Goal: Contribute content: Contribute content

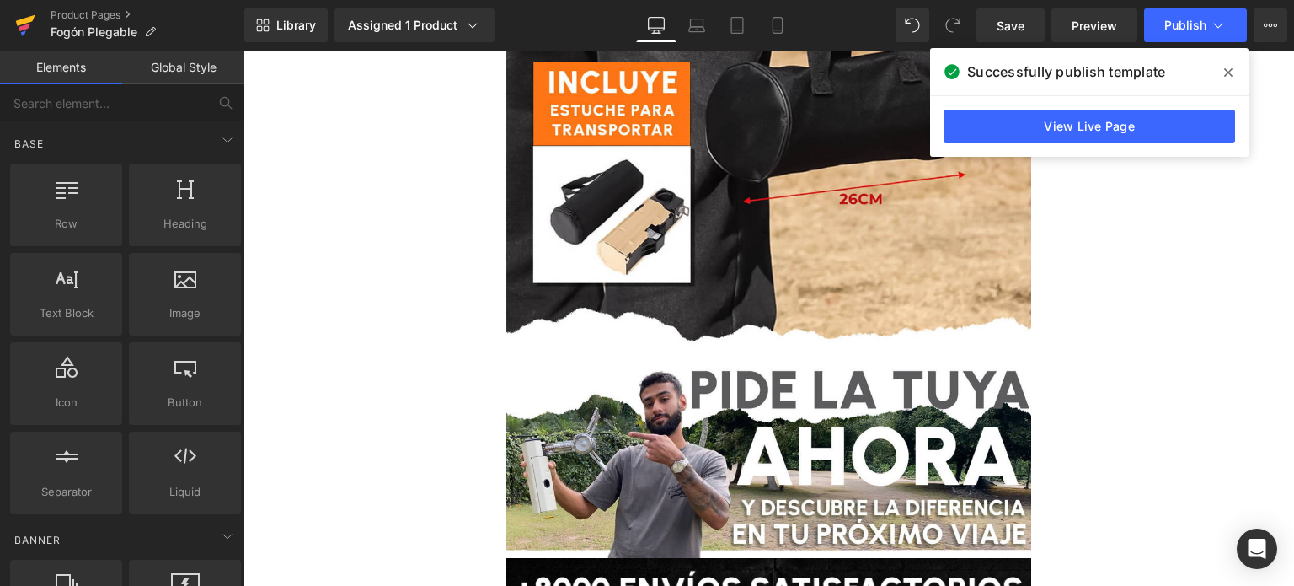
click at [27, 30] on icon at bounding box center [25, 25] width 20 height 42
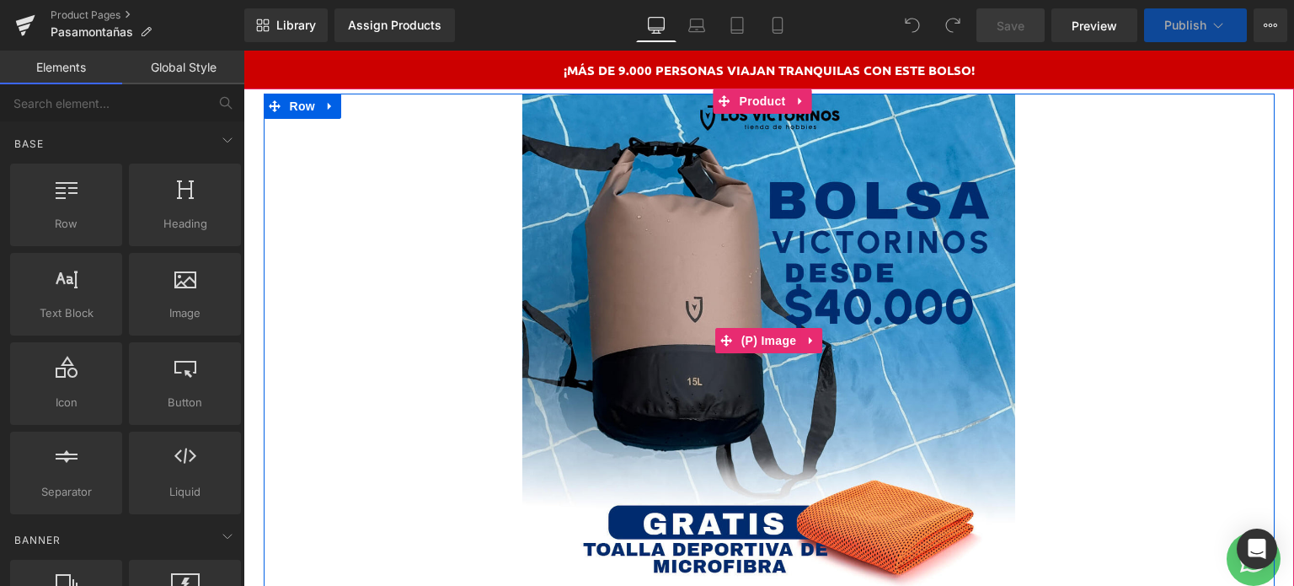
click at [676, 223] on img at bounding box center [768, 340] width 493 height 493
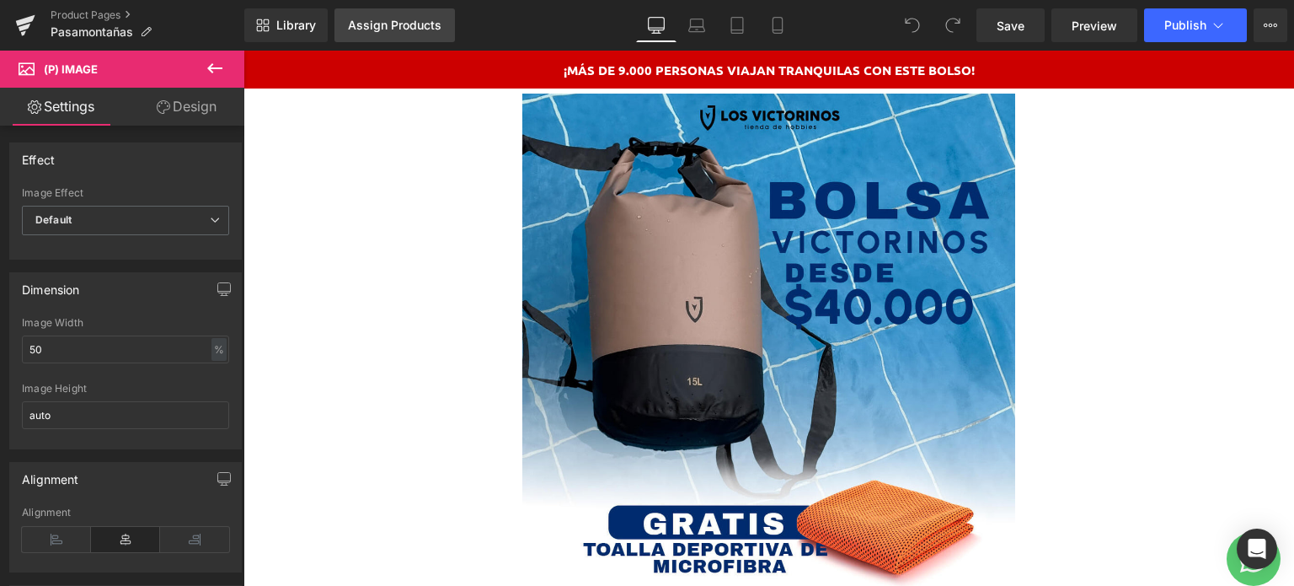
click at [393, 25] on div "Assign Products" at bounding box center [395, 25] width 94 height 13
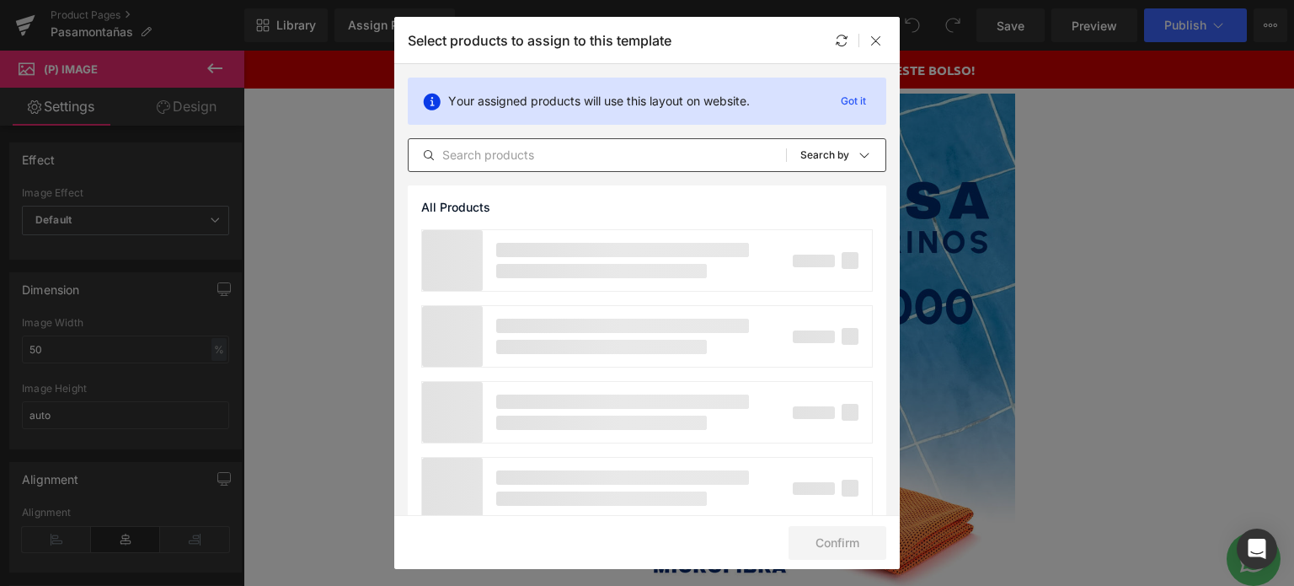
click at [489, 154] on input "text" at bounding box center [597, 155] width 377 height 20
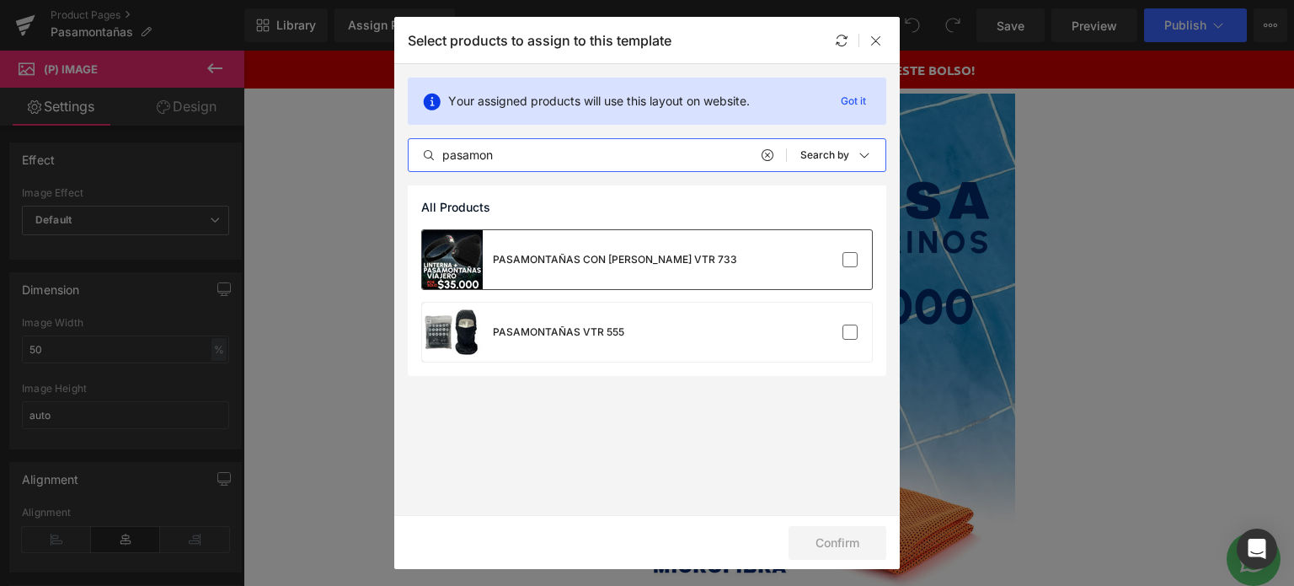
type input "pasamon"
click at [557, 265] on div "PASAMONTAÑAS CON [PERSON_NAME] VTR 733" at bounding box center [615, 259] width 244 height 15
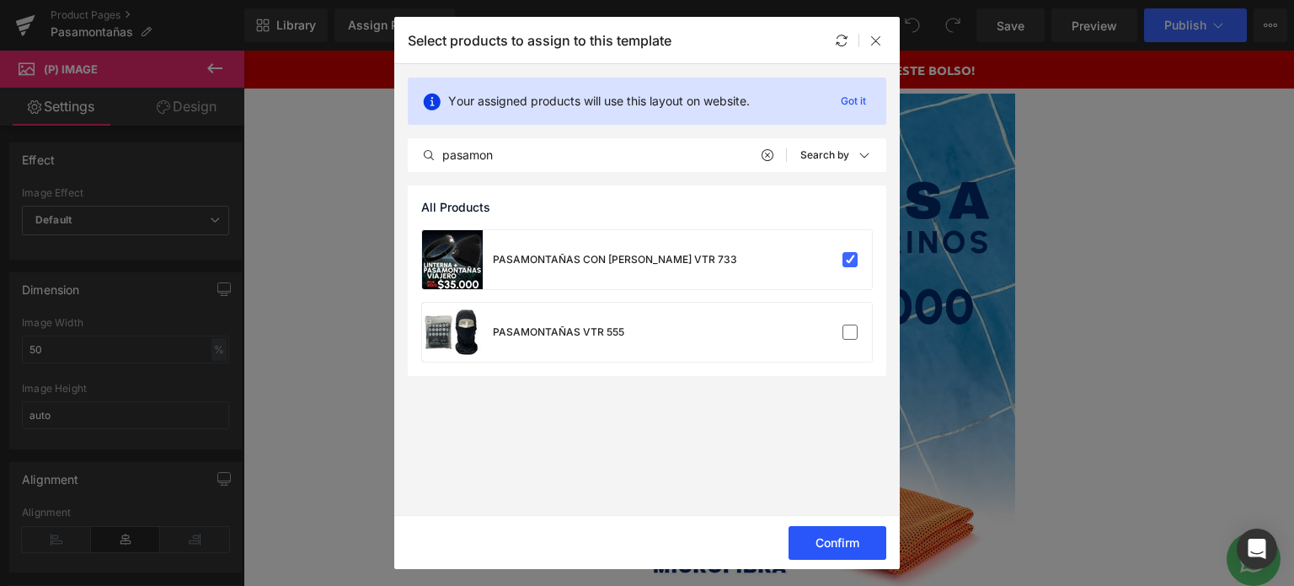
click at [846, 538] on button "Confirm" at bounding box center [838, 543] width 98 height 34
click at [811, 535] on button "Success" at bounding box center [827, 543] width 119 height 34
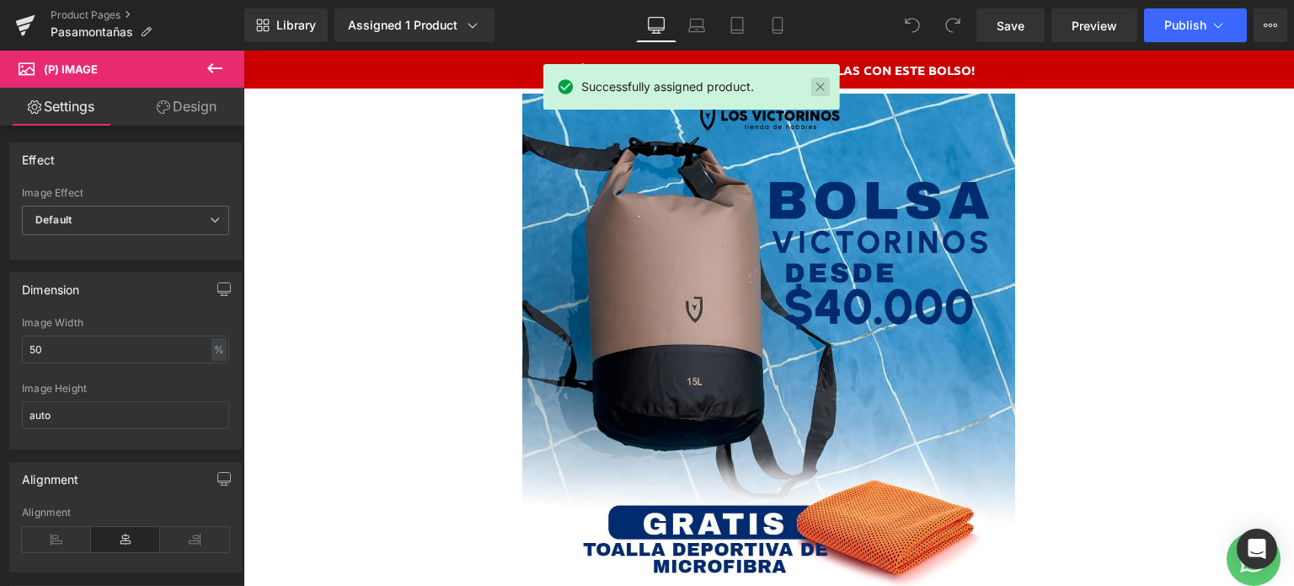
drag, startPoint x: 819, startPoint y: 90, endPoint x: 527, endPoint y: 61, distance: 293.0
click at [819, 90] on link at bounding box center [820, 87] width 19 height 19
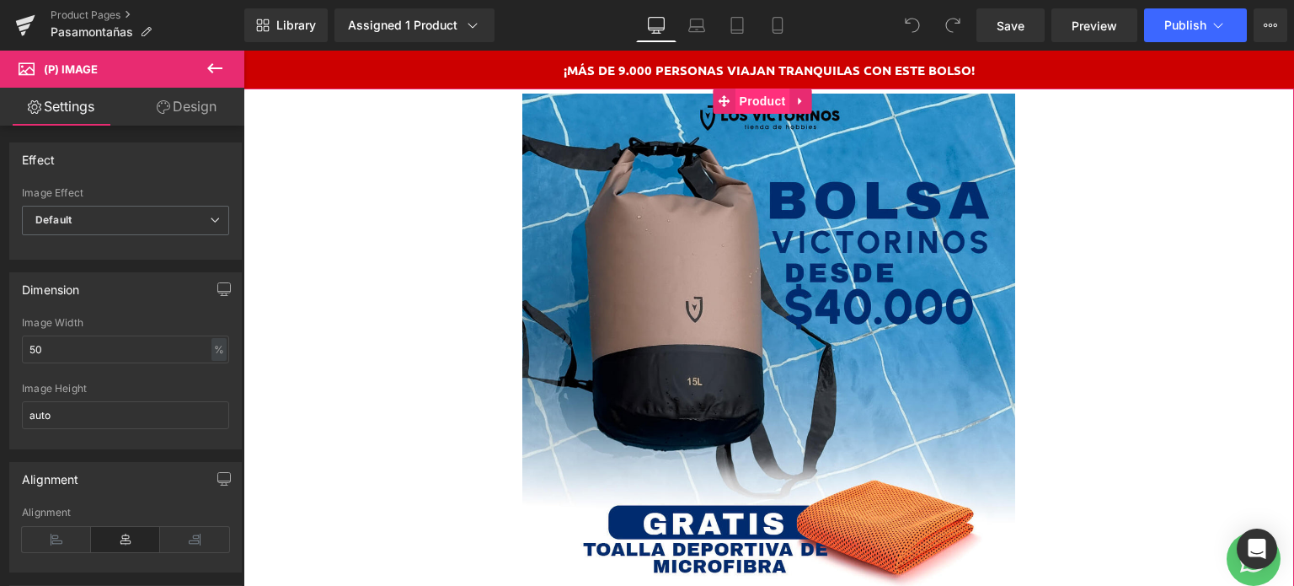
click at [757, 100] on span "Product" at bounding box center [763, 100] width 55 height 25
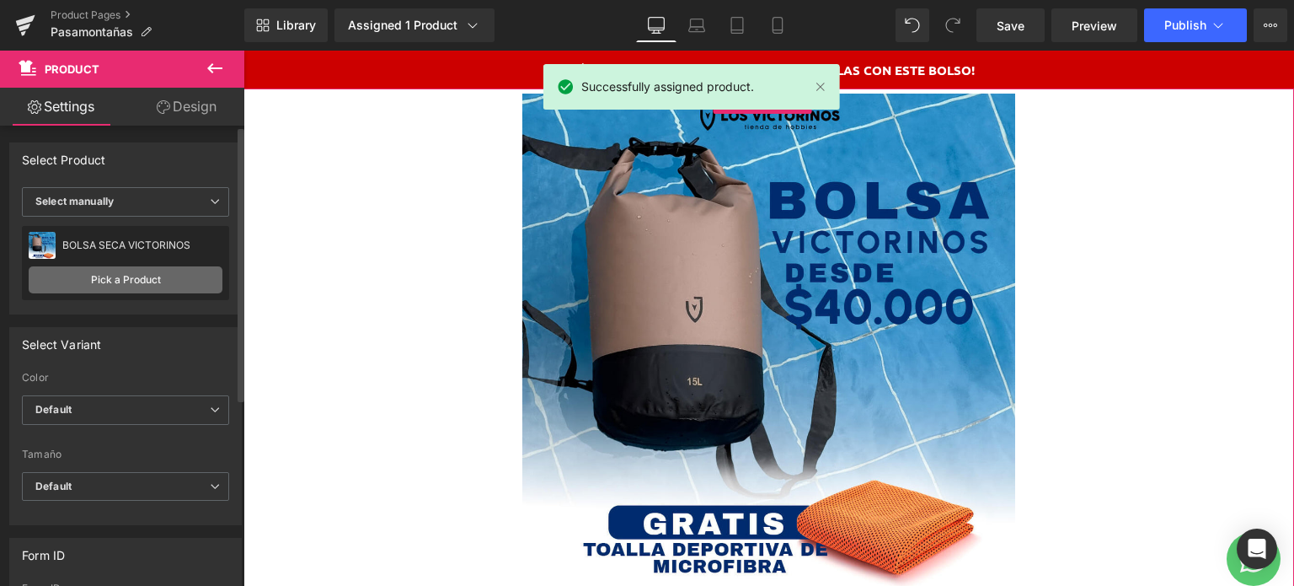
click at [130, 270] on link "Pick a Product" at bounding box center [126, 279] width 194 height 27
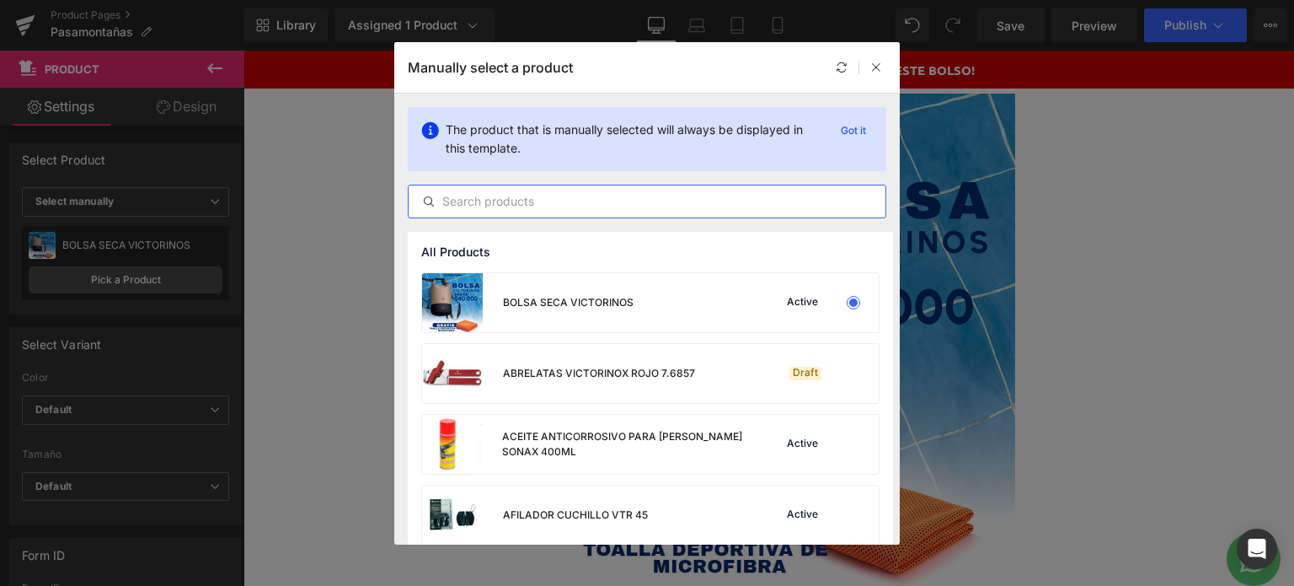
click at [606, 200] on input "text" at bounding box center [647, 201] width 477 height 20
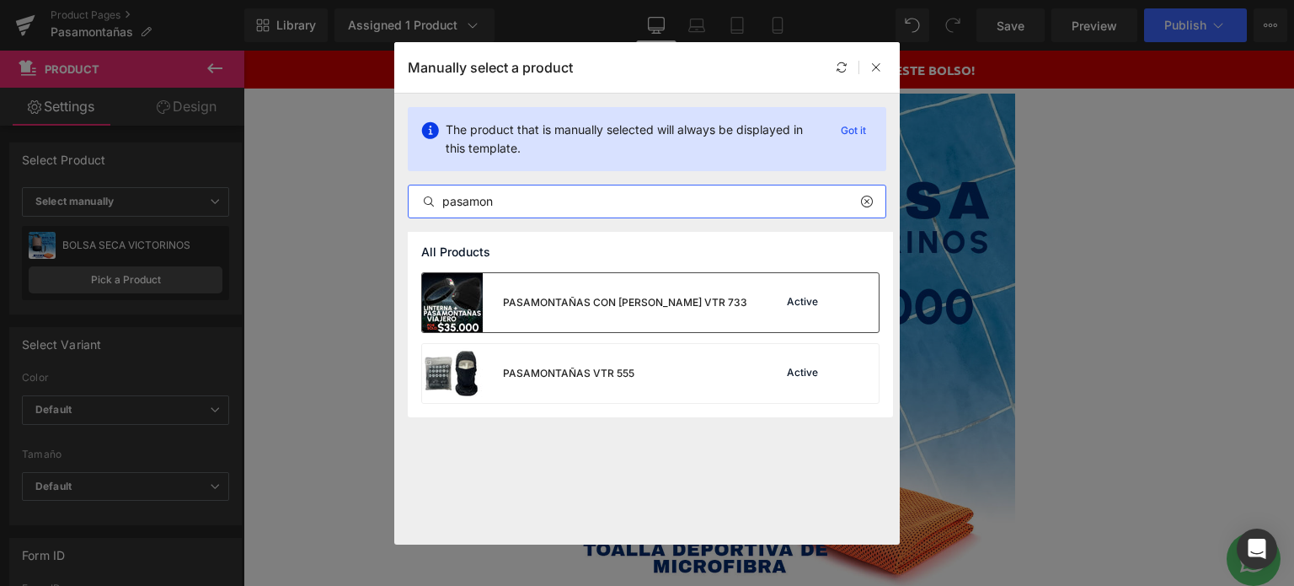
type input "pasamon"
click at [612, 292] on div "PASAMONTAÑAS CON LUZ VTR 733" at bounding box center [584, 302] width 325 height 59
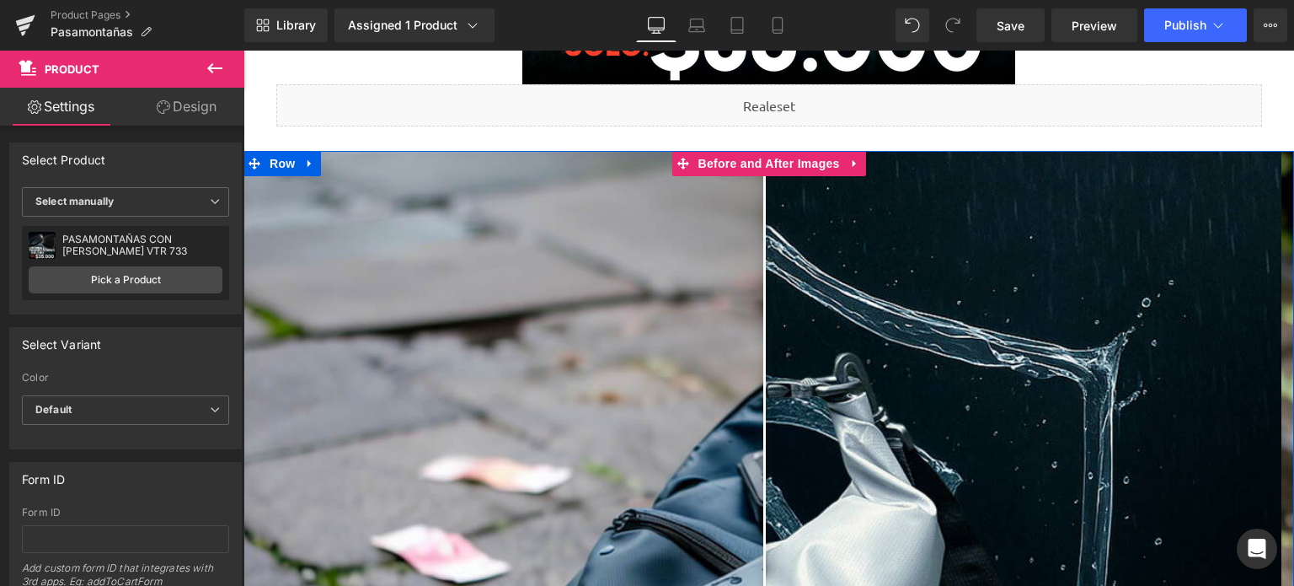
scroll to position [506, 0]
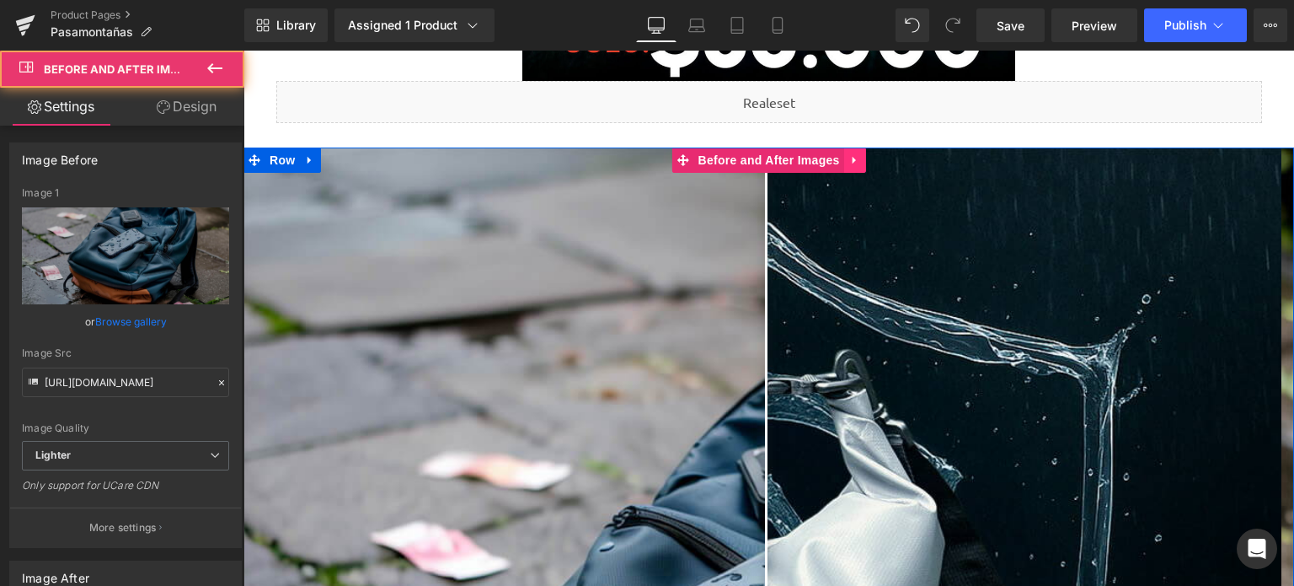
click at [849, 158] on icon at bounding box center [855, 160] width 12 height 13
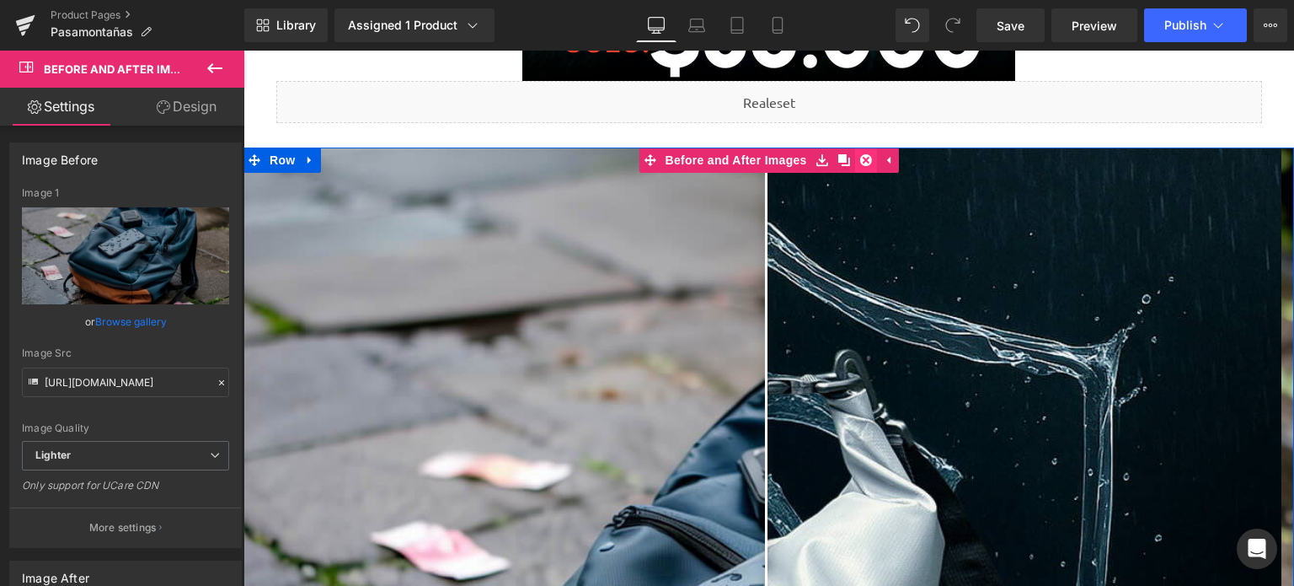
click at [855, 161] on link at bounding box center [866, 159] width 22 height 25
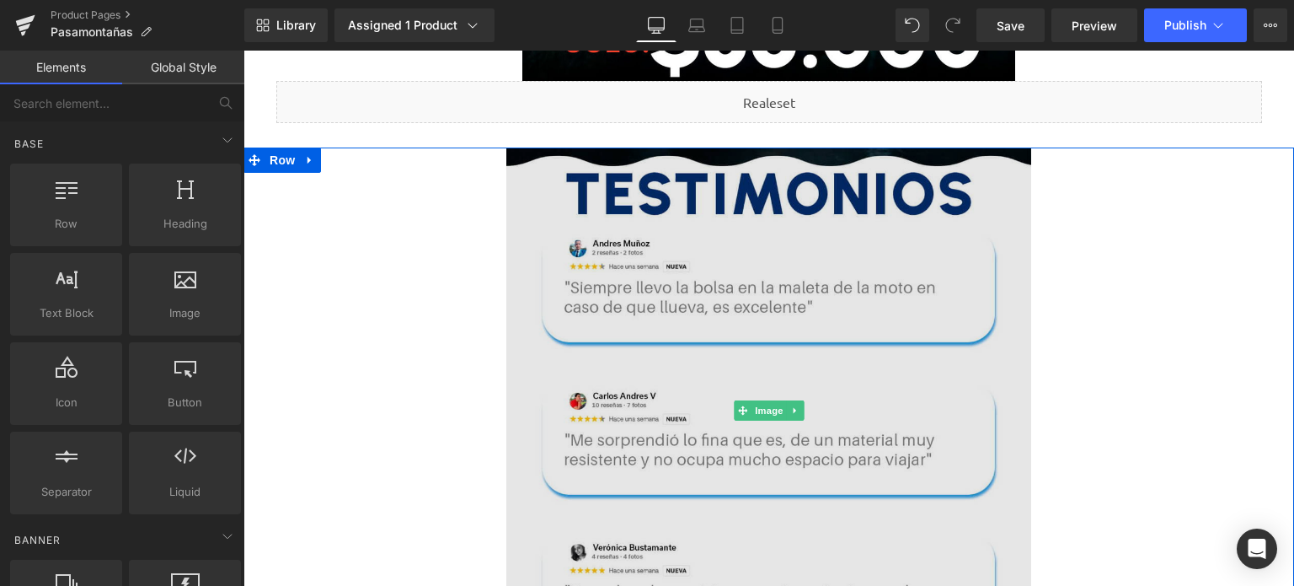
click at [731, 191] on img at bounding box center [769, 410] width 526 height 526
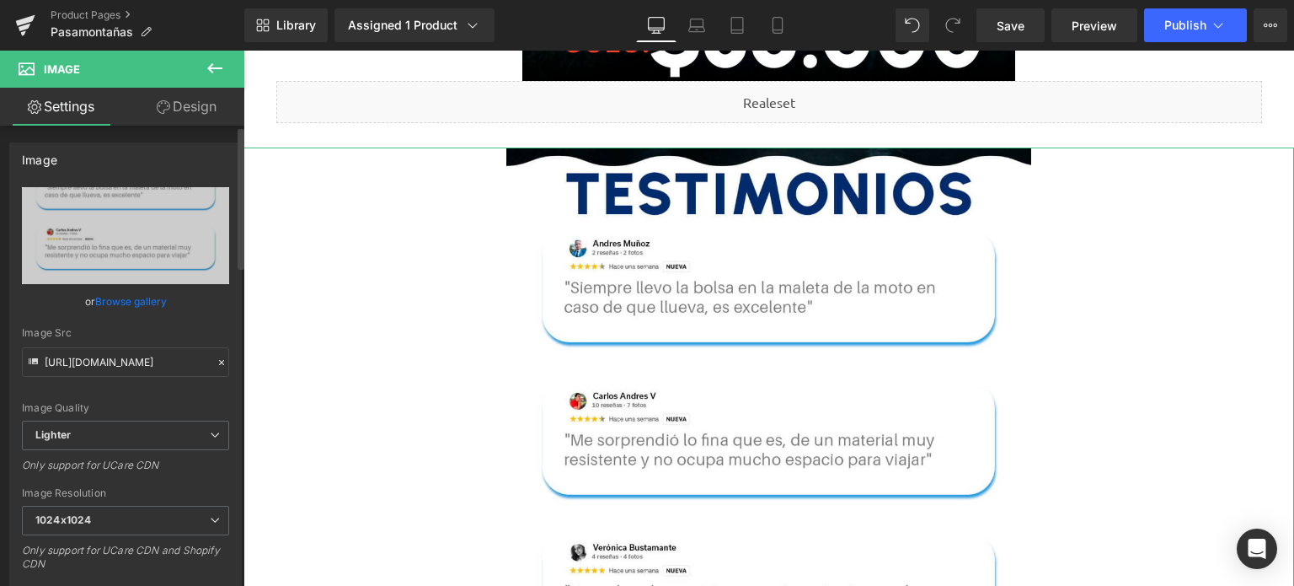
click at [131, 294] on link "Browse gallery" at bounding box center [131, 300] width 72 height 29
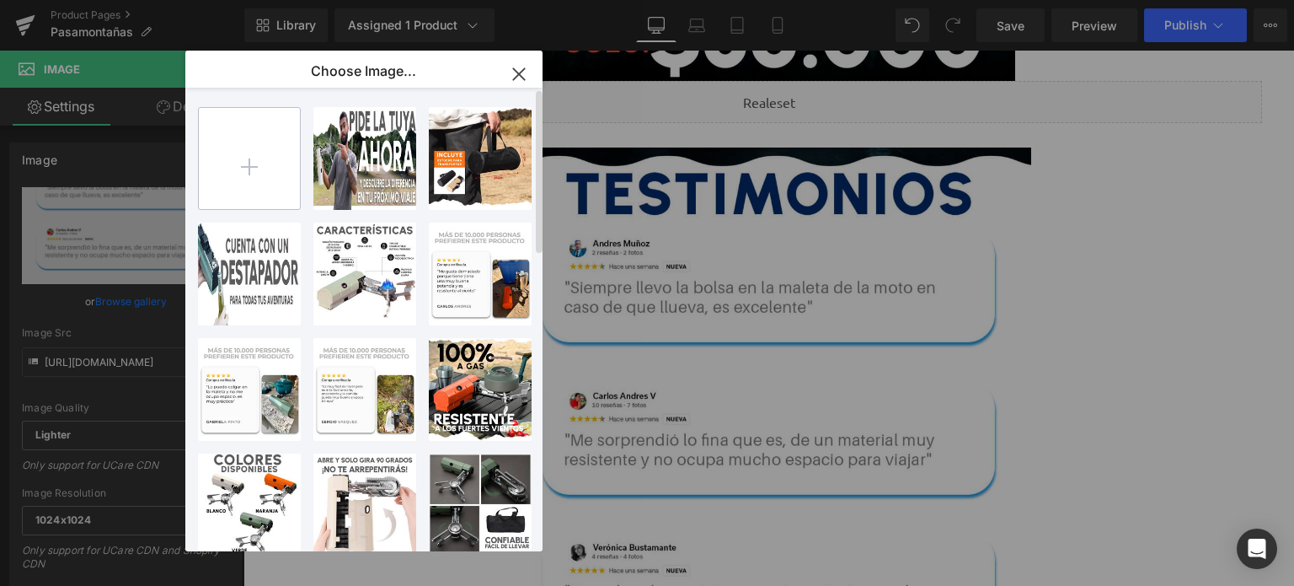
click at [260, 170] on input "file" at bounding box center [249, 158] width 101 height 101
type input "C:\fakepath\5.incluye.jpg"
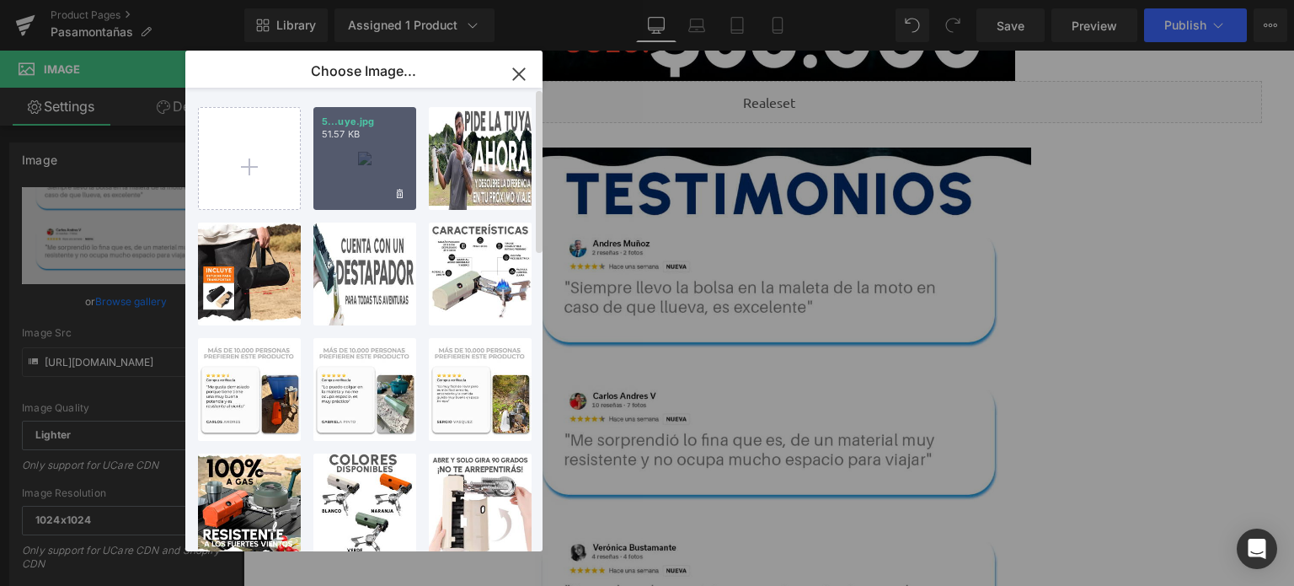
click at [368, 170] on div "5...uye.jpg 51.57 KB" at bounding box center [364, 158] width 103 height 103
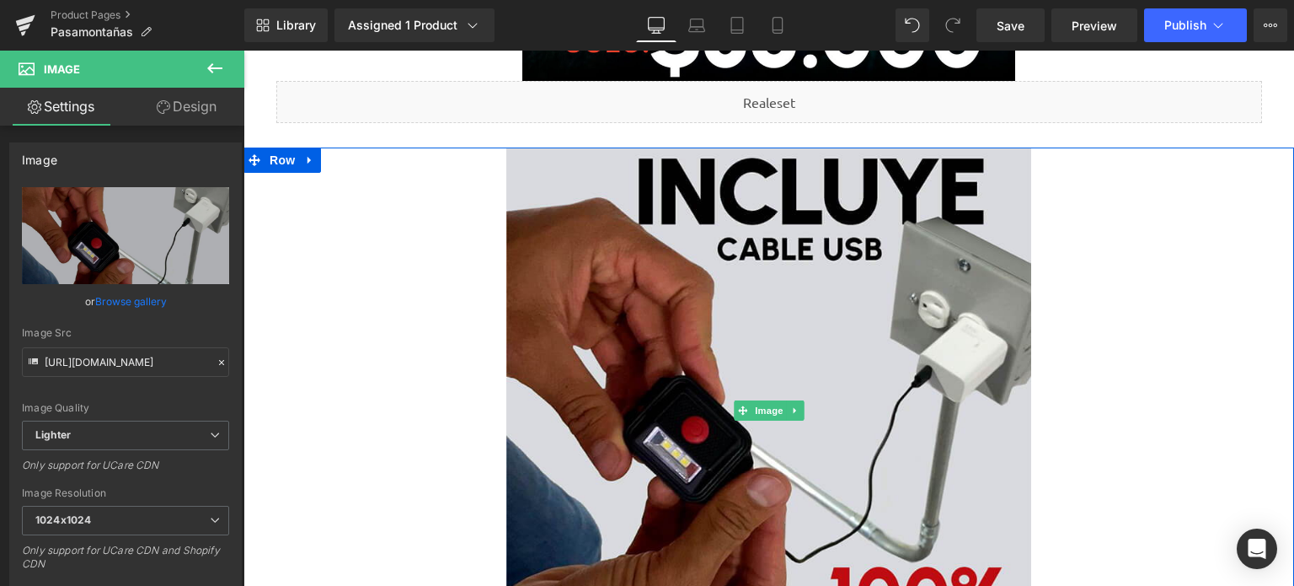
type input "https://ucarecdn.com/9b74c2df-b26d-4155-85f5-d408bc1f7492/-/format/auto/-/previ…"
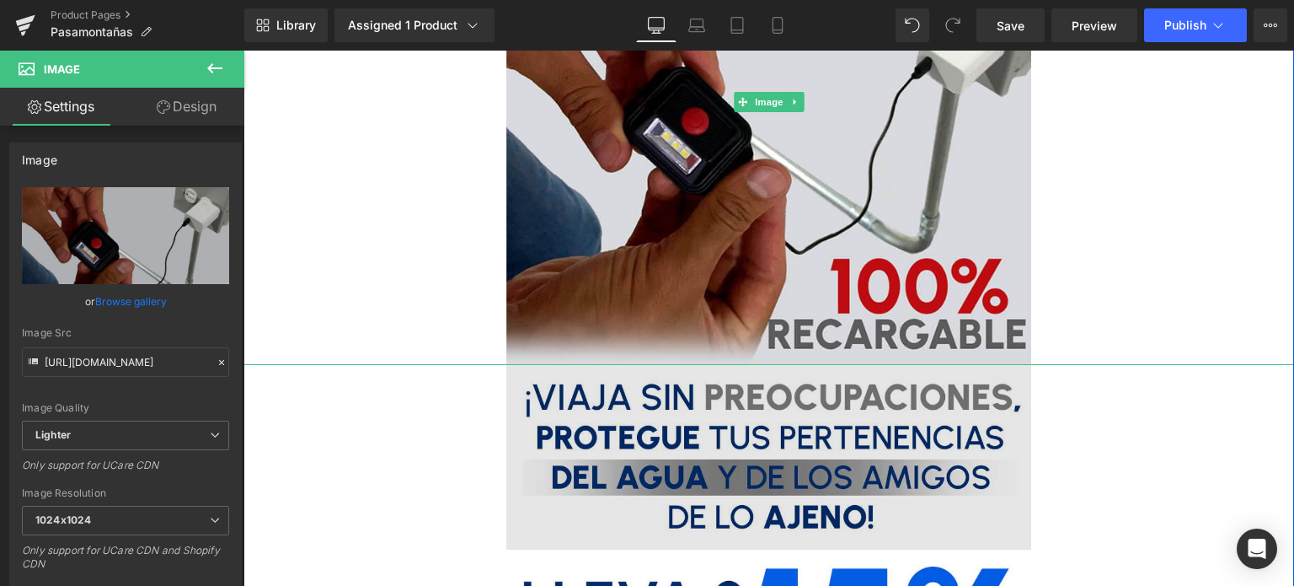
scroll to position [927, 0]
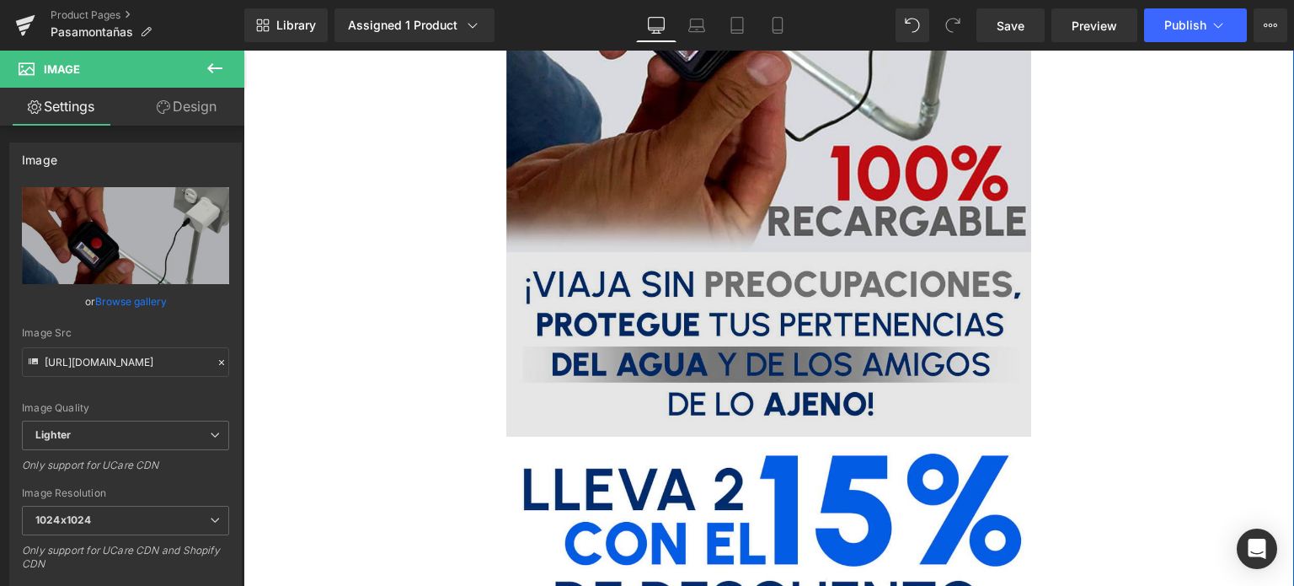
click at [697, 297] on img at bounding box center [769, 344] width 526 height 185
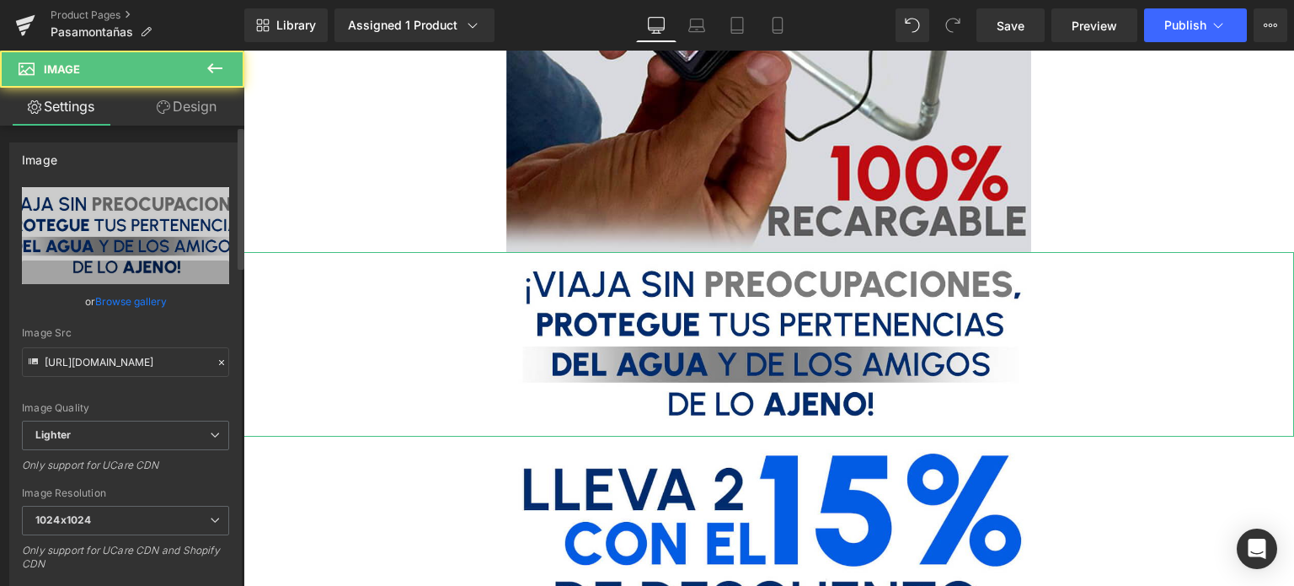
click at [138, 307] on link "Browse gallery" at bounding box center [131, 300] width 72 height 29
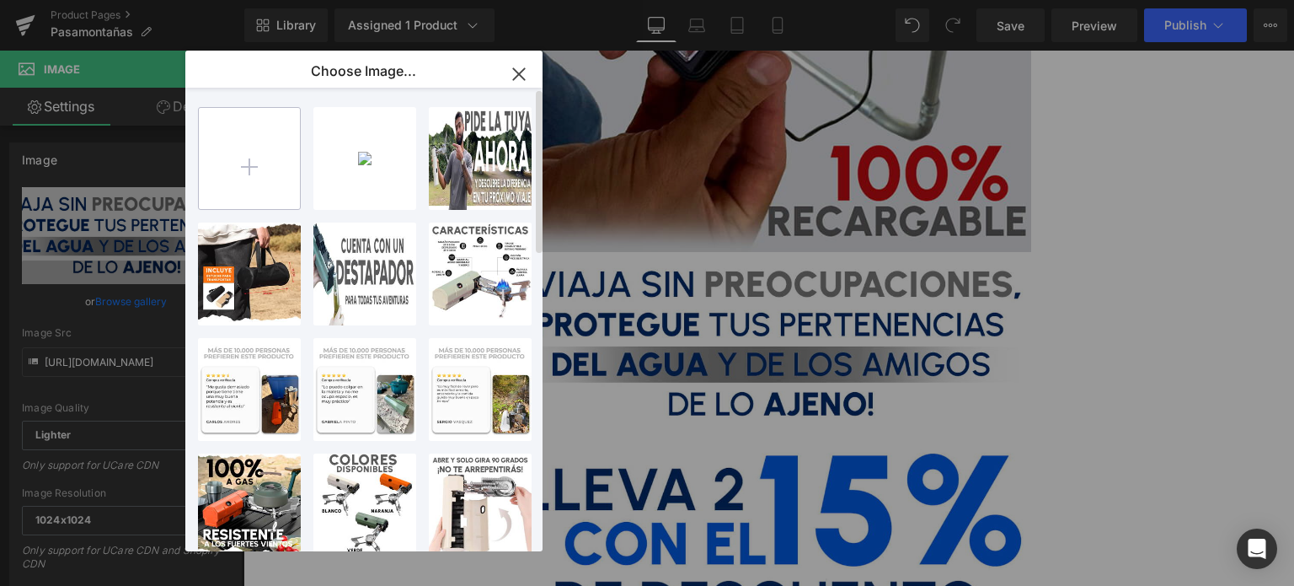
click at [262, 174] on input "file" at bounding box center [249, 158] width 101 height 101
type input "C:\fakepath\3.OSCURIDAD.jpg"
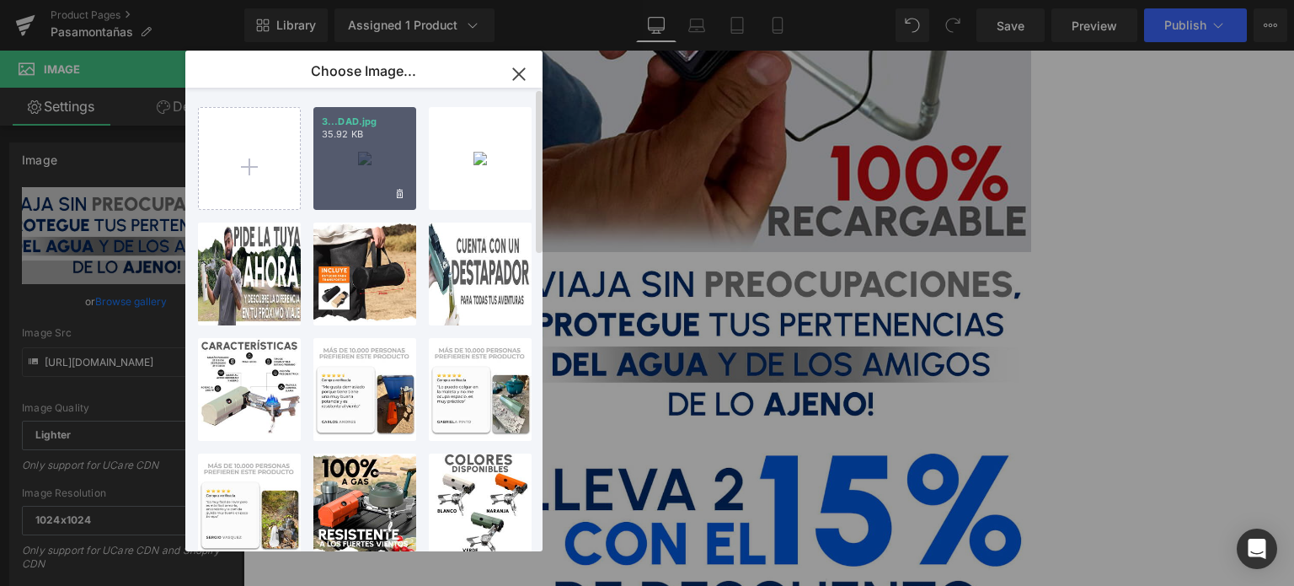
click at [361, 173] on div "3...DAD.jpg 35.92 KB" at bounding box center [364, 158] width 103 height 103
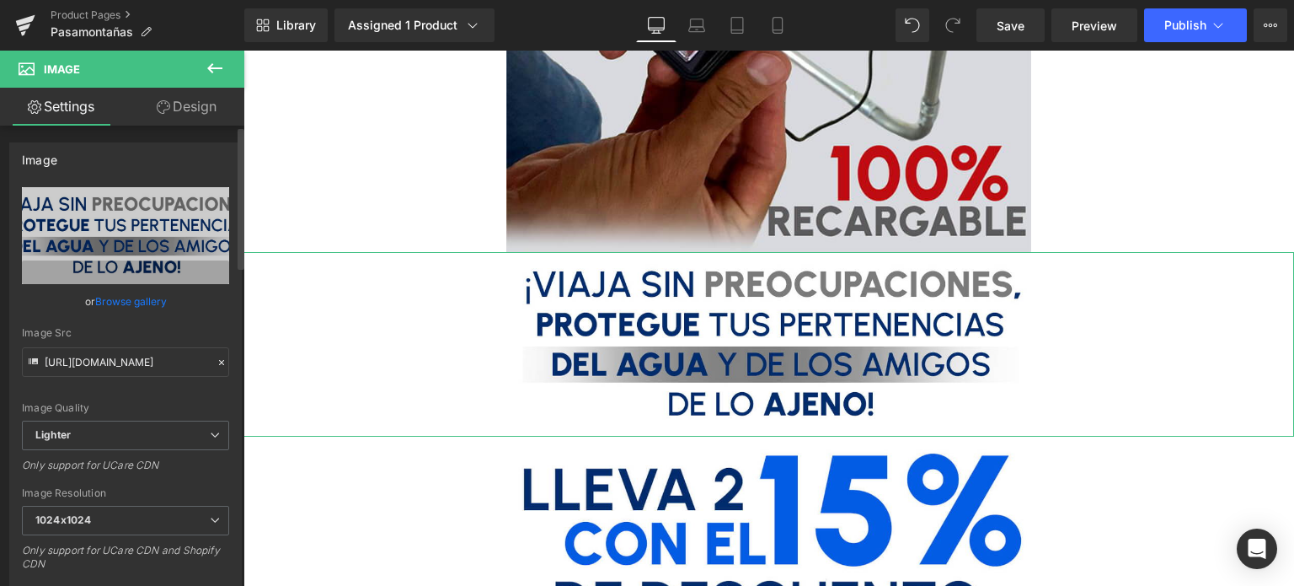
click at [130, 293] on link "Browse gallery" at bounding box center [131, 300] width 72 height 29
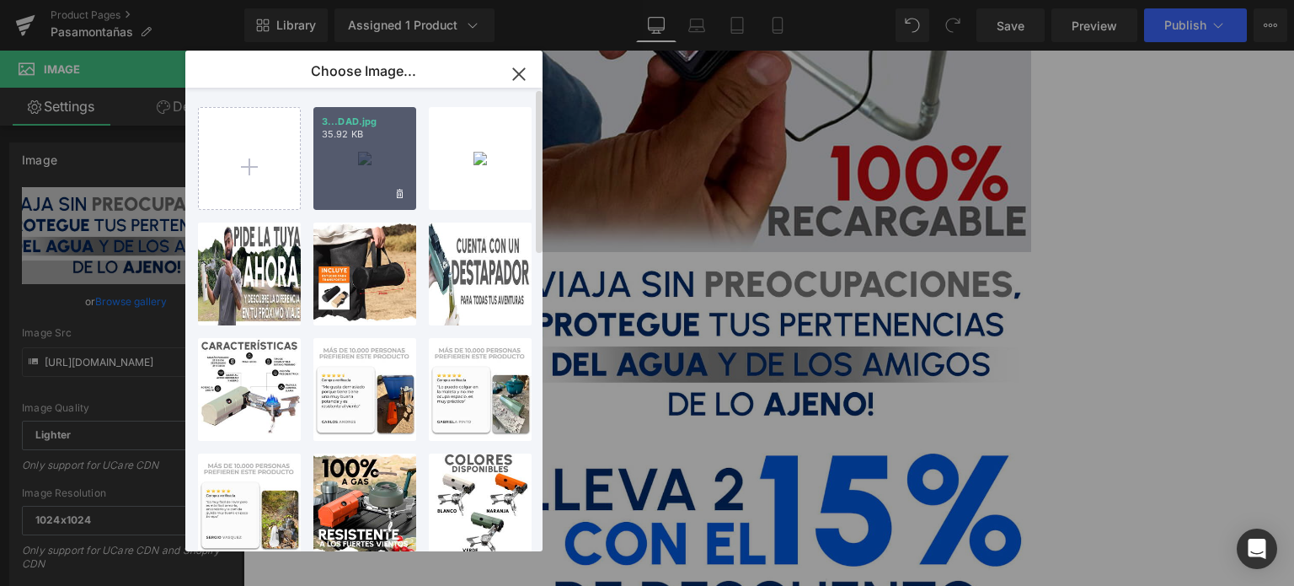
click at [356, 142] on div "3...DAD.jpg 35.92 KB" at bounding box center [364, 158] width 103 height 103
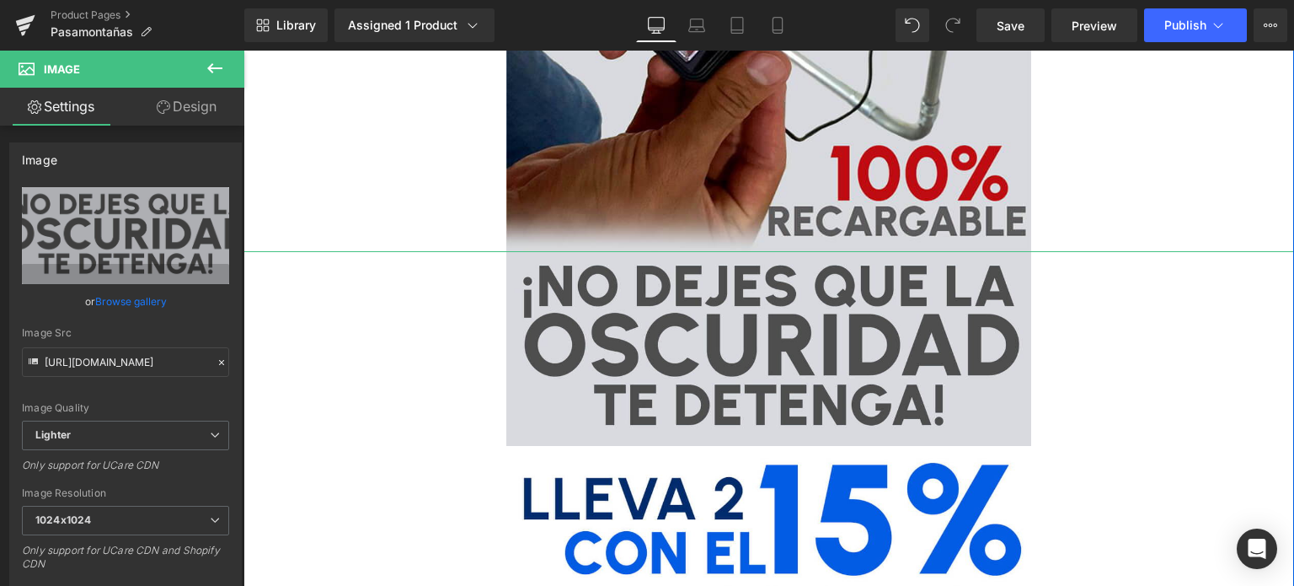
type input "https://ucarecdn.com/f8fec0dc-a1fd-4d17-9f9a-4c224c68c0a9/-/format/auto/-/previ…"
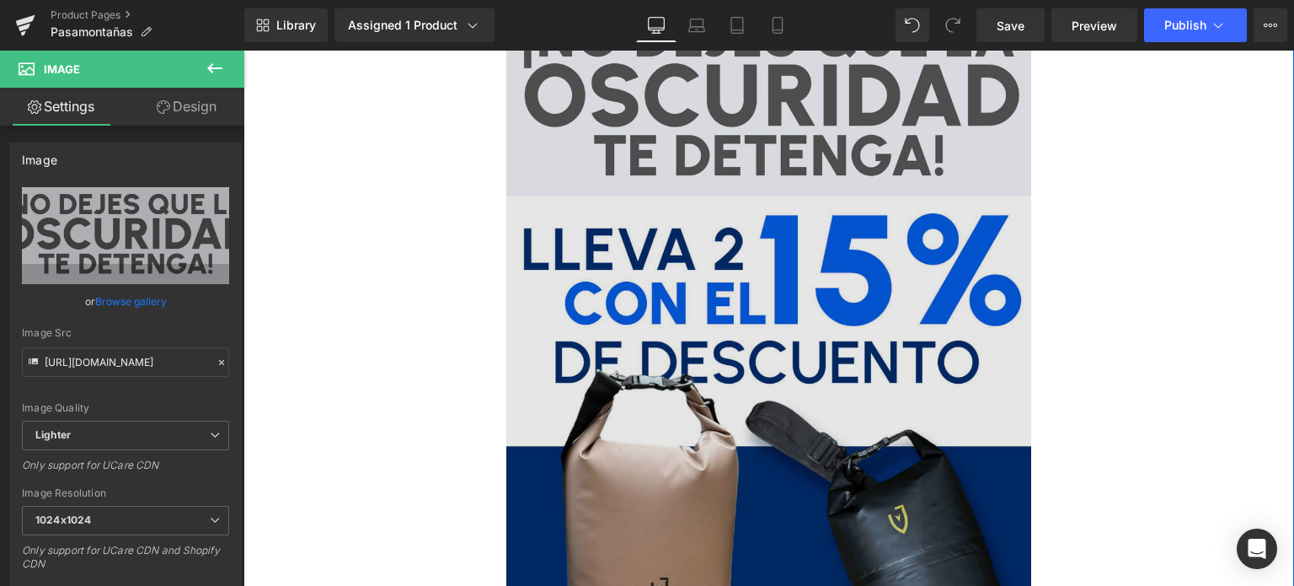
scroll to position [1180, 0]
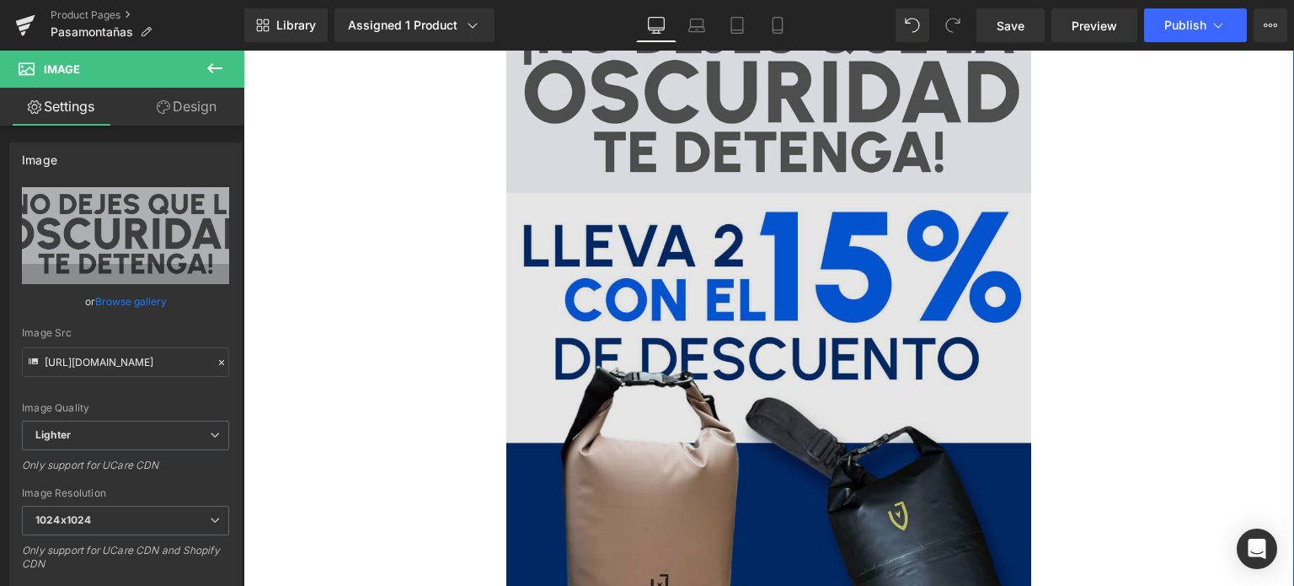
click at [614, 289] on img at bounding box center [769, 456] width 526 height 526
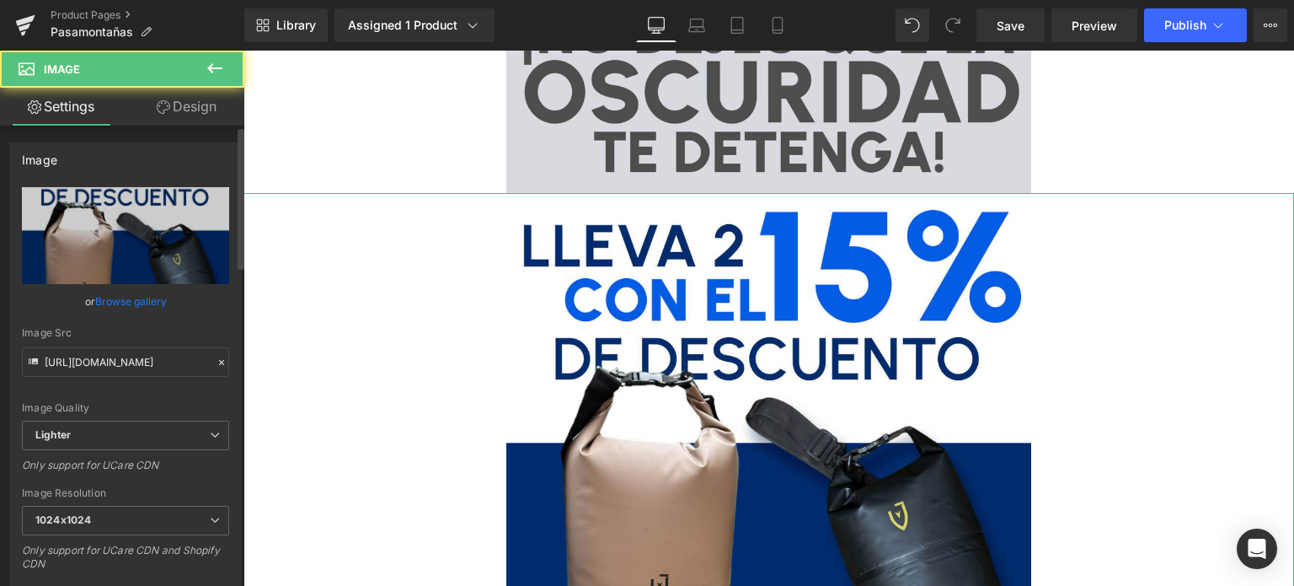
click at [135, 302] on link "Browse gallery" at bounding box center [131, 300] width 72 height 29
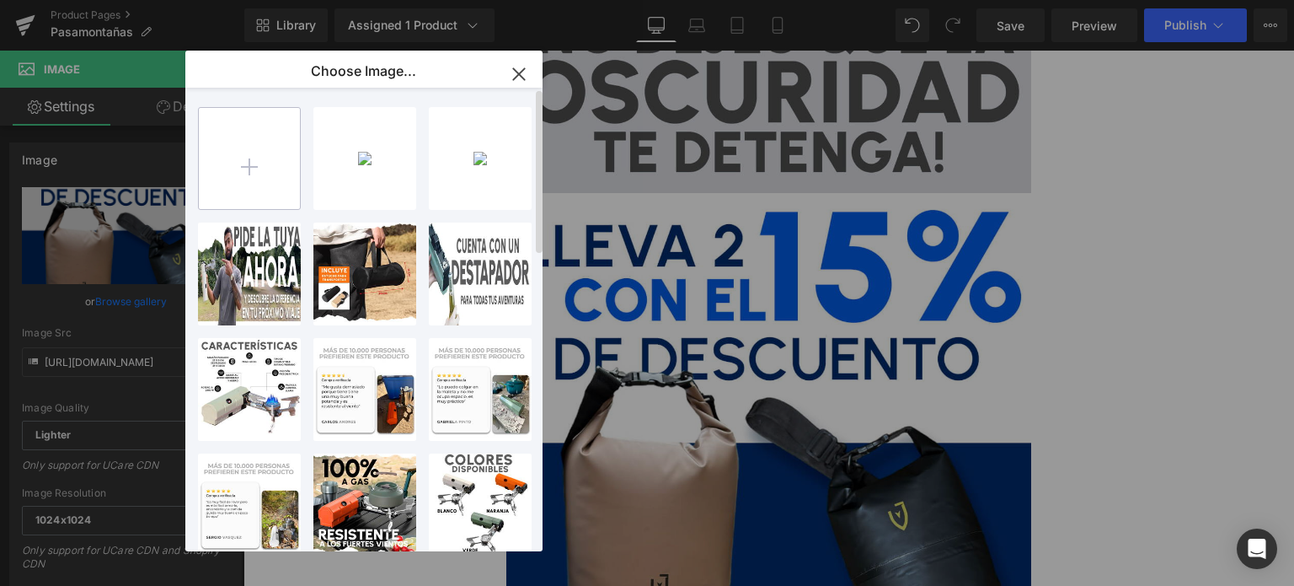
click at [258, 174] on input "file" at bounding box center [249, 158] width 101 height 101
type input "C:\fakepath\7.testic.jpg"
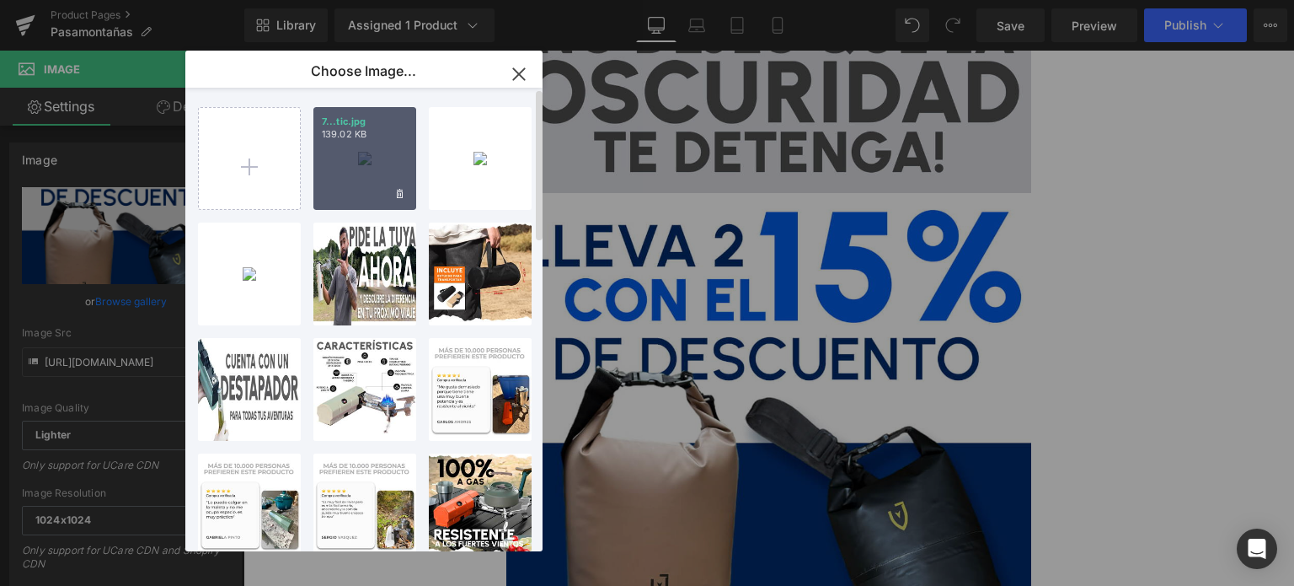
click at [364, 142] on div "7...tic.jpg 139.02 KB" at bounding box center [364, 158] width 103 height 103
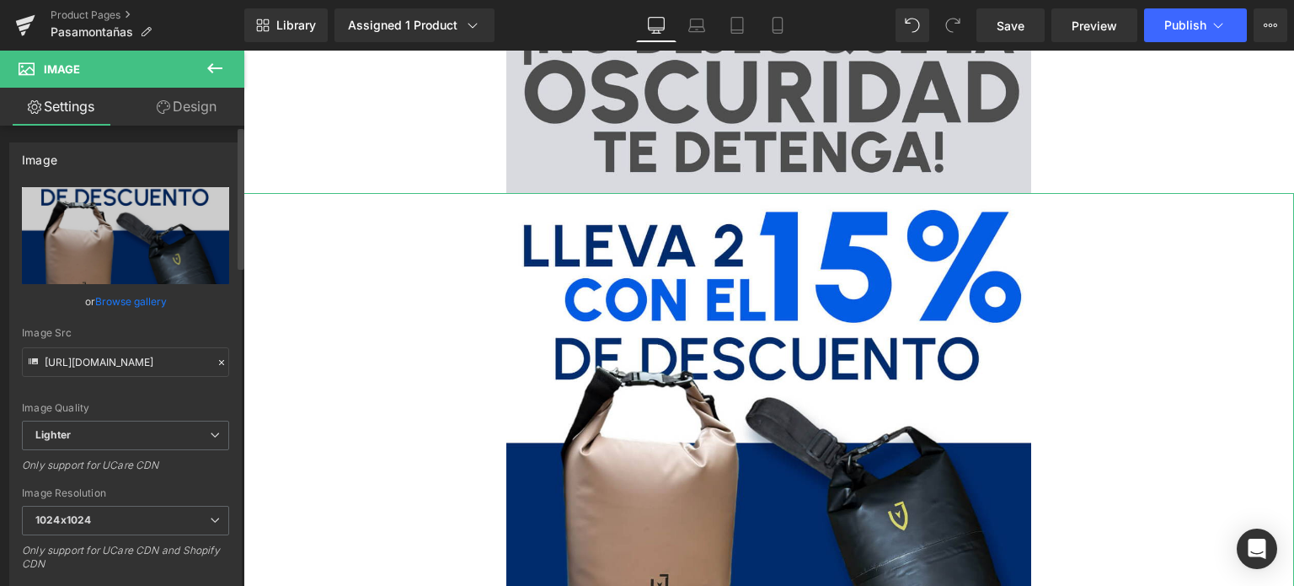
click at [131, 297] on link "Browse gallery" at bounding box center [131, 300] width 72 height 29
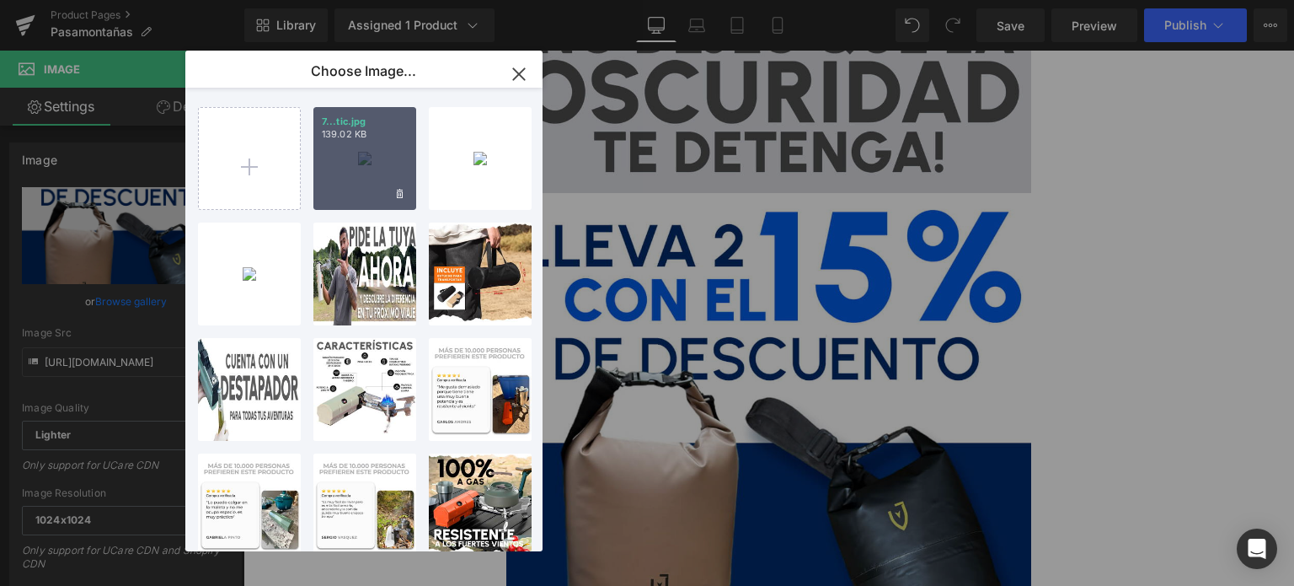
click at [356, 146] on div "7...tic.jpg 139.02 KB" at bounding box center [364, 158] width 103 height 103
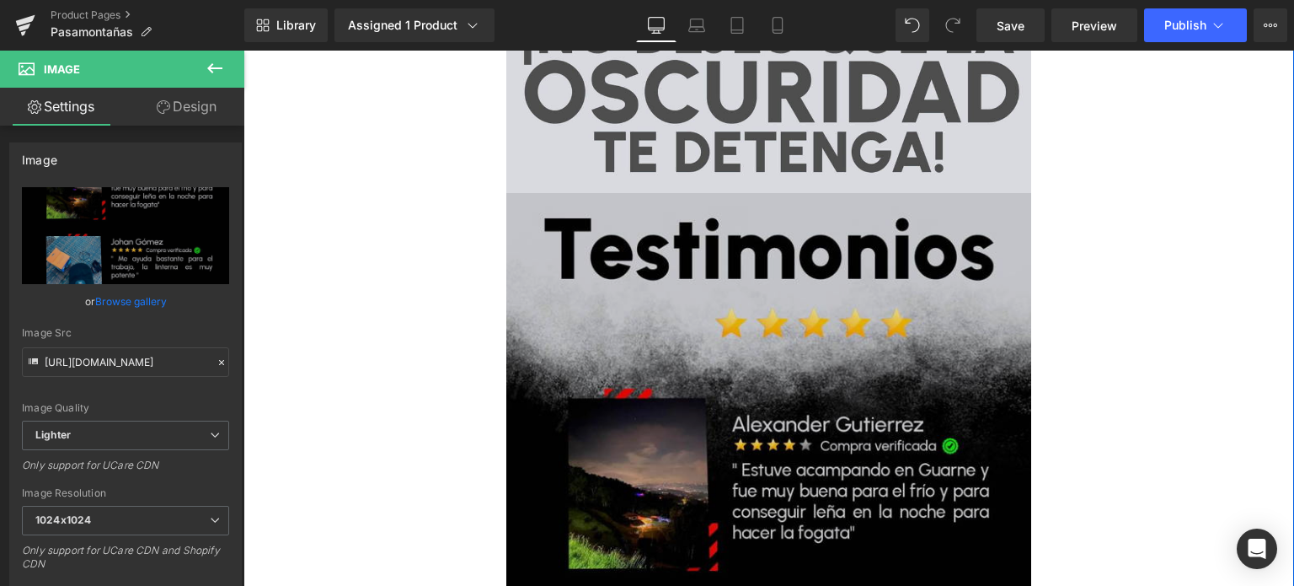
type input "https://ucarecdn.com/6acf9148-204d-4138-b80c-99bb3ad8b184/-/format/auto/-/previ…"
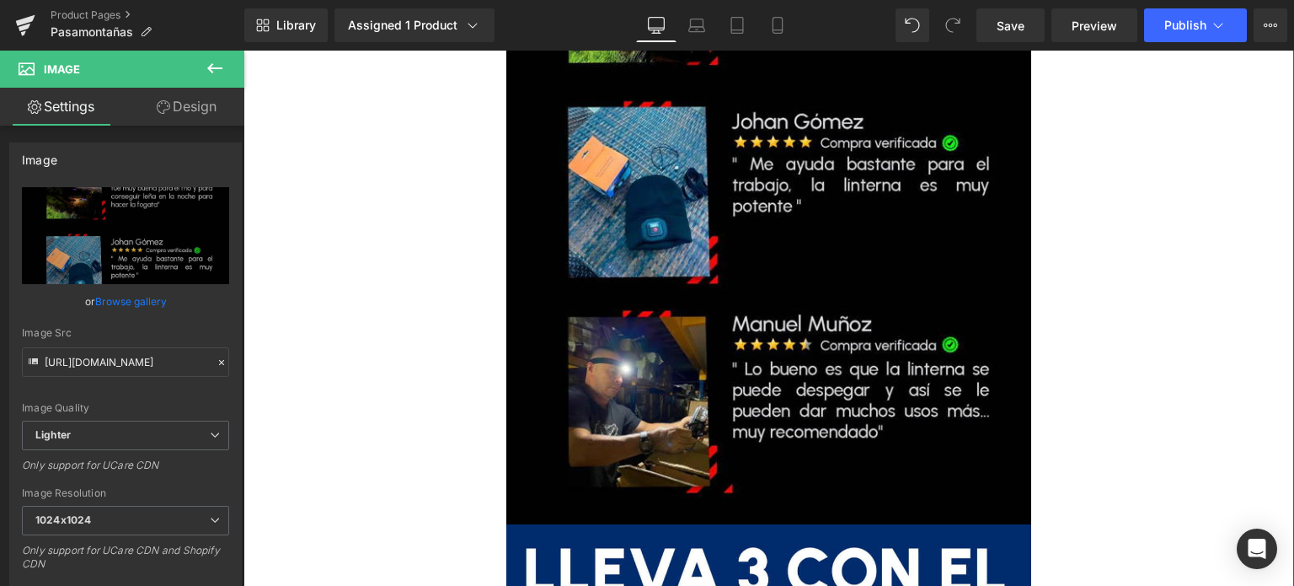
scroll to position [2022, 0]
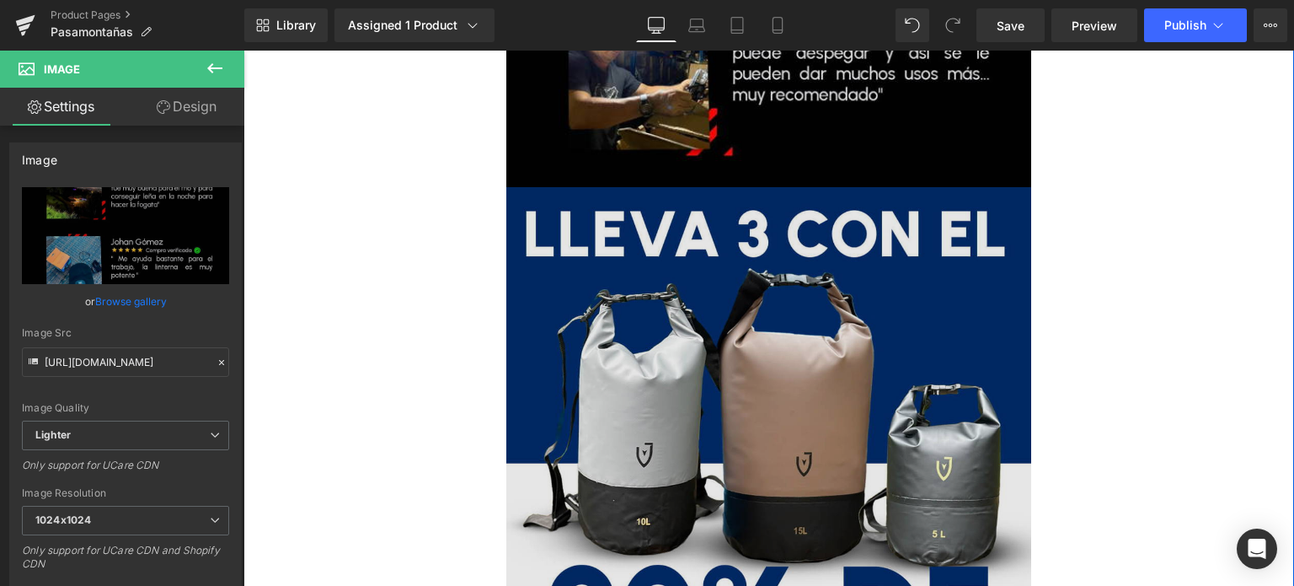
click at [600, 252] on img at bounding box center [769, 450] width 526 height 526
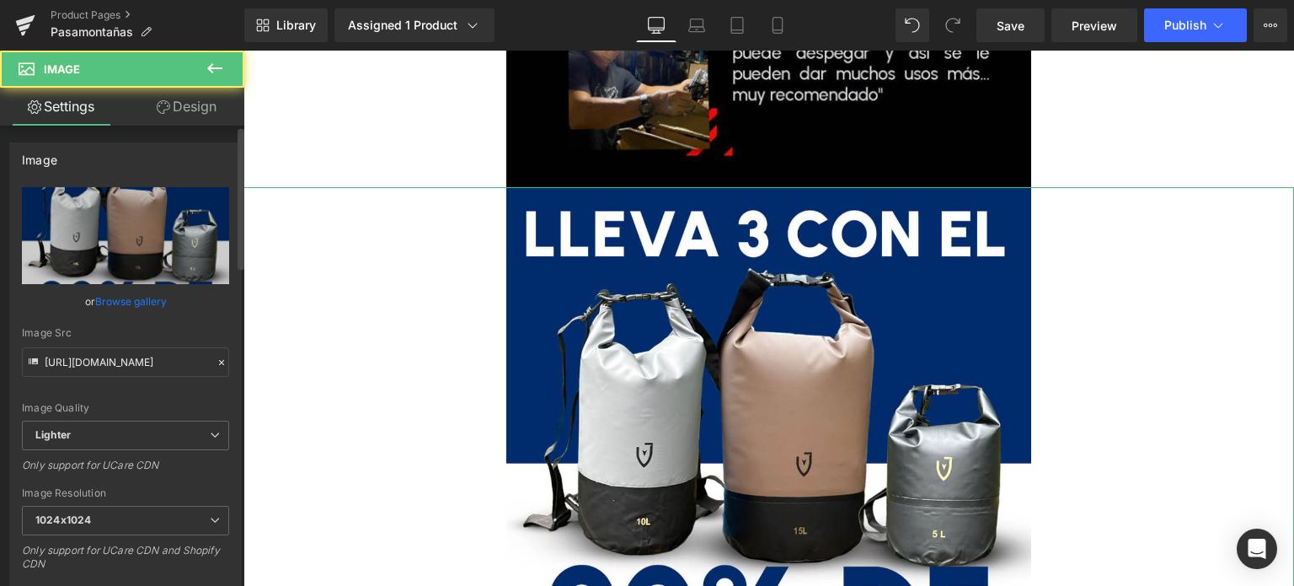
click at [127, 293] on link "Browse gallery" at bounding box center [131, 300] width 72 height 29
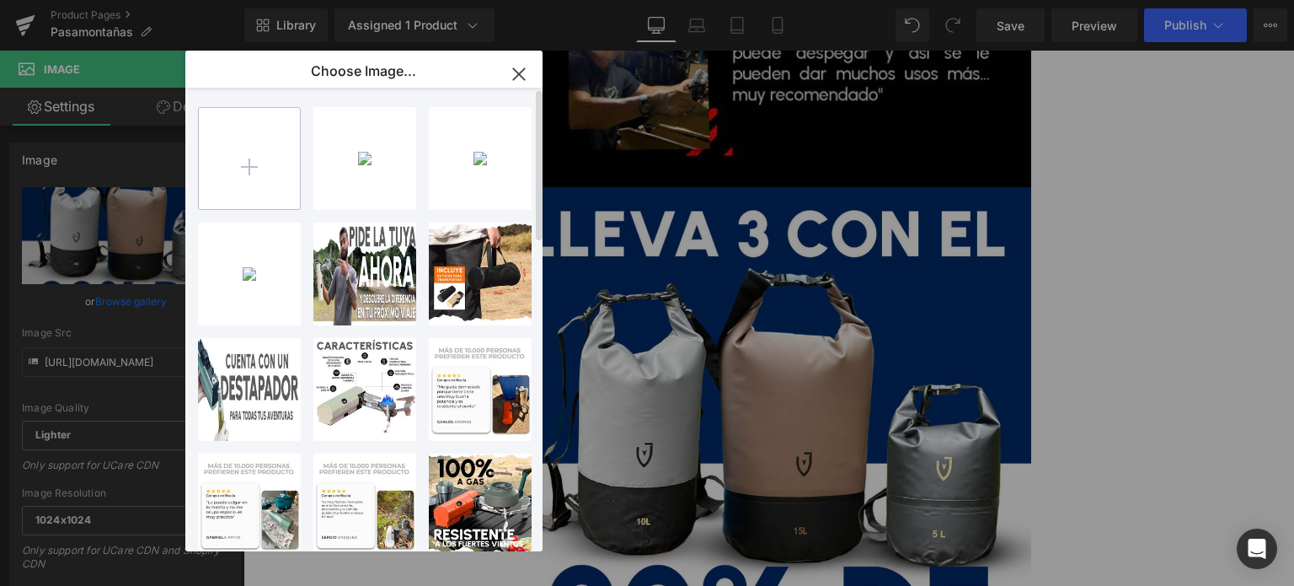
click at [249, 191] on input "file" at bounding box center [249, 158] width 101 height 101
type input "C:\fakepath\7.para trabajo.jpg"
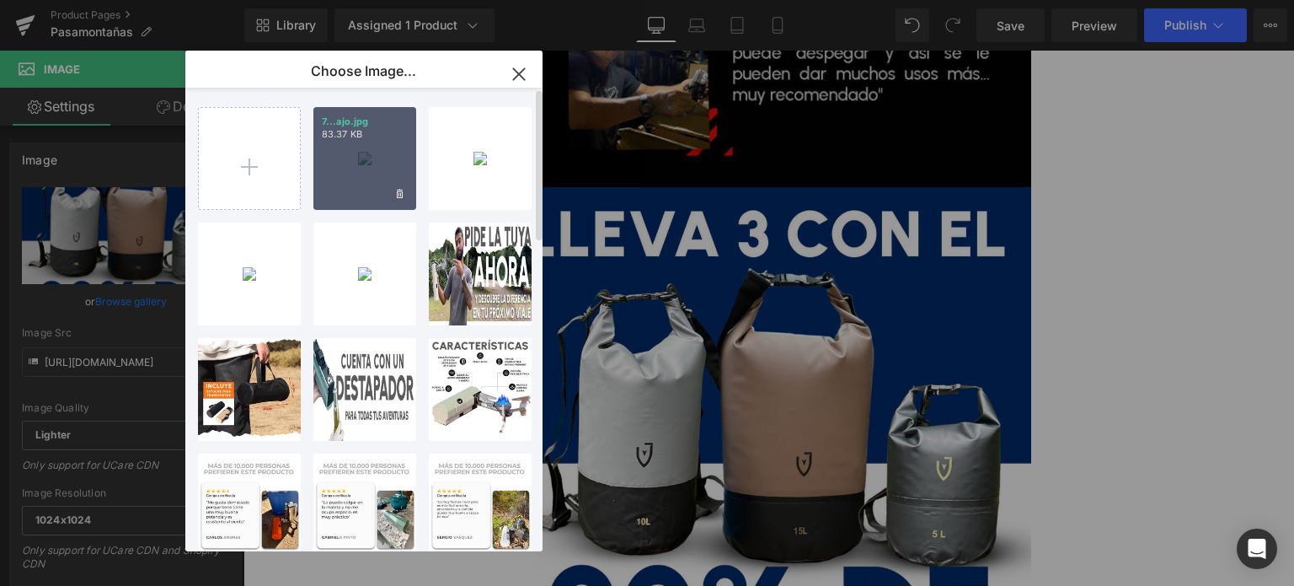
click at [362, 171] on div "7...ajo.jpg 83.37 KB" at bounding box center [364, 158] width 103 height 103
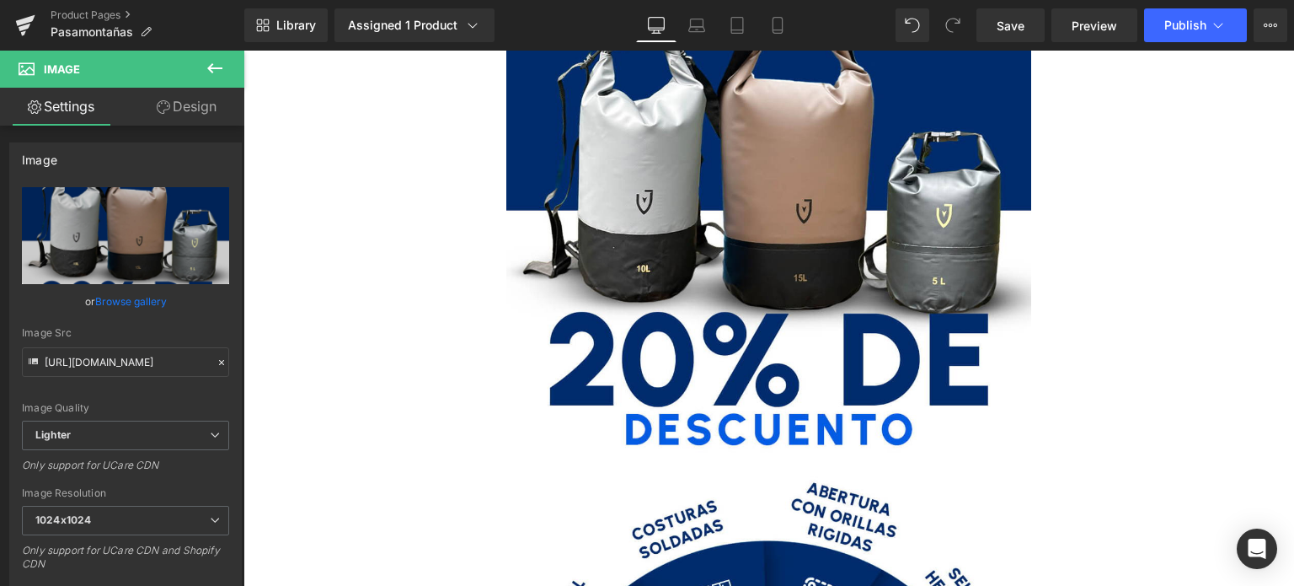
scroll to position [2359, 0]
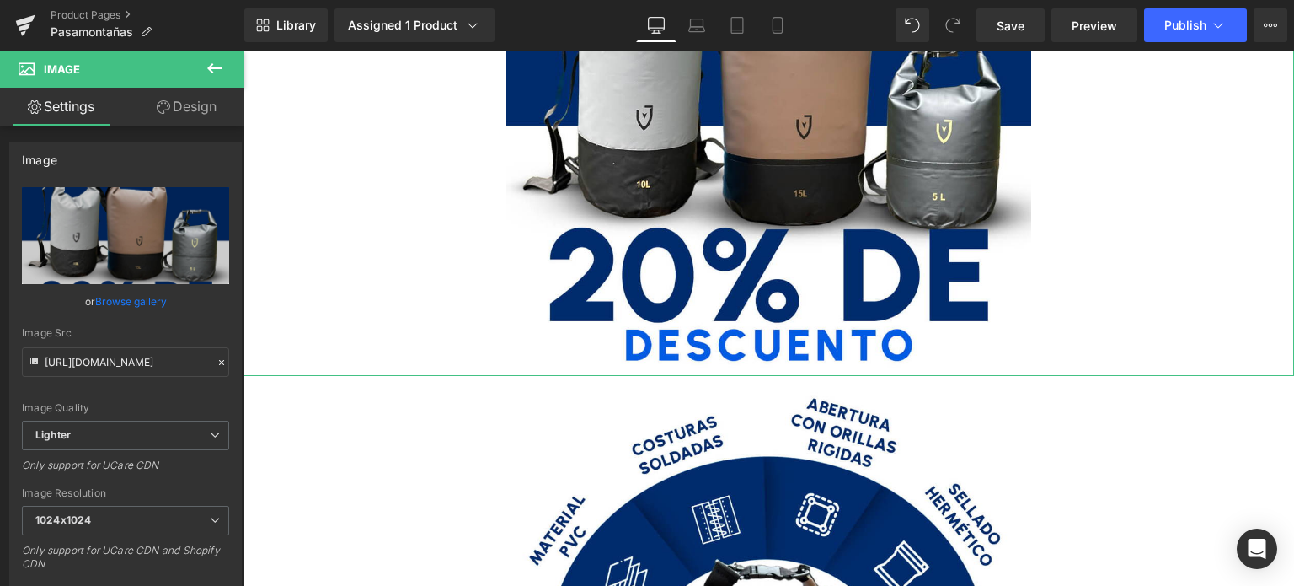
click at [115, 299] on link "Browse gallery" at bounding box center [131, 300] width 72 height 29
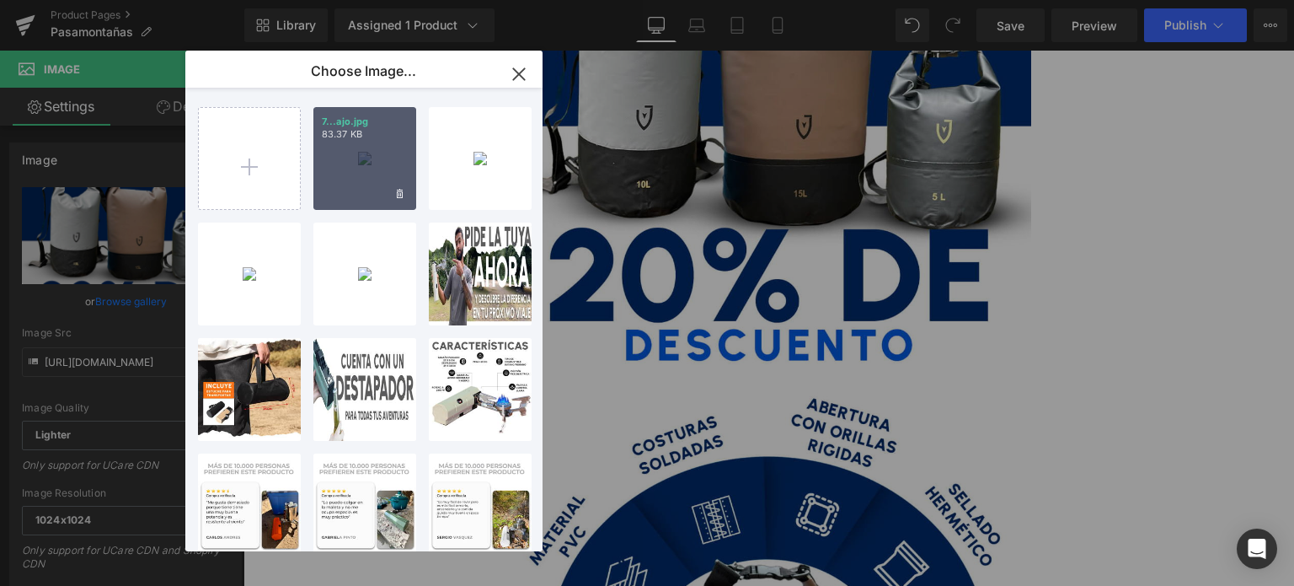
click at [365, 165] on div "7...ajo.jpg 83.37 KB" at bounding box center [364, 158] width 103 height 103
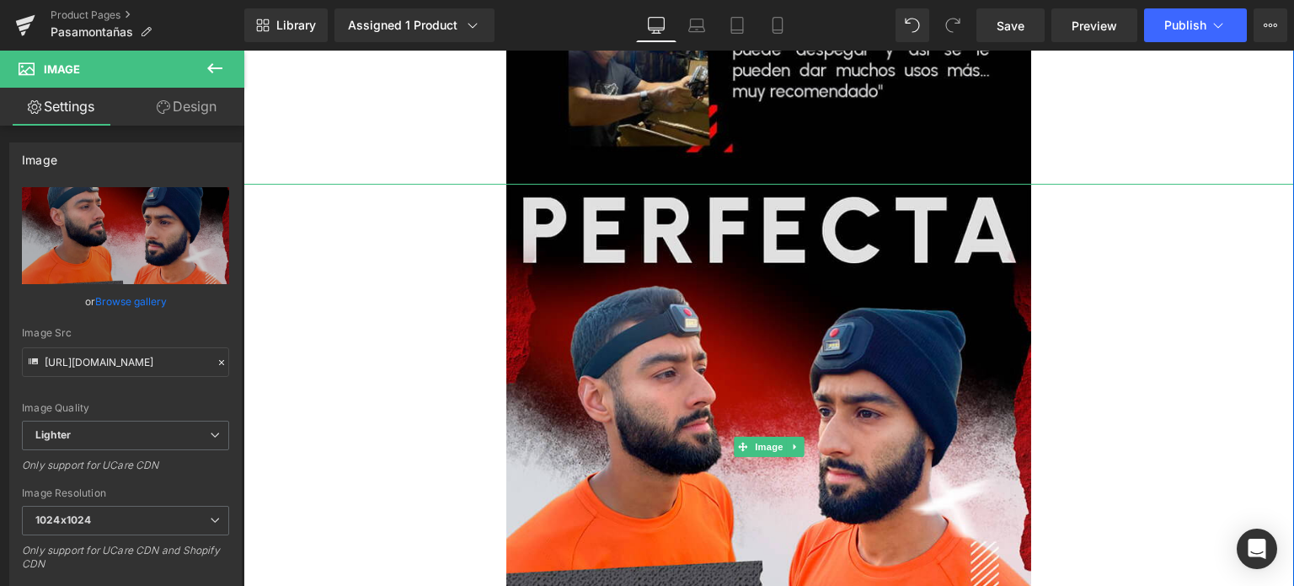
type input "https://ucarecdn.com/ad777ab3-3a20-4f54-9c51-09545ebabc46/-/format/auto/-/previ…"
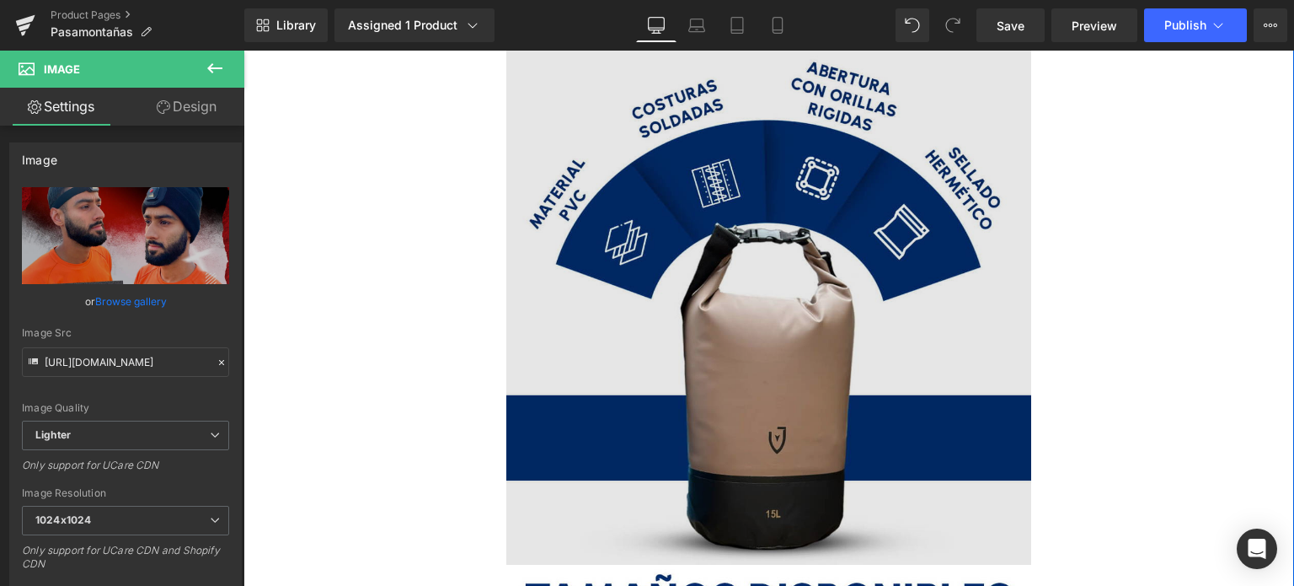
scroll to position [2696, 0]
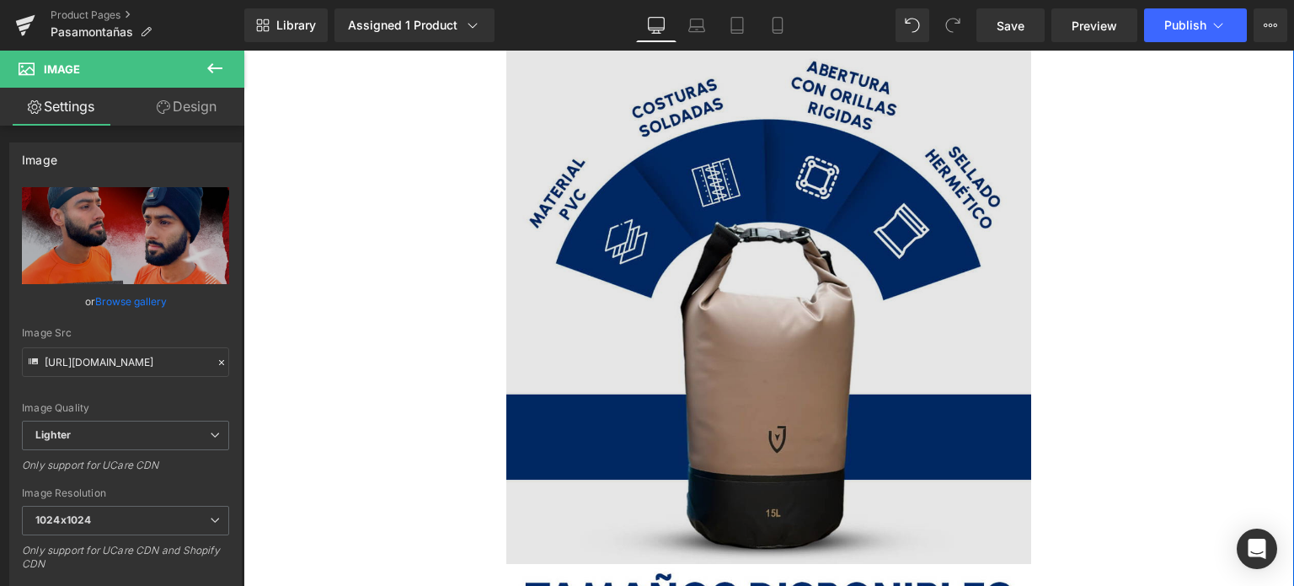
click at [643, 232] on img at bounding box center [769, 302] width 526 height 526
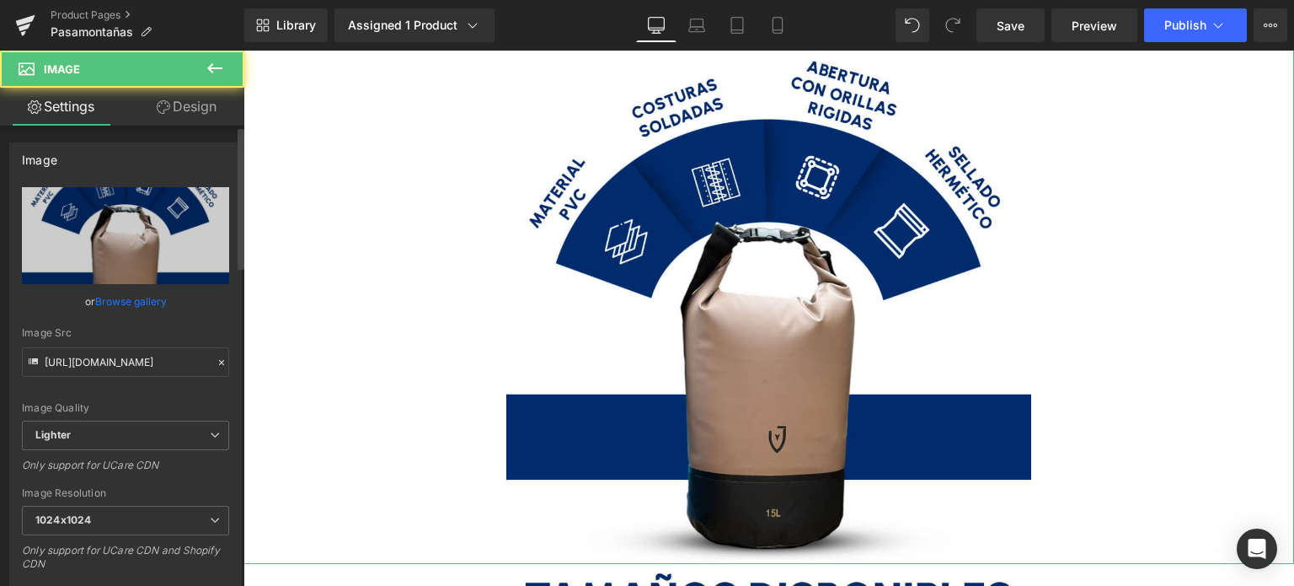
click at [117, 292] on link "Browse gallery" at bounding box center [131, 300] width 72 height 29
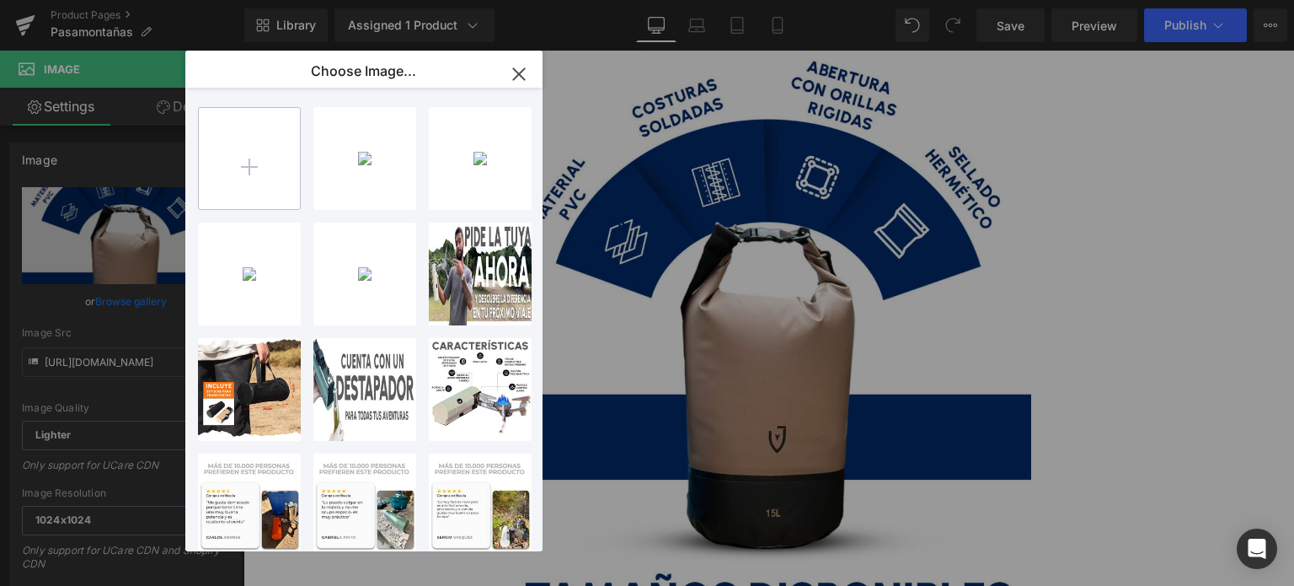
click at [243, 137] on input "file" at bounding box center [249, 158] width 101 height 101
type input "C:\fakepath\8.panorama.jpg"
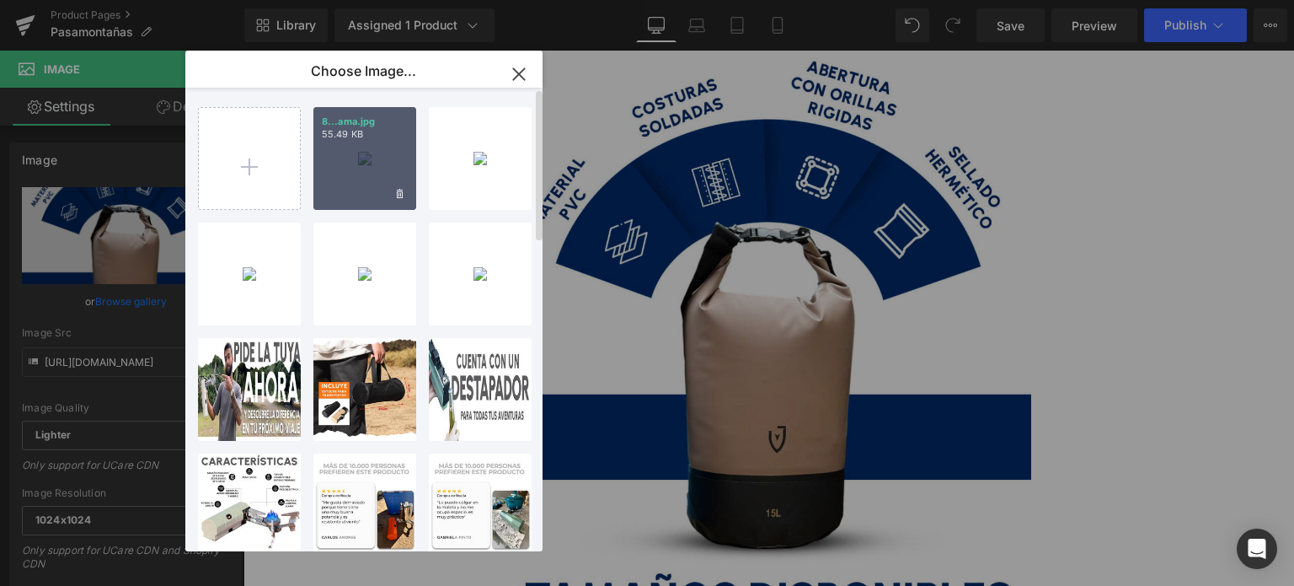
click at [354, 167] on div "8...ama.jpg 55.49 KB" at bounding box center [364, 158] width 103 height 103
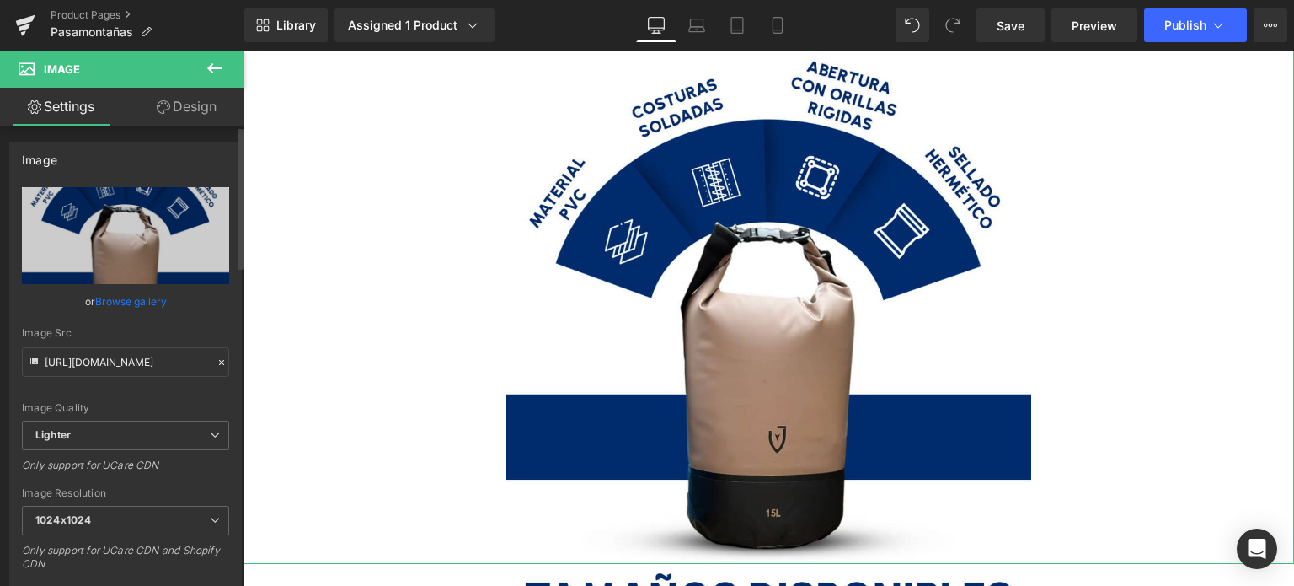
click at [142, 302] on link "Browse gallery" at bounding box center [131, 300] width 72 height 29
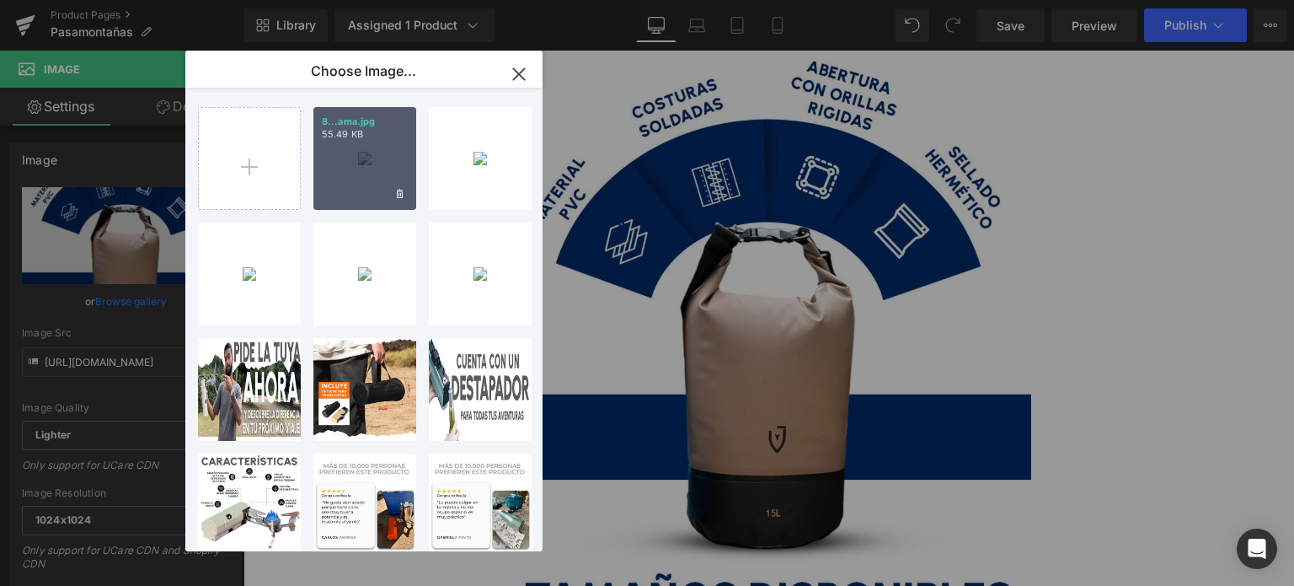
click at [361, 157] on div "8...ama.jpg 55.49 KB" at bounding box center [364, 158] width 103 height 103
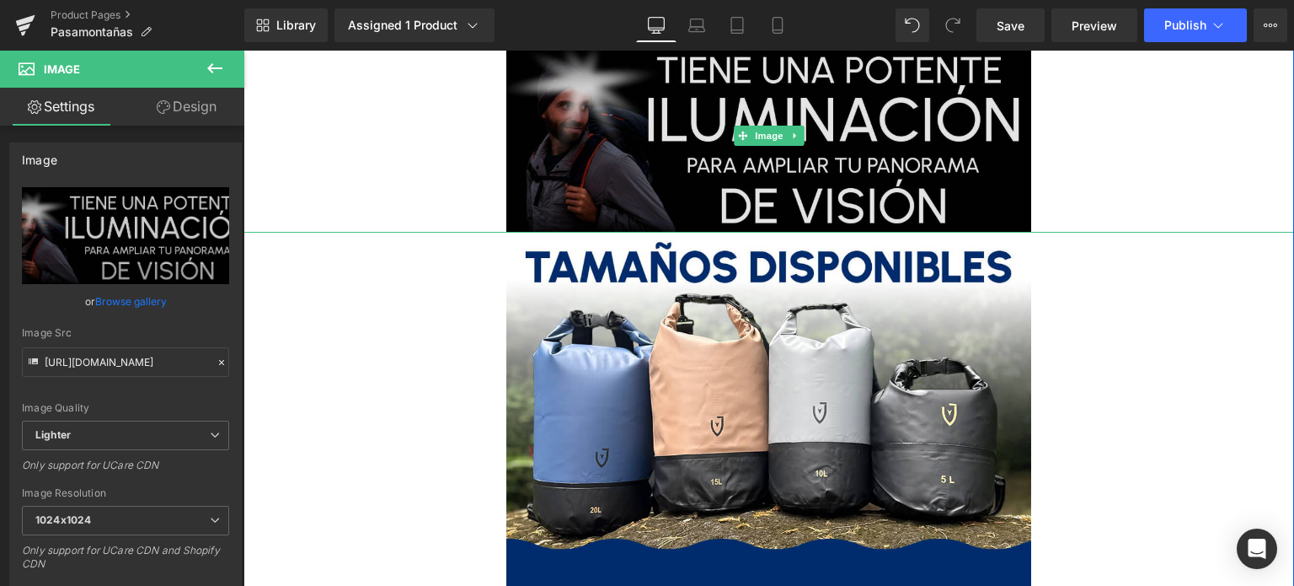
type input "https://ucarecdn.com/899fffef-ebe0-464c-a57b-106d4f4a2d6b/-/format/auto/-/previ…"
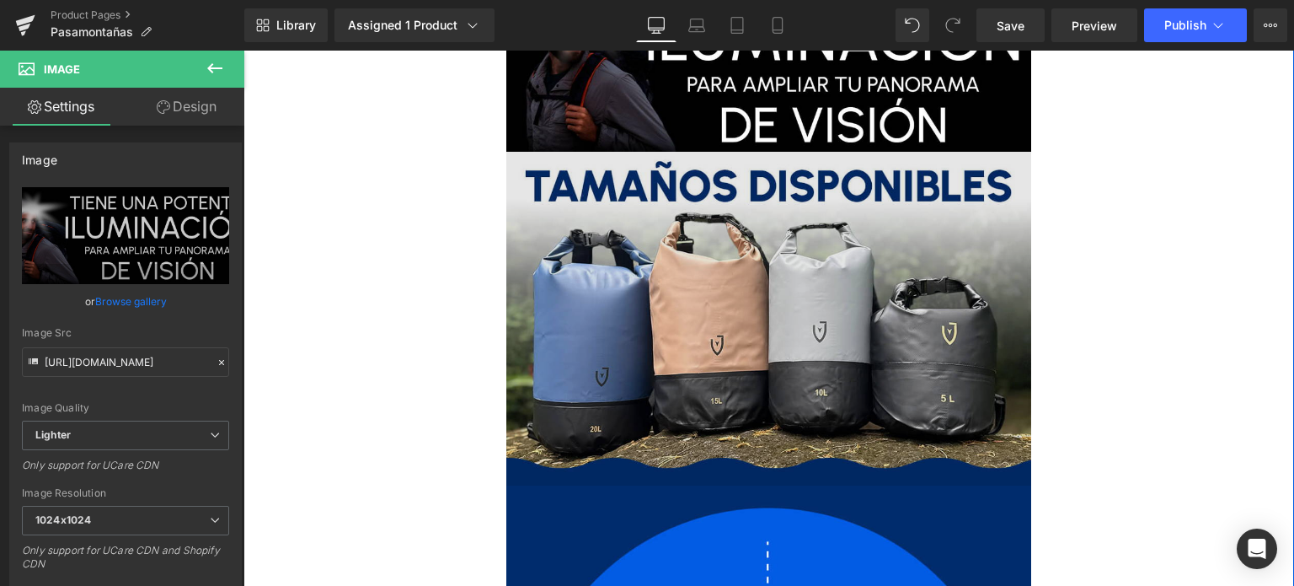
scroll to position [2781, 0]
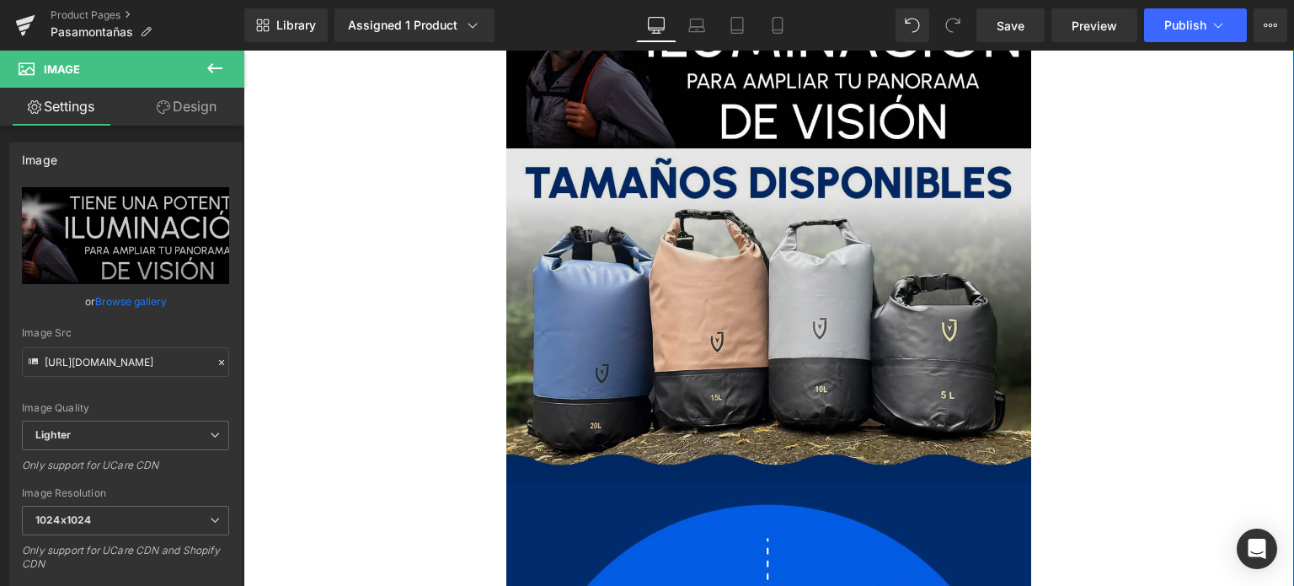
click at [610, 307] on img at bounding box center [769, 315] width 526 height 334
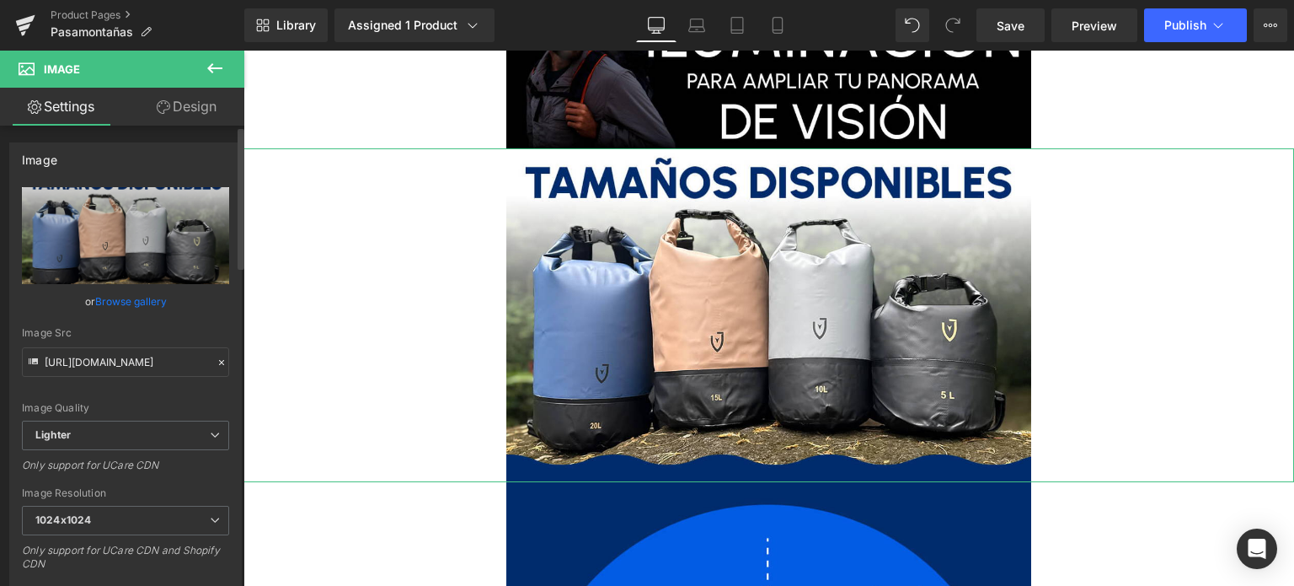
click at [131, 302] on link "Browse gallery" at bounding box center [131, 300] width 72 height 29
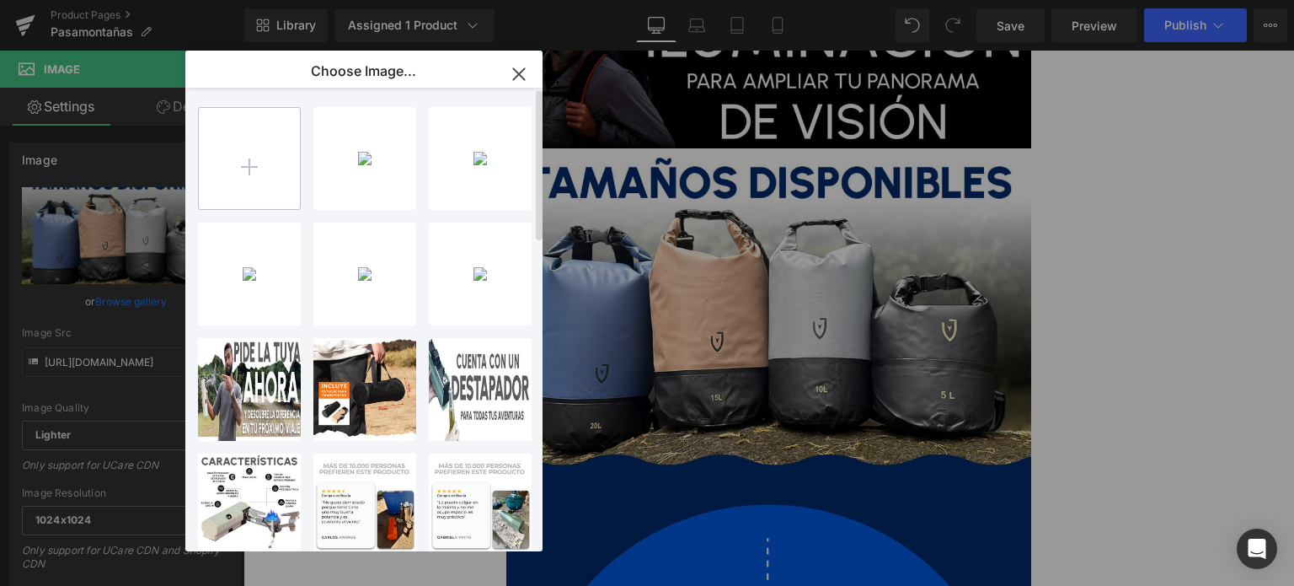
click at [273, 179] on input "file" at bounding box center [249, 158] width 101 height 101
type input "C:\fakepath\8.uso.jpg"
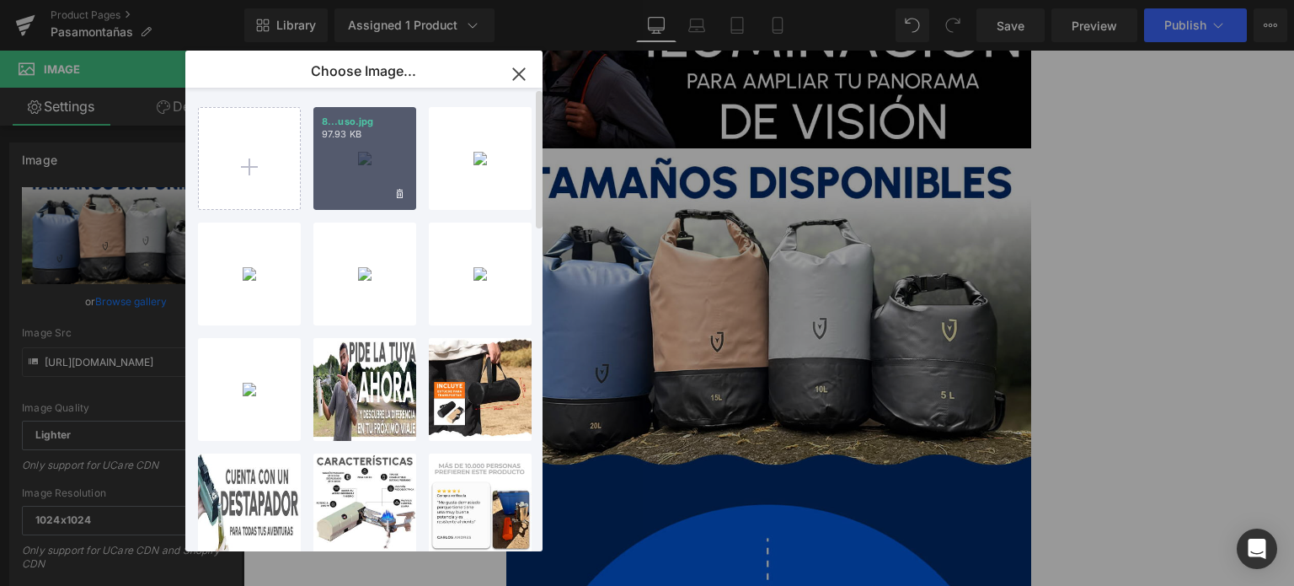
click at [341, 163] on div "8...uso.jpg 97.93 KB" at bounding box center [364, 158] width 103 height 103
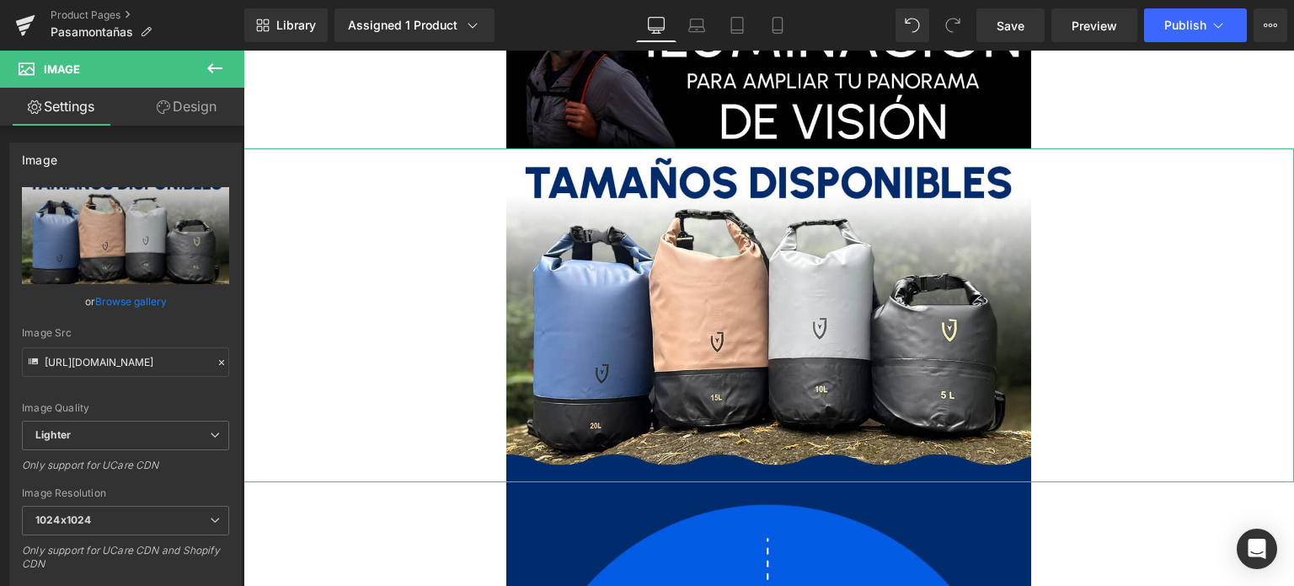
drag, startPoint x: 115, startPoint y: 293, endPoint x: 142, endPoint y: 276, distance: 31.5
click at [115, 293] on link "Browse gallery" at bounding box center [131, 300] width 72 height 29
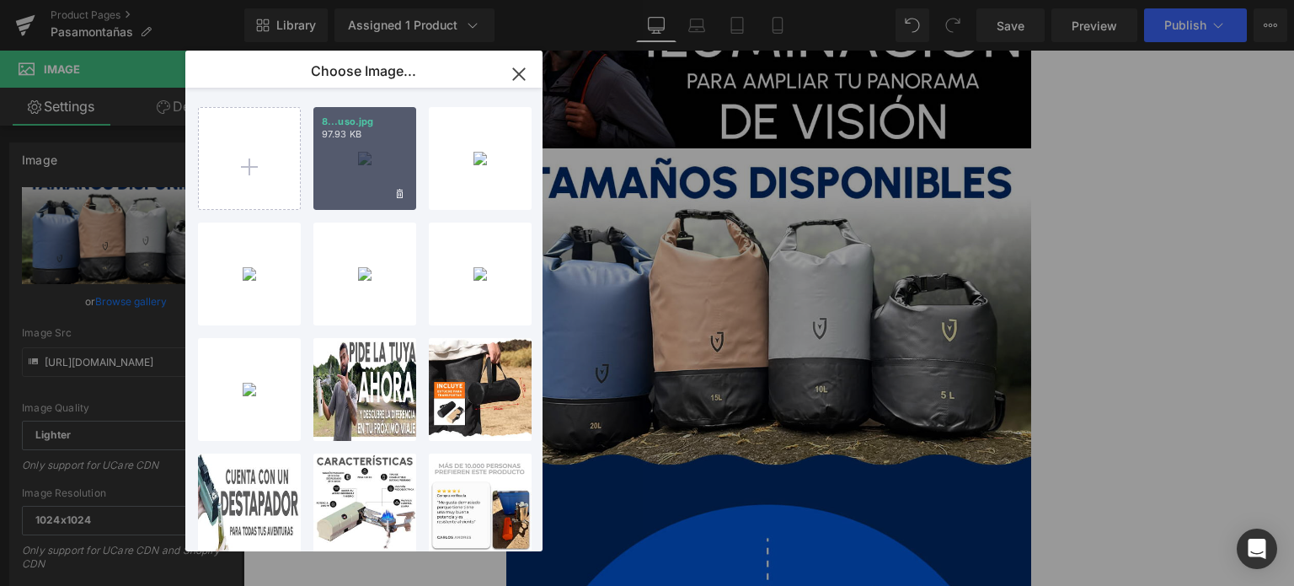
click at [367, 134] on p "97.93 KB" at bounding box center [365, 134] width 86 height 13
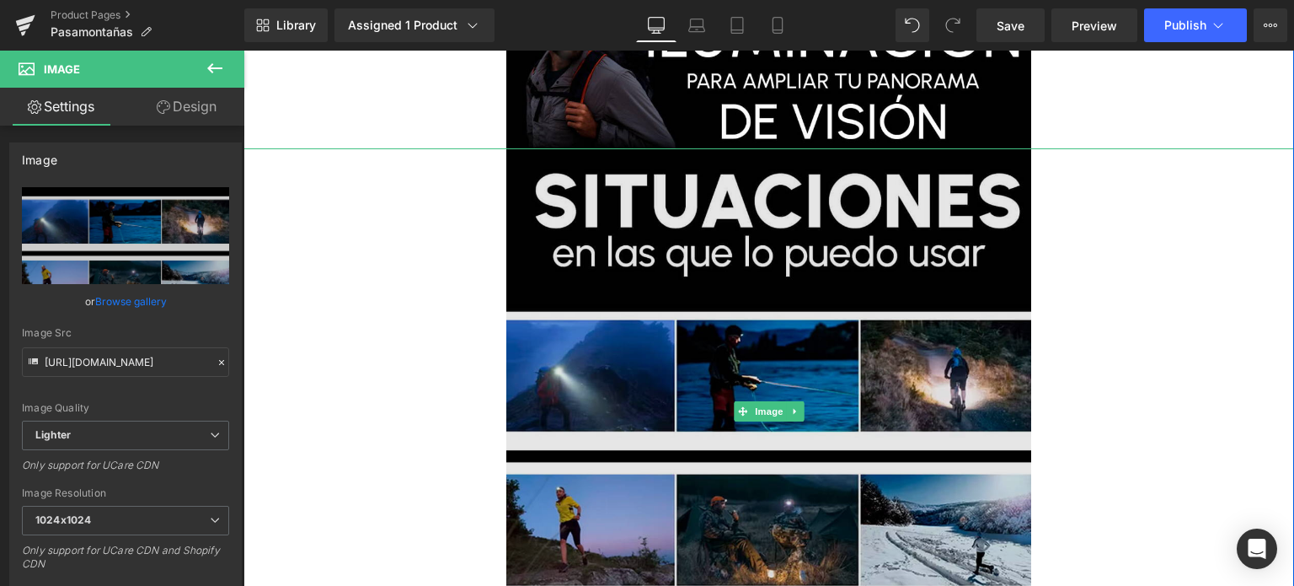
type input "https://ucarecdn.com/e6f5278c-3453-412e-8c77-fb8a7632251d/-/format/auto/-/previ…"
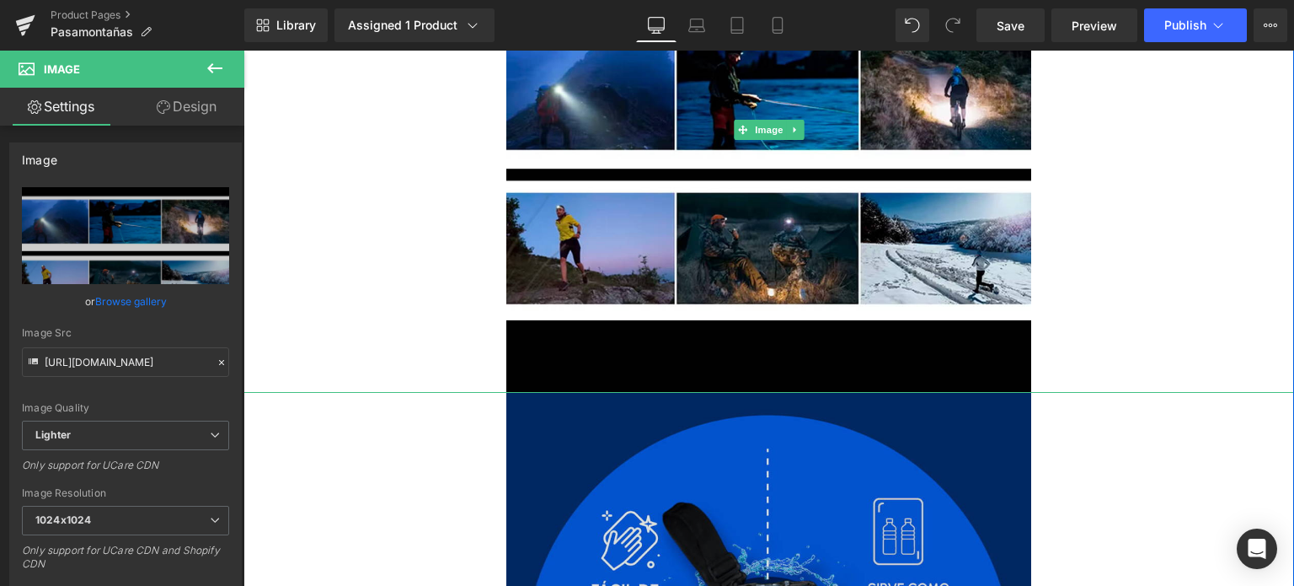
scroll to position [3202, 0]
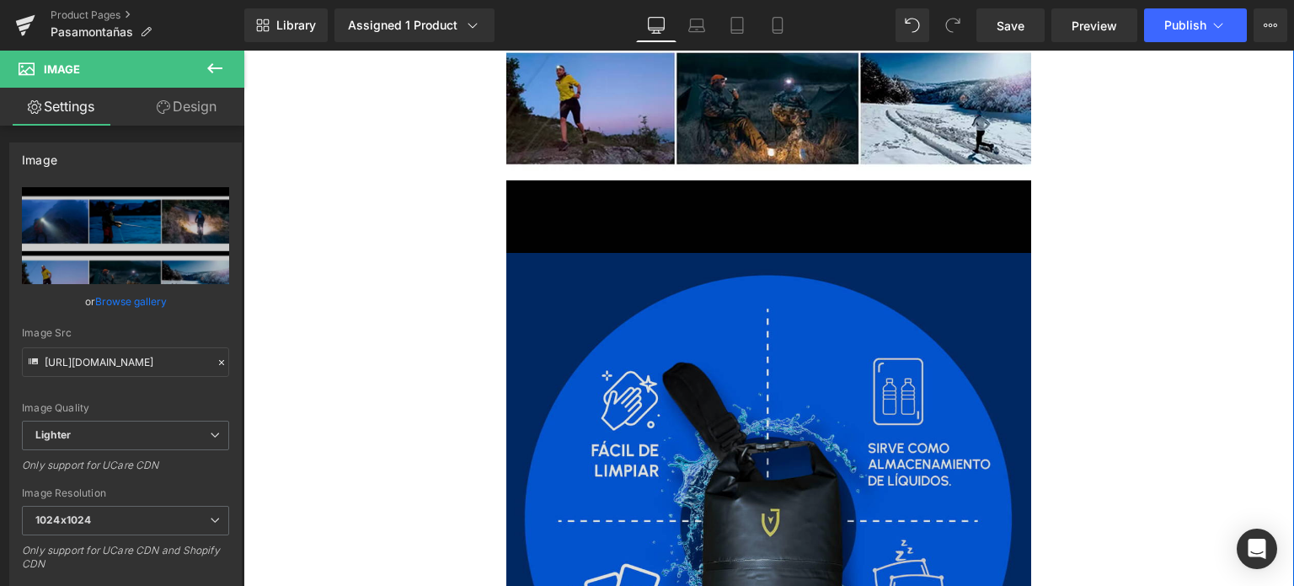
click at [630, 296] on img at bounding box center [769, 516] width 526 height 526
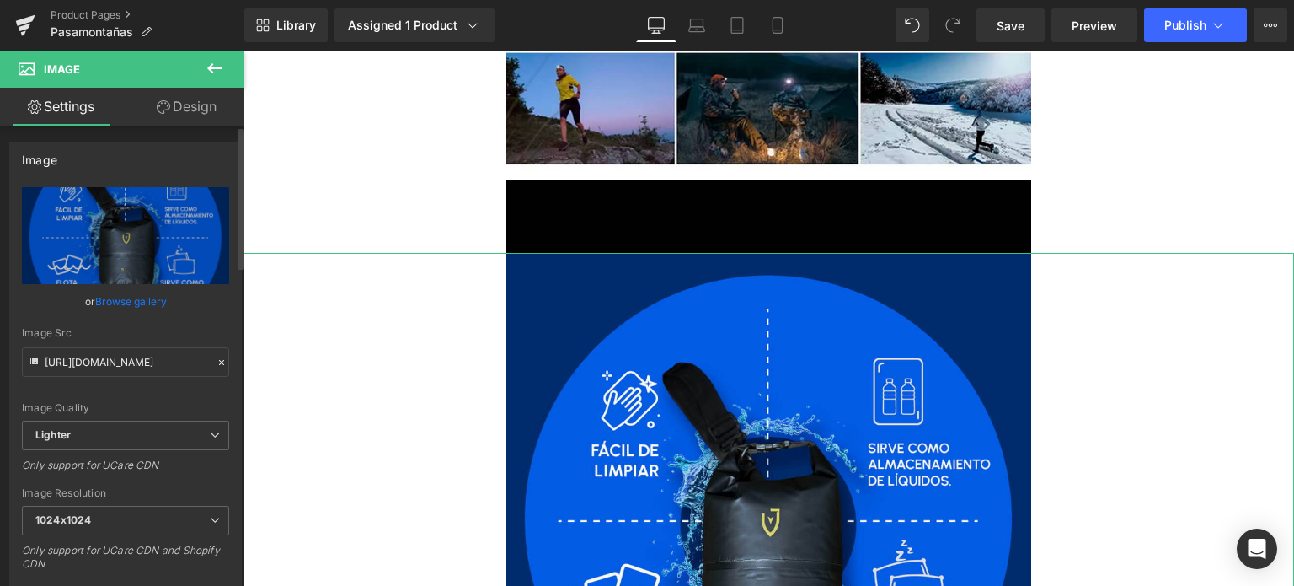
click at [138, 302] on link "Browse gallery" at bounding box center [131, 300] width 72 height 29
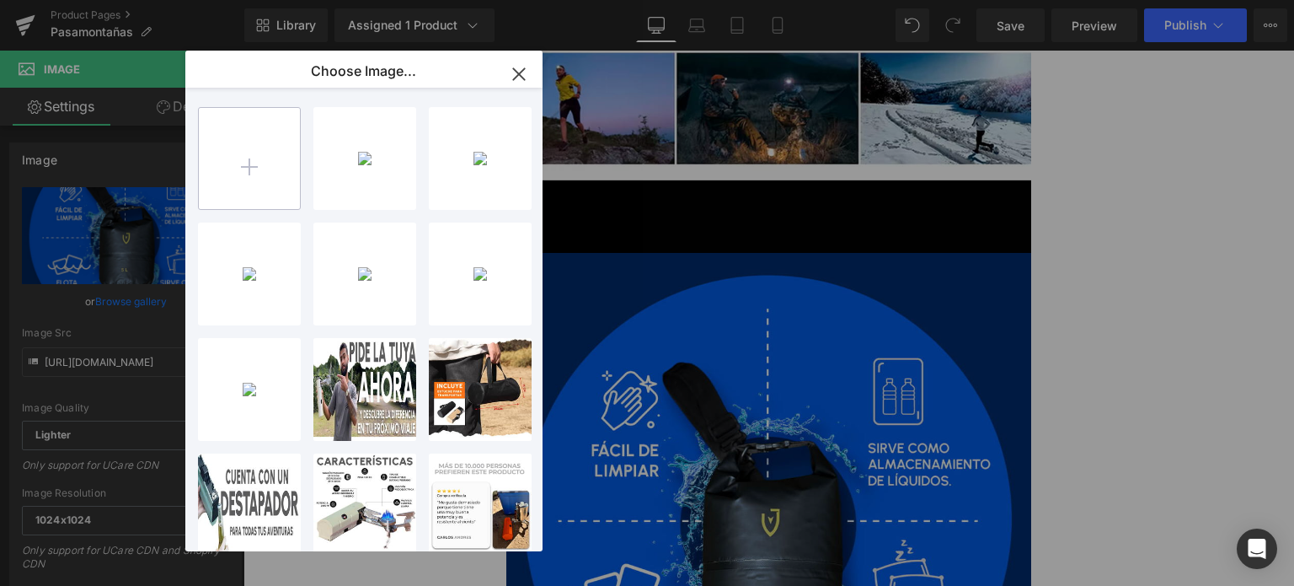
click at [243, 153] on input "file" at bounding box center [249, 158] width 101 height 101
type input "C:\fakepath\9.energia.jpg"
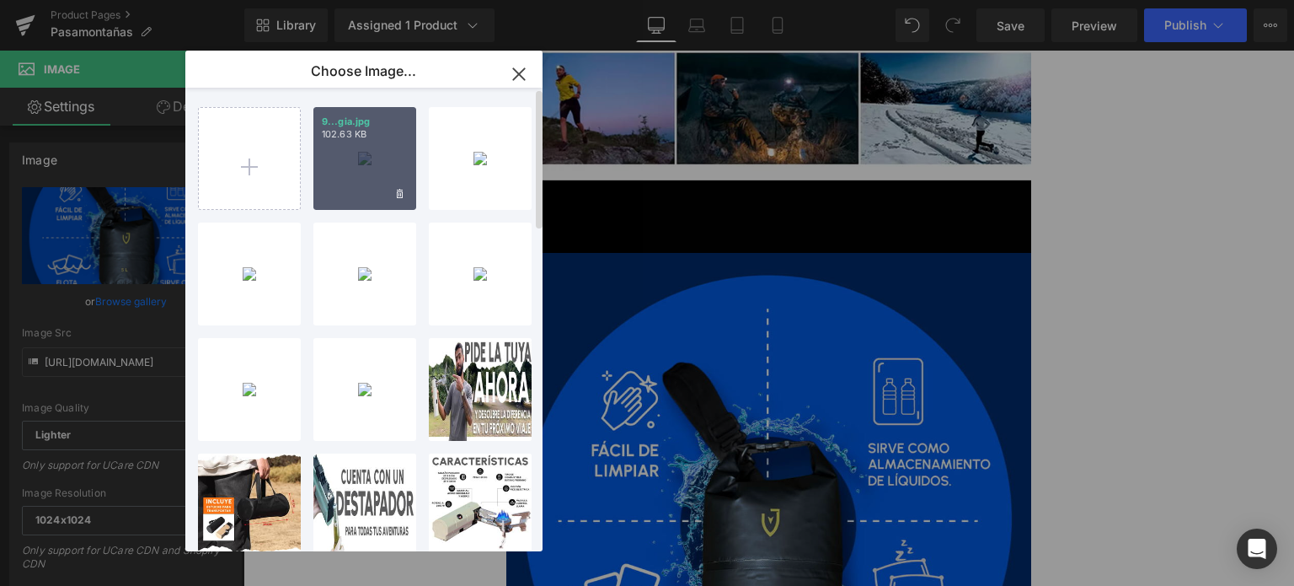
click at [349, 168] on div "9...gia.jpg 102.63 KB" at bounding box center [364, 158] width 103 height 103
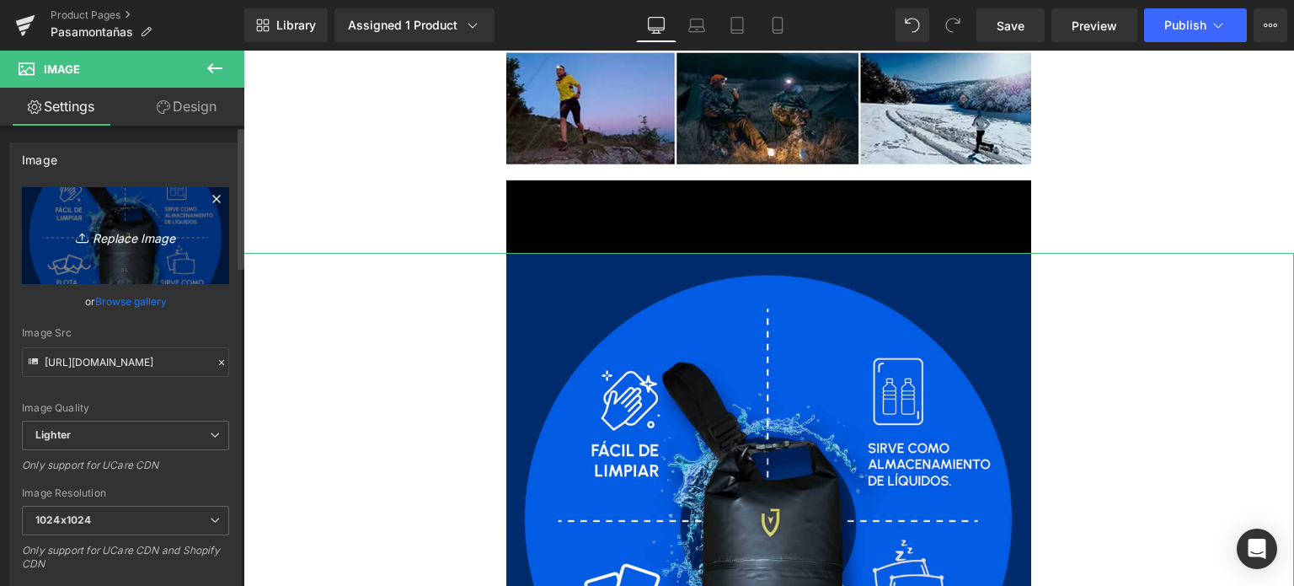
click at [132, 278] on link "Replace Image" at bounding box center [125, 235] width 207 height 97
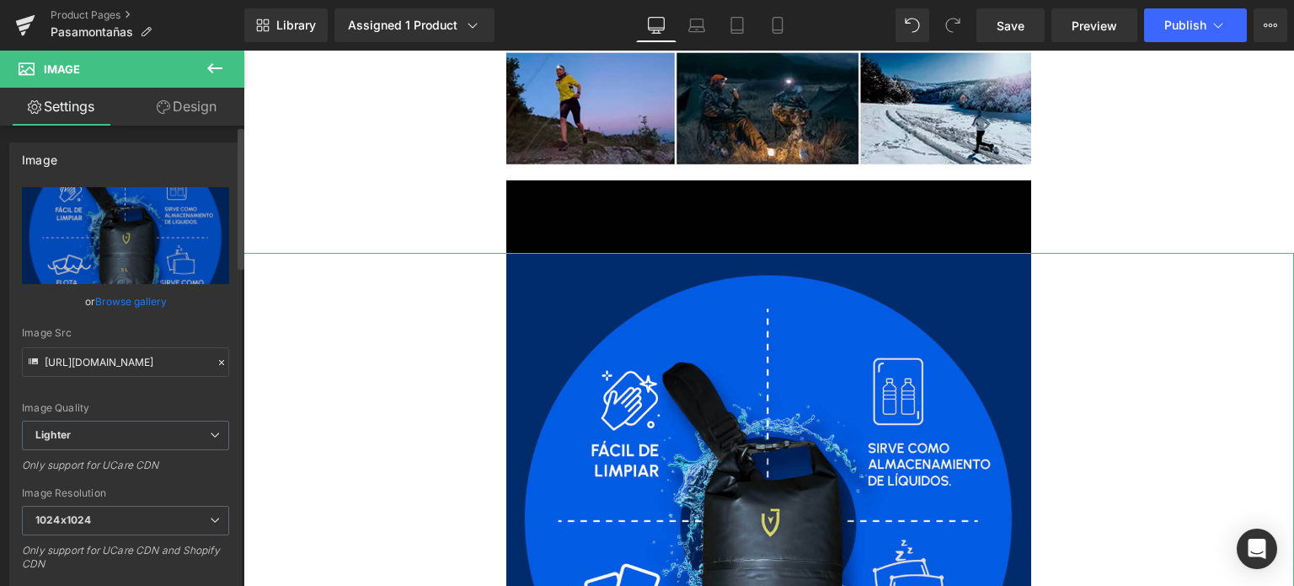
click at [127, 292] on link "Browse gallery" at bounding box center [131, 300] width 72 height 29
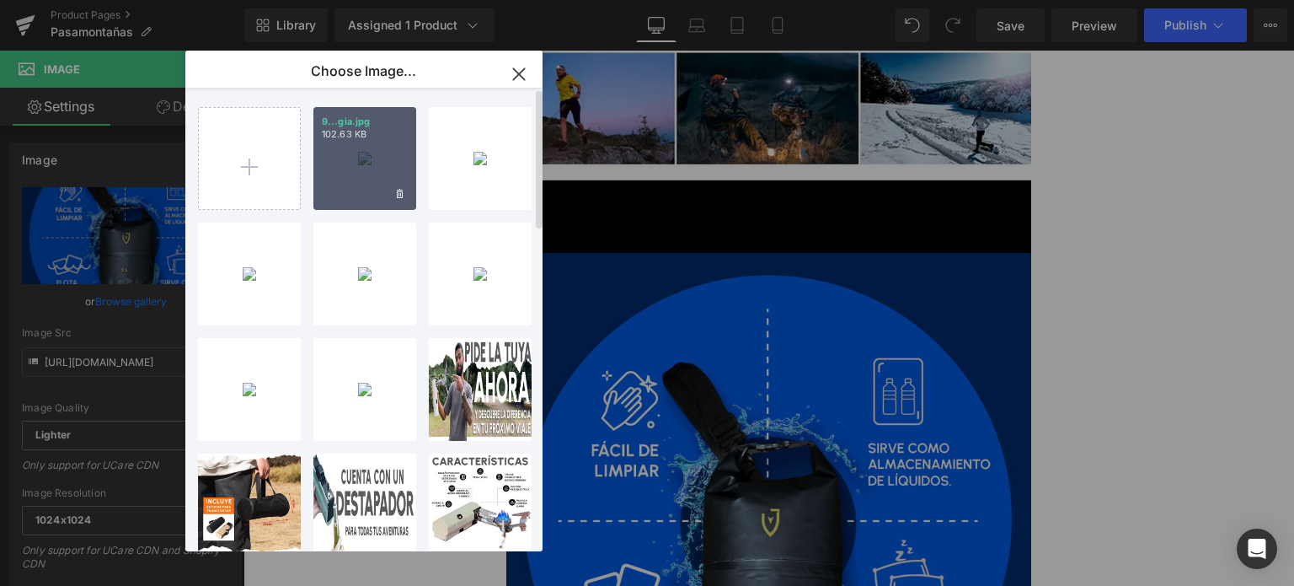
click at [379, 153] on div "9...gia.jpg 102.63 KB" at bounding box center [364, 158] width 103 height 103
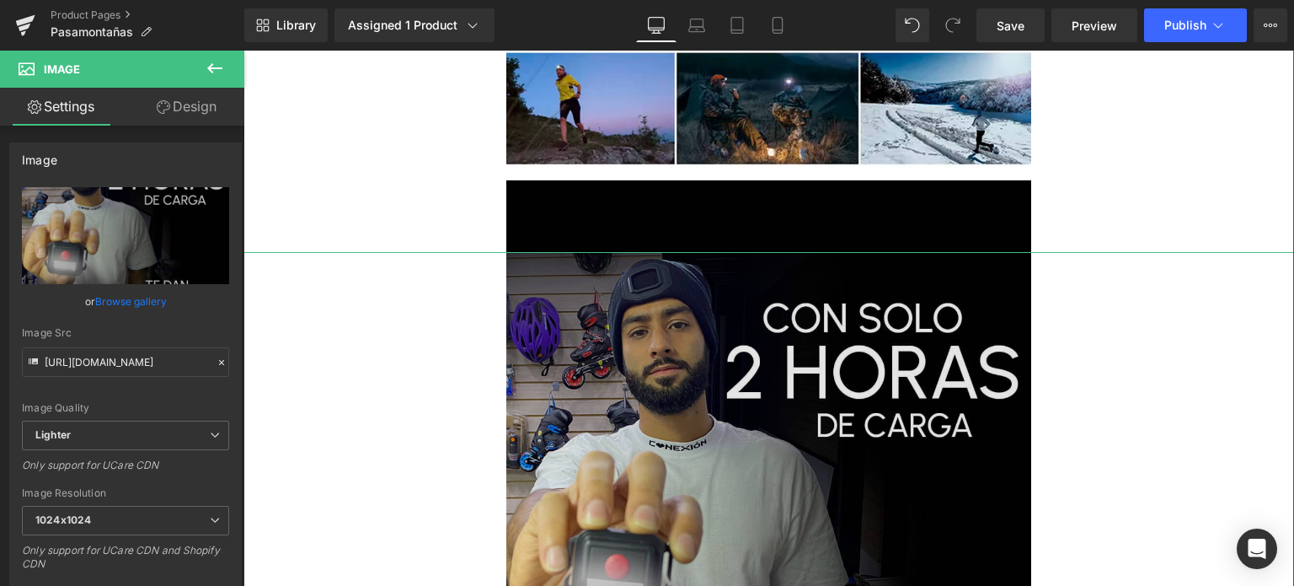
type input "https://ucarecdn.com/6c377f0f-ecfc-4124-aac6-78a38fb2d955/-/format/auto/-/previ…"
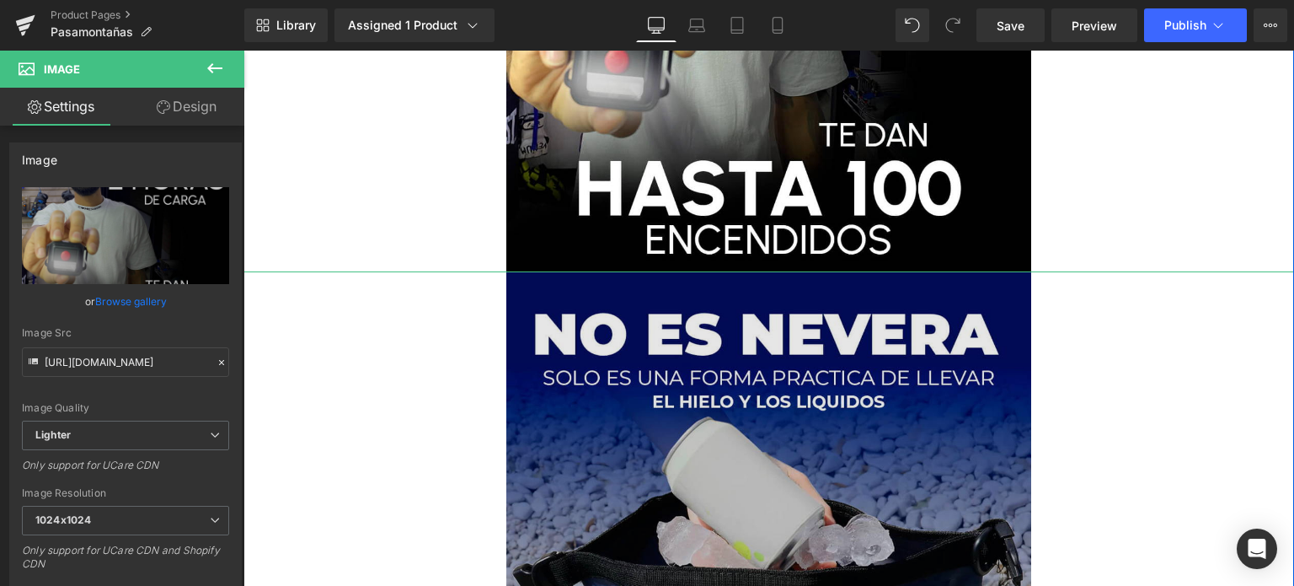
scroll to position [3876, 0]
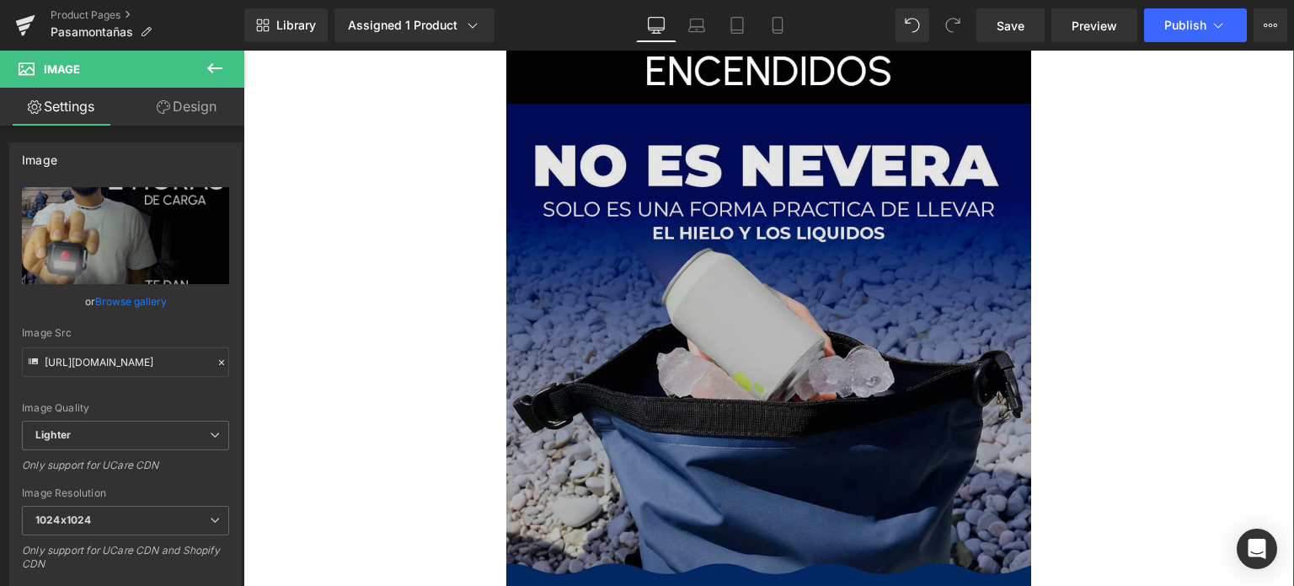
click at [650, 265] on img at bounding box center [769, 367] width 526 height 526
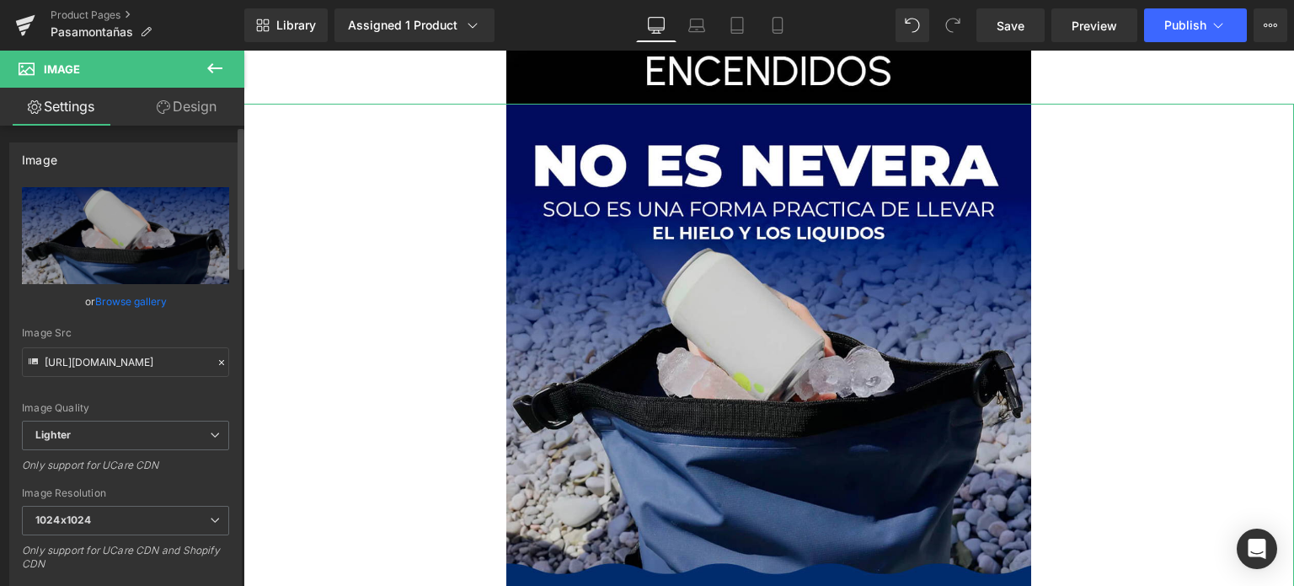
click at [148, 303] on link "Browse gallery" at bounding box center [131, 300] width 72 height 29
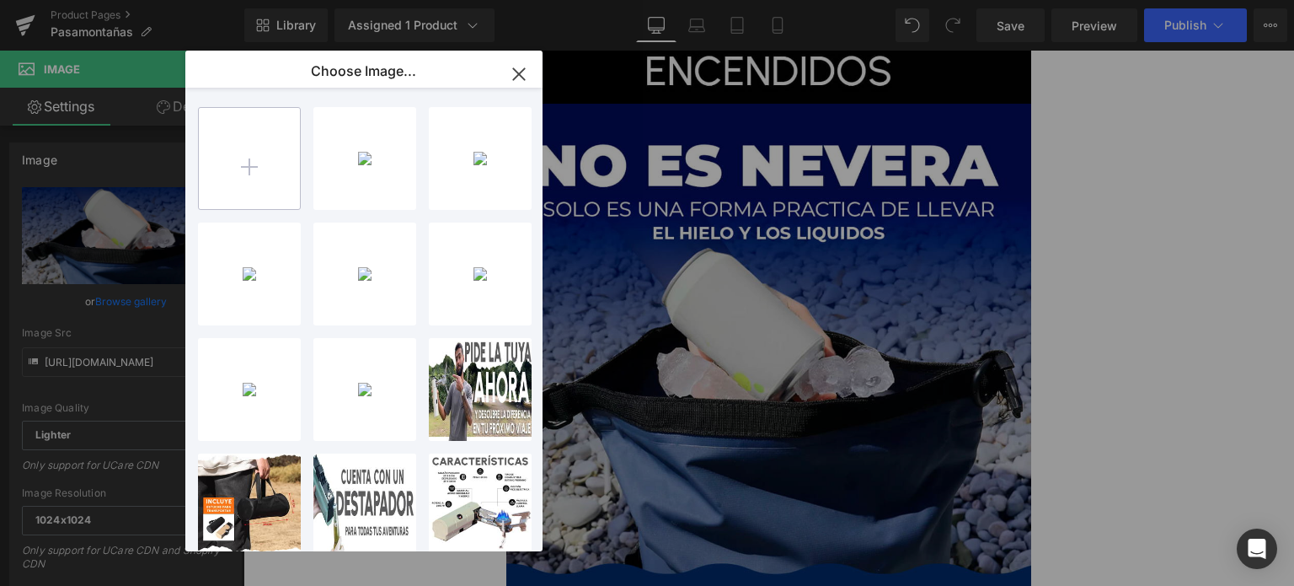
click at [277, 161] on input "file" at bounding box center [249, 158] width 101 height 101
type input "C:\fakepath\10.distancia.jpg"
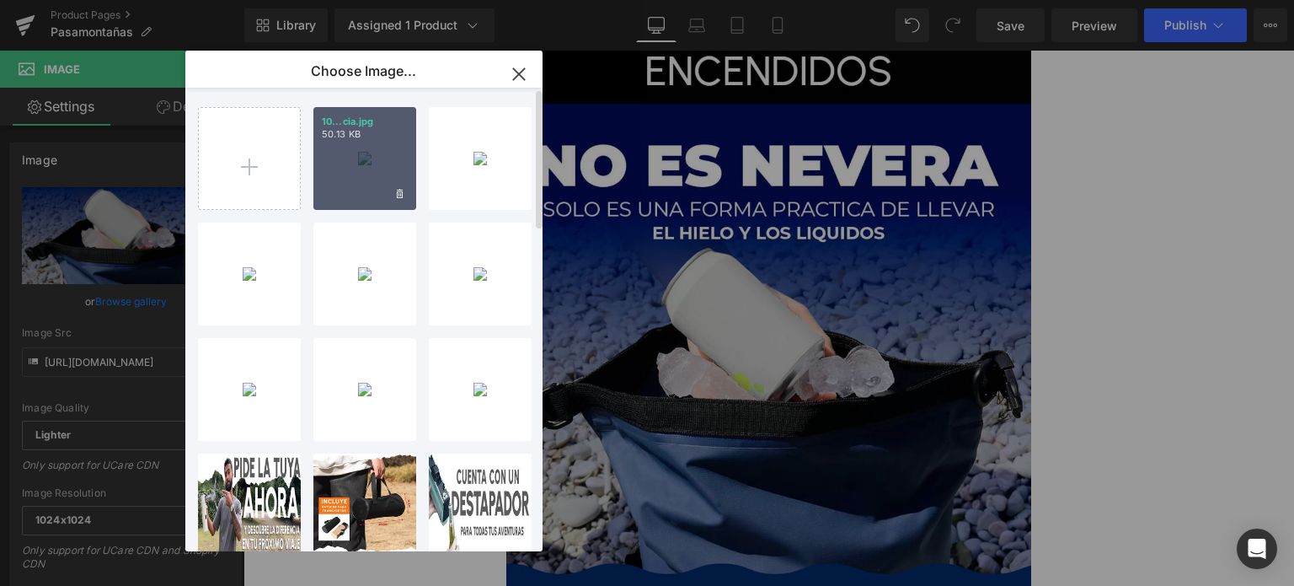
click at [364, 165] on div "10...cia.jpg 50.13 KB" at bounding box center [364, 158] width 103 height 103
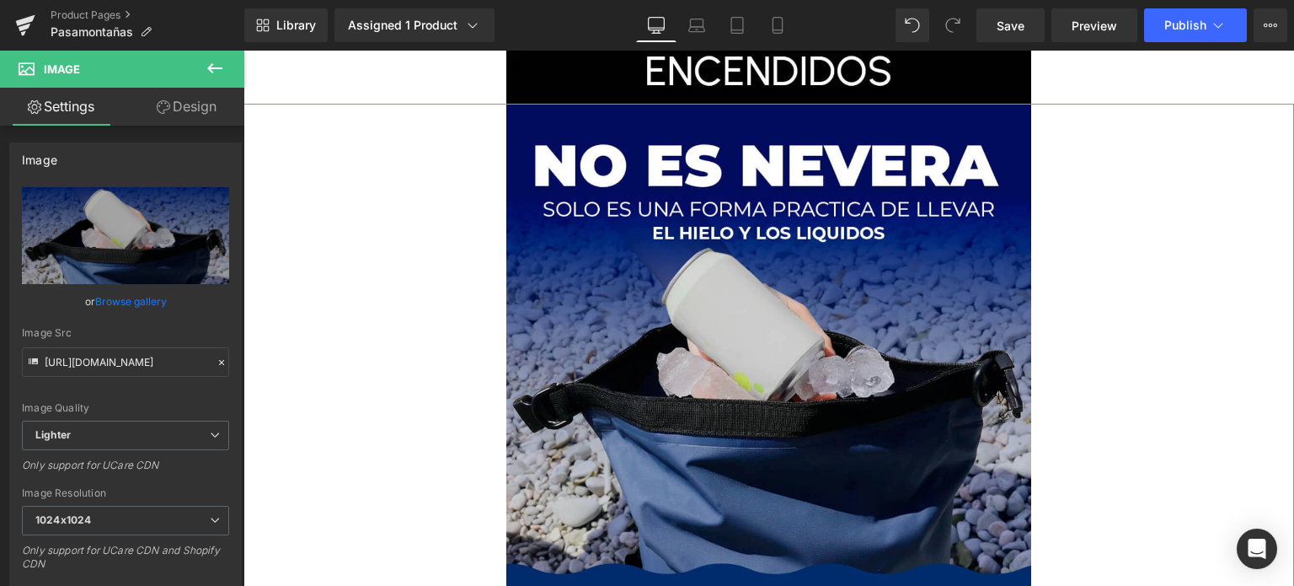
drag, startPoint x: 144, startPoint y: 296, endPoint x: 185, endPoint y: 274, distance: 46.7
click at [143, 296] on link "Browse gallery" at bounding box center [131, 300] width 72 height 29
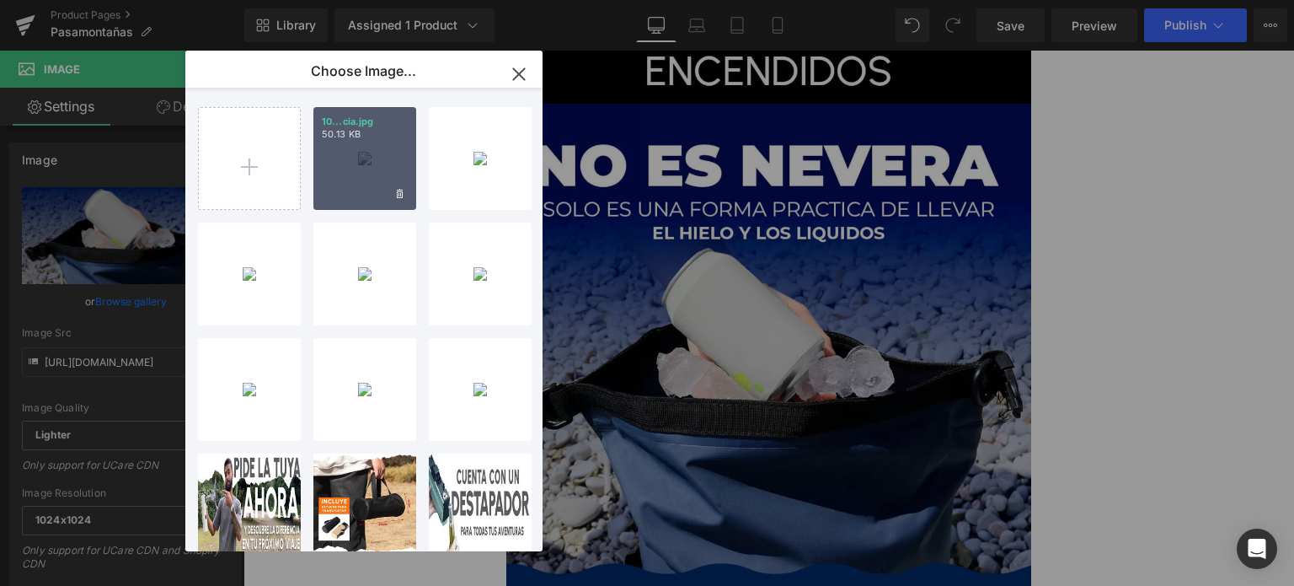
click at [367, 148] on div "10...cia.jpg 50.13 KB" at bounding box center [364, 158] width 103 height 103
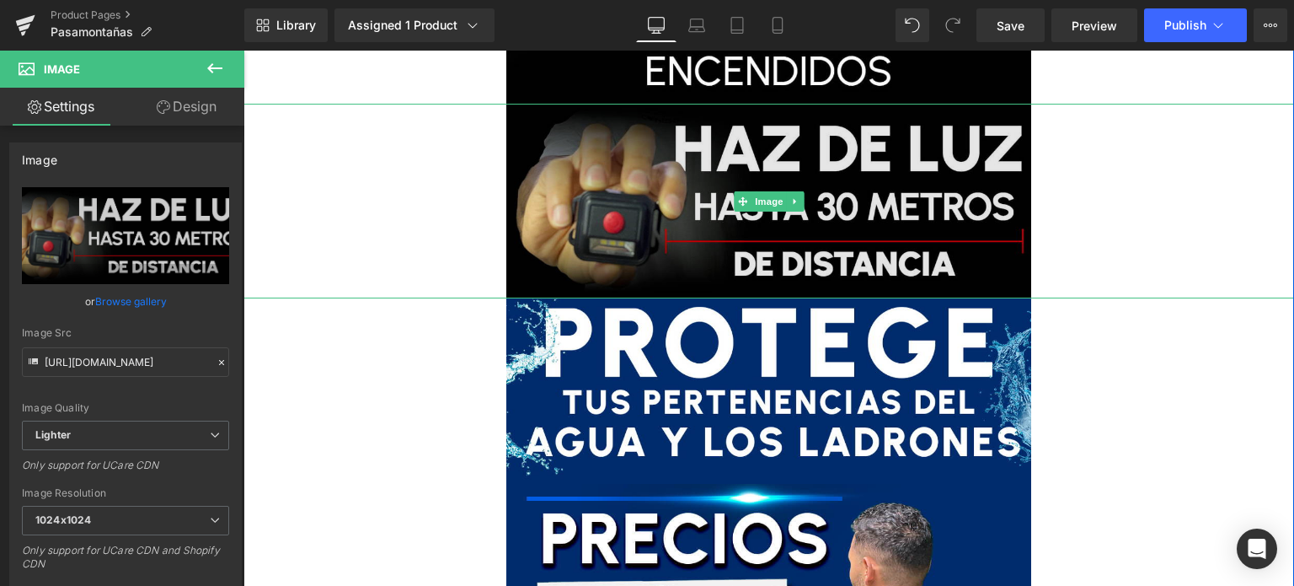
type input "https://ucarecdn.com/613e8e45-33fc-4c7a-8f92-5f0f81503de9/-/format/auto/-/previ…"
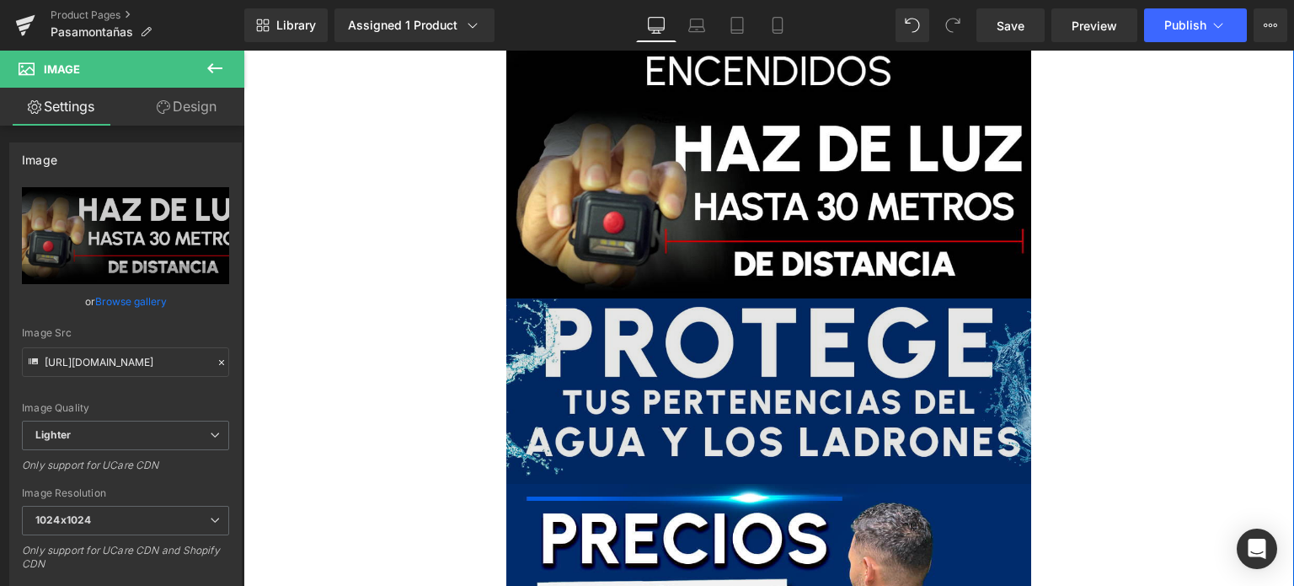
click at [647, 339] on img at bounding box center [769, 390] width 526 height 185
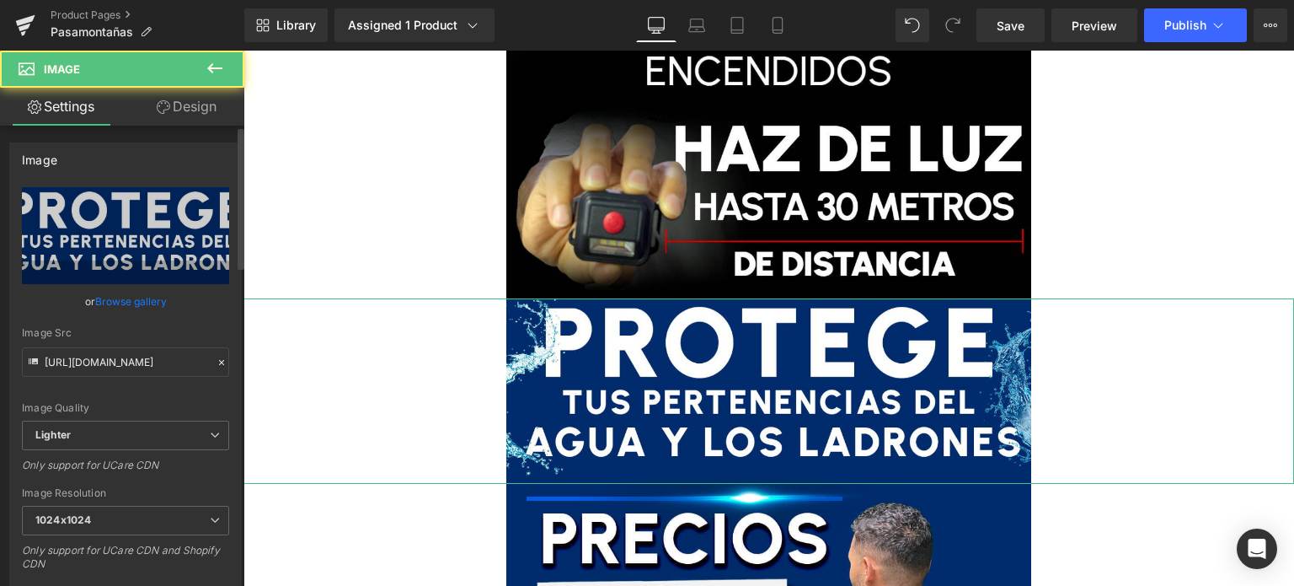
click at [131, 293] on link "Browse gallery" at bounding box center [131, 300] width 72 height 29
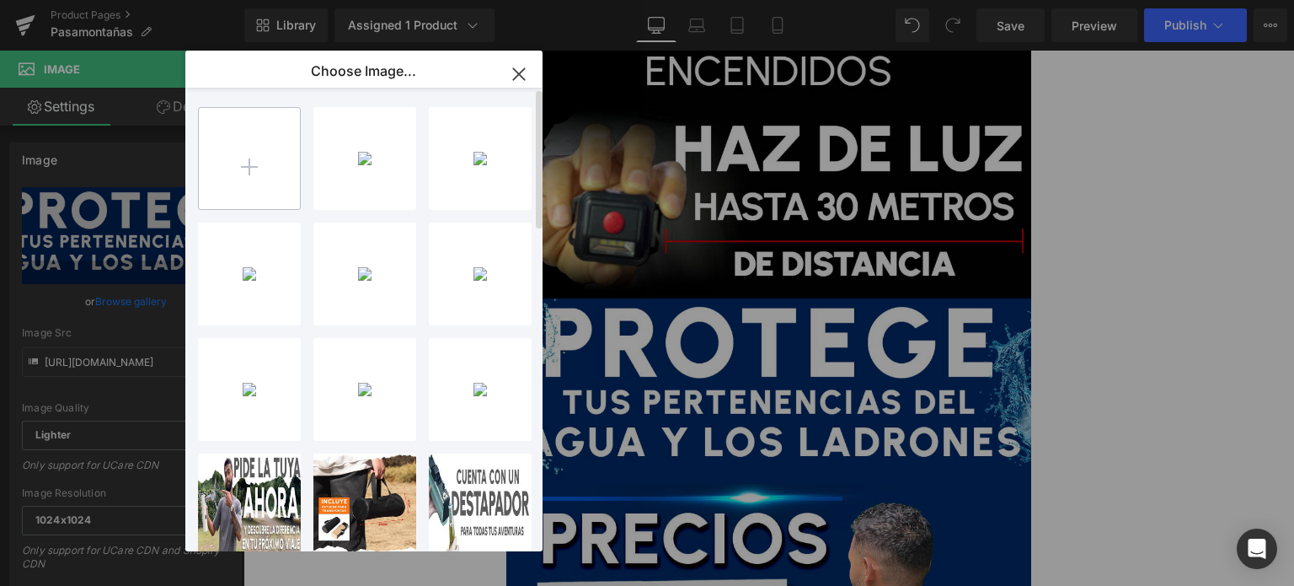
click at [268, 181] on input "file" at bounding box center [249, 158] width 101 height 101
type input "C:\fakepath\11.gar.jpg"
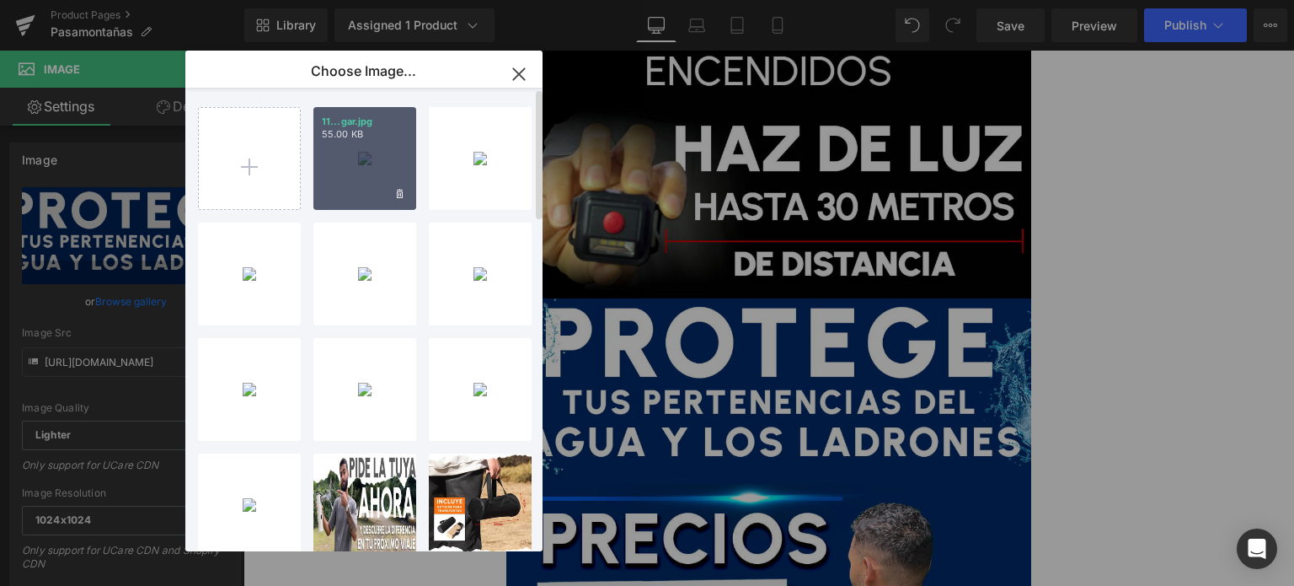
click at [371, 172] on div "11...gar.jpg 55.00 KB" at bounding box center [364, 158] width 103 height 103
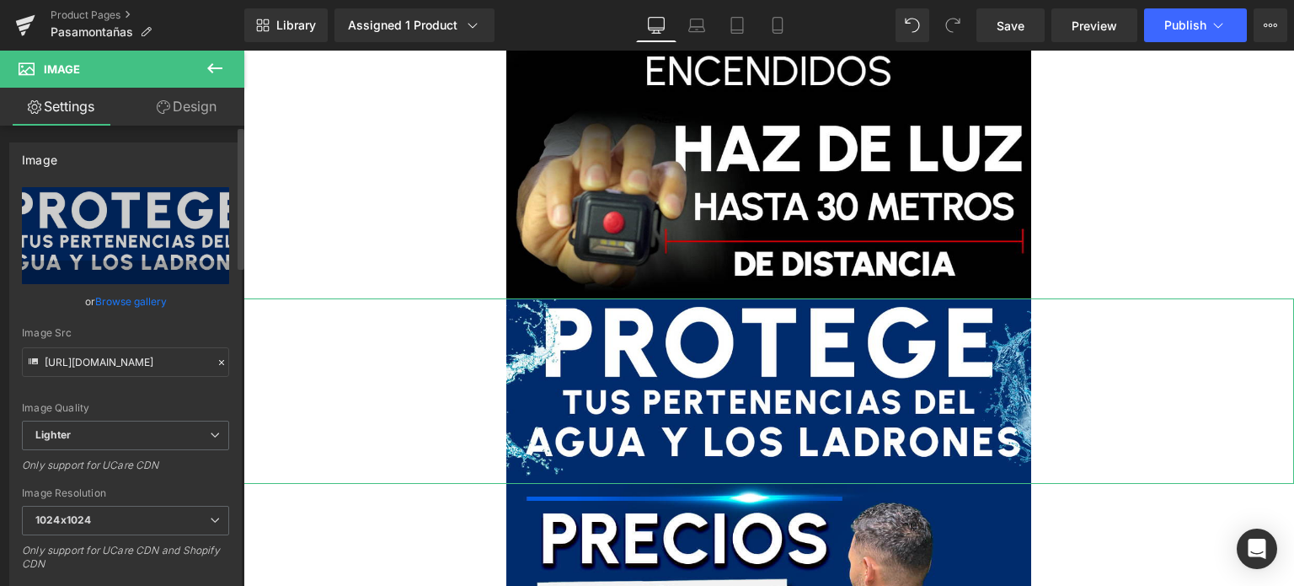
click at [109, 311] on link "Browse gallery" at bounding box center [131, 300] width 72 height 29
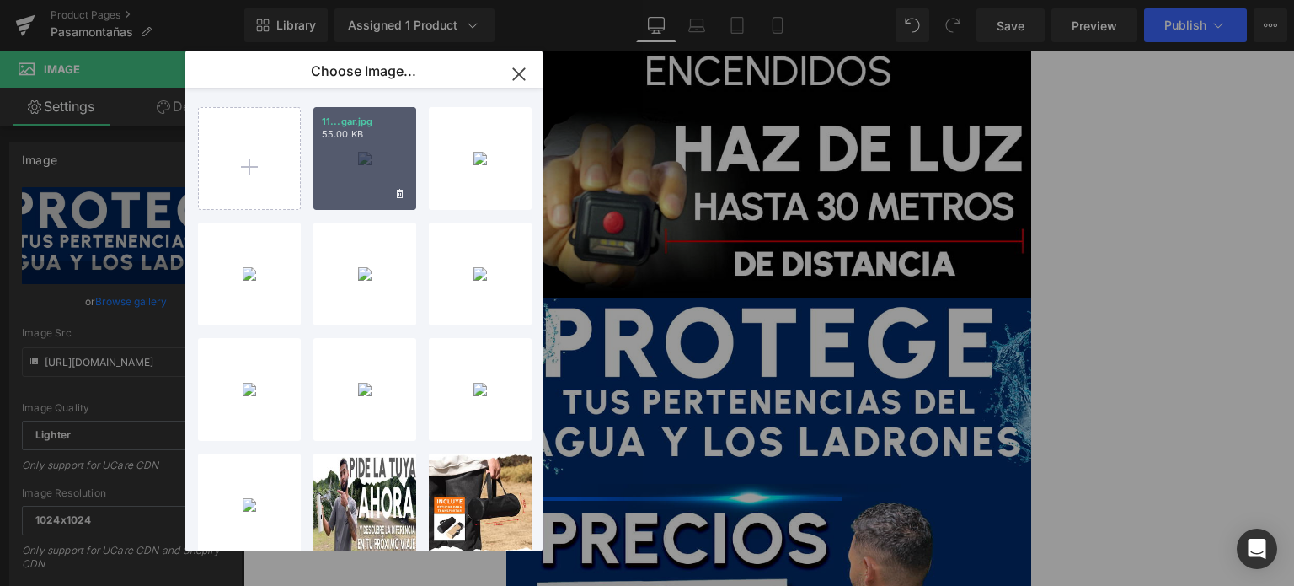
click at [348, 153] on div "11...gar.jpg 55.00 KB" at bounding box center [364, 158] width 103 height 103
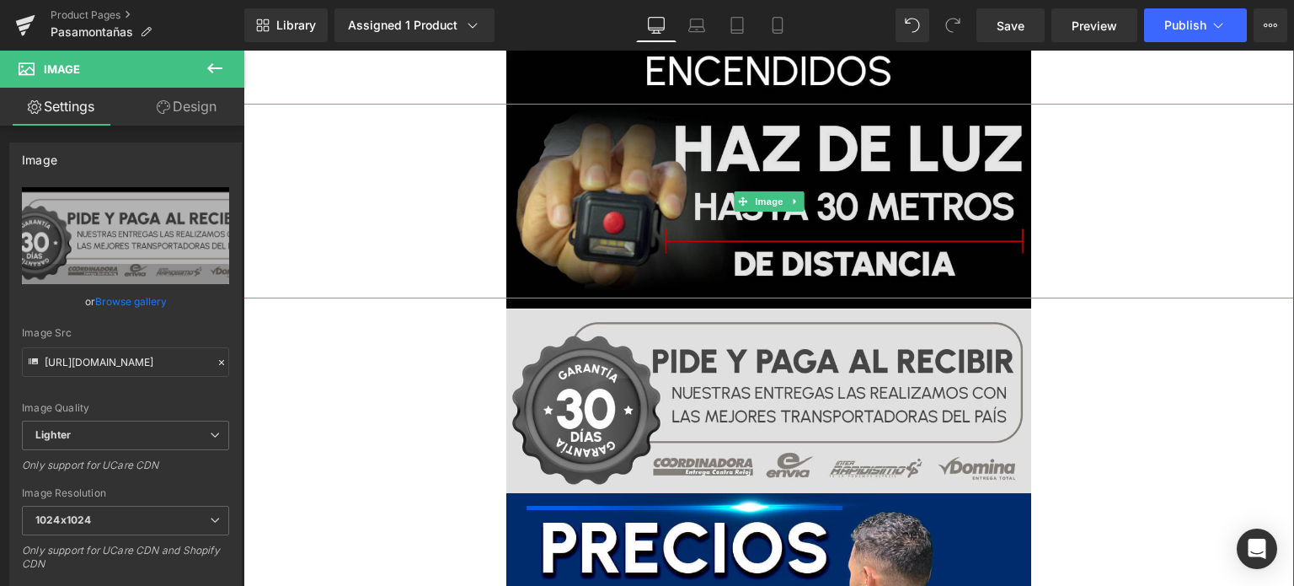
type input "https://ucarecdn.com/370f4e00-9ad9-410e-b25c-3b7fd79ee702/-/format/auto/-/previ…"
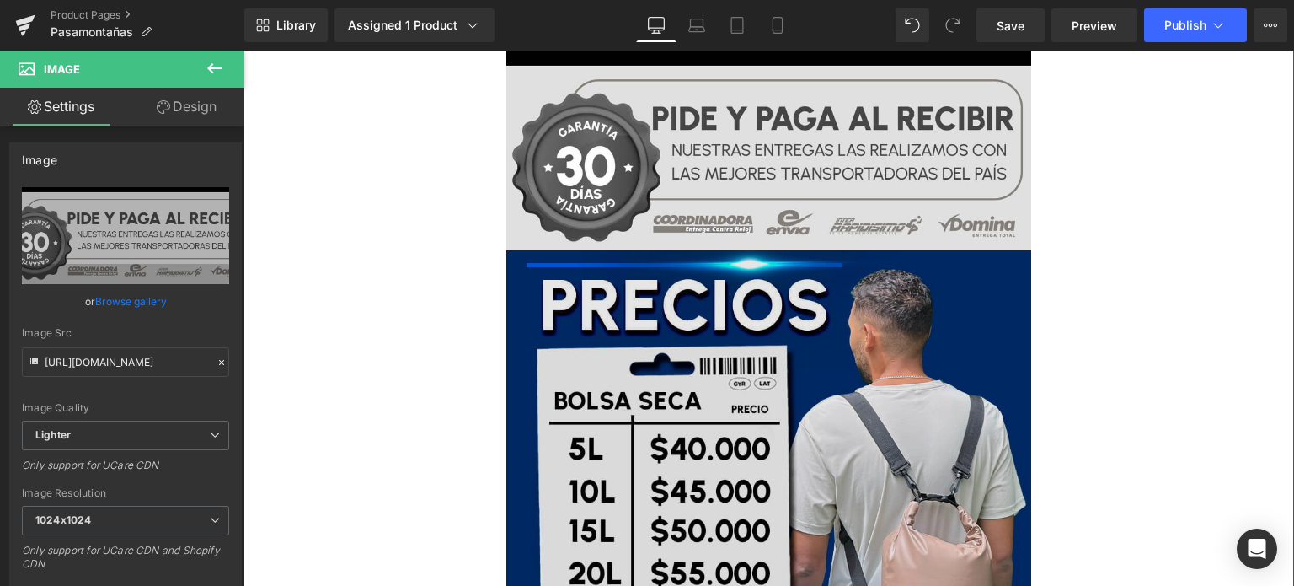
scroll to position [4129, 0]
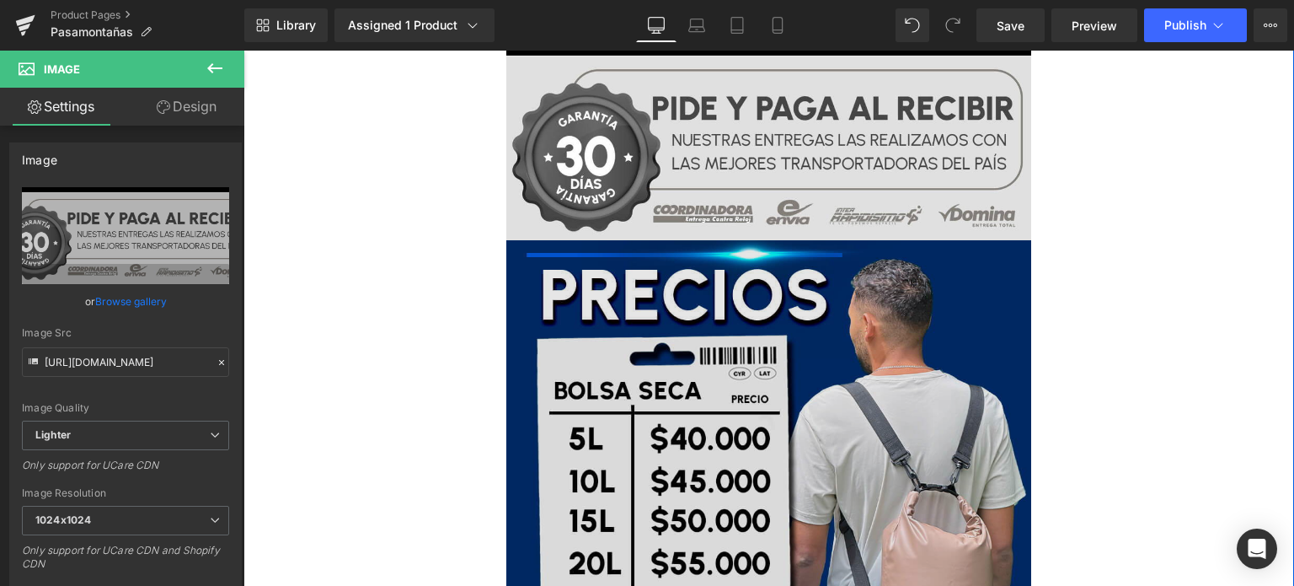
click at [661, 351] on img at bounding box center [769, 503] width 526 height 526
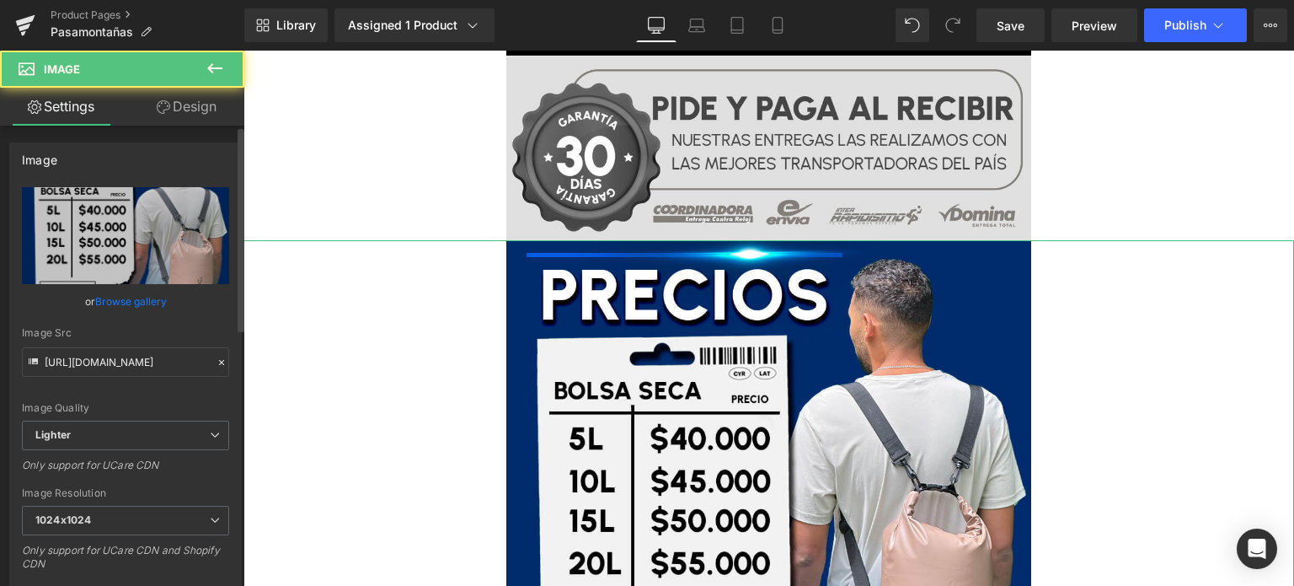
click at [138, 308] on link "Browse gallery" at bounding box center [131, 300] width 72 height 29
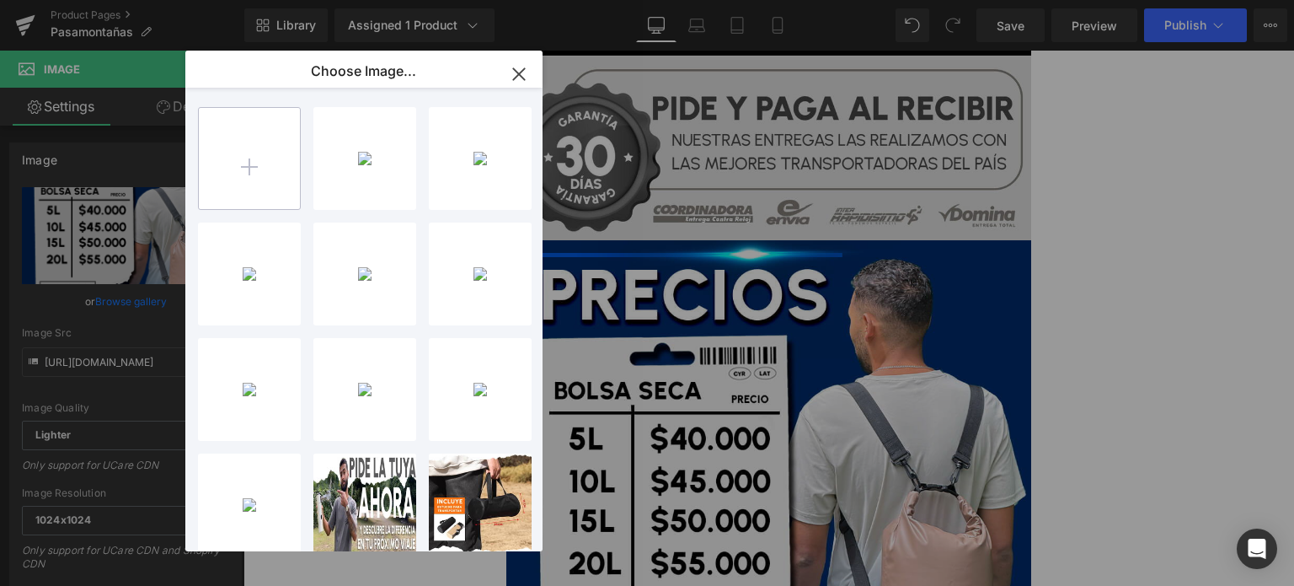
click at [254, 178] on input "file" at bounding box center [249, 158] width 101 height 101
type input "C:\fakepath\12.perfecta.jpg"
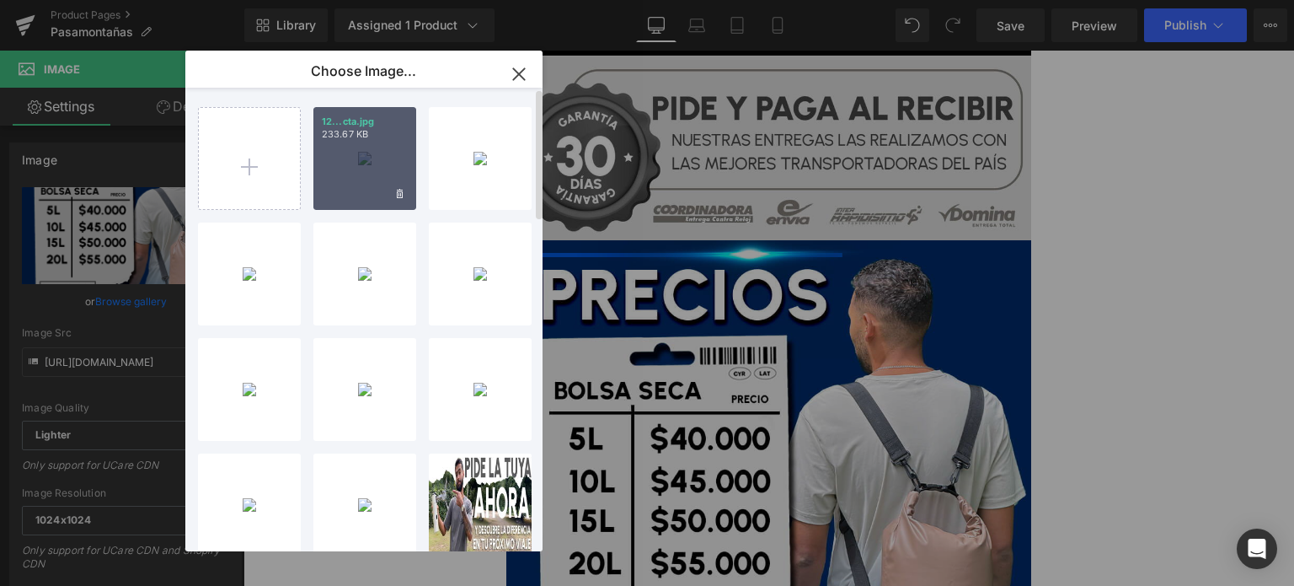
click at [367, 177] on div "12...cta.jpg 233.67 KB" at bounding box center [364, 158] width 103 height 103
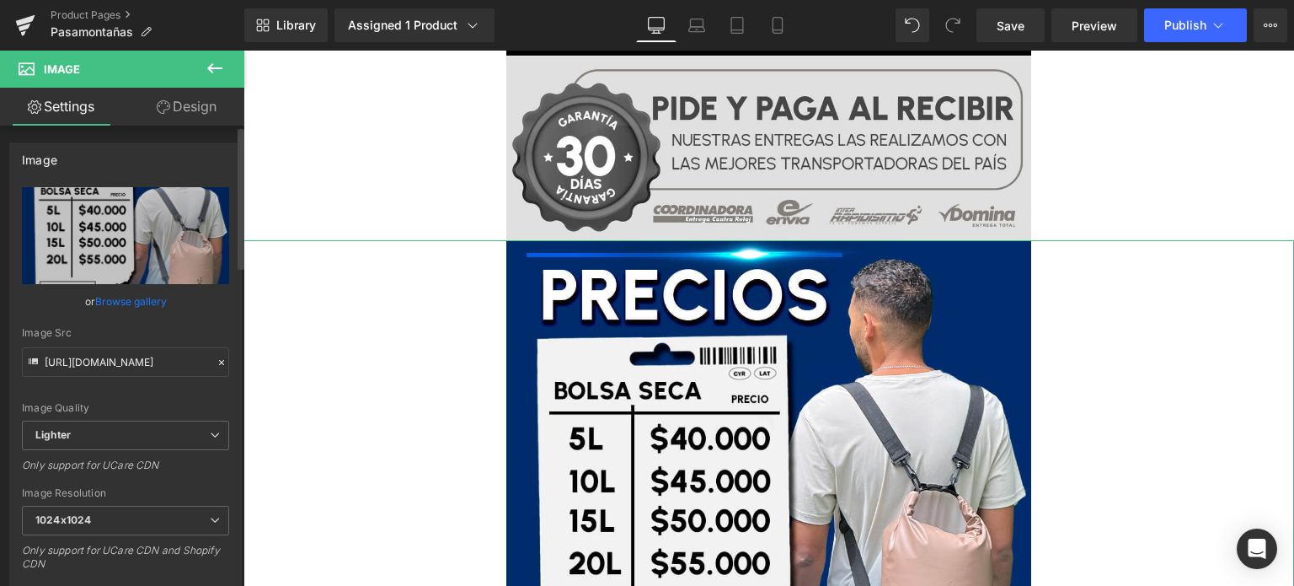
click at [117, 291] on link "Browse gallery" at bounding box center [131, 300] width 72 height 29
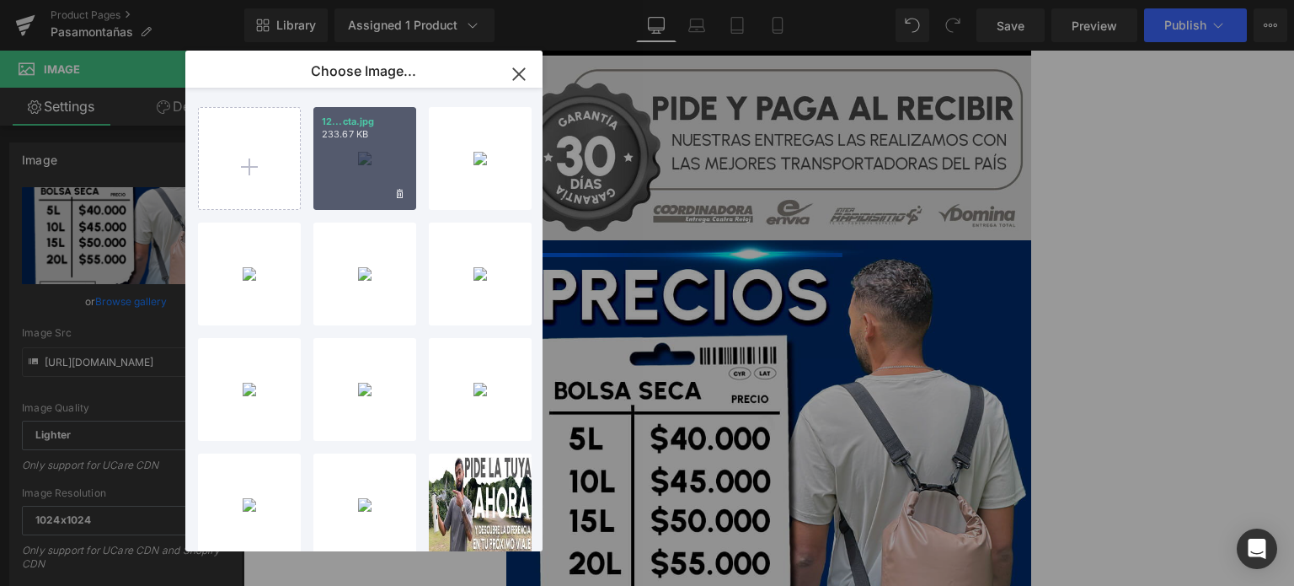
click at [357, 142] on div "12...cta.jpg 233.67 KB" at bounding box center [364, 158] width 103 height 103
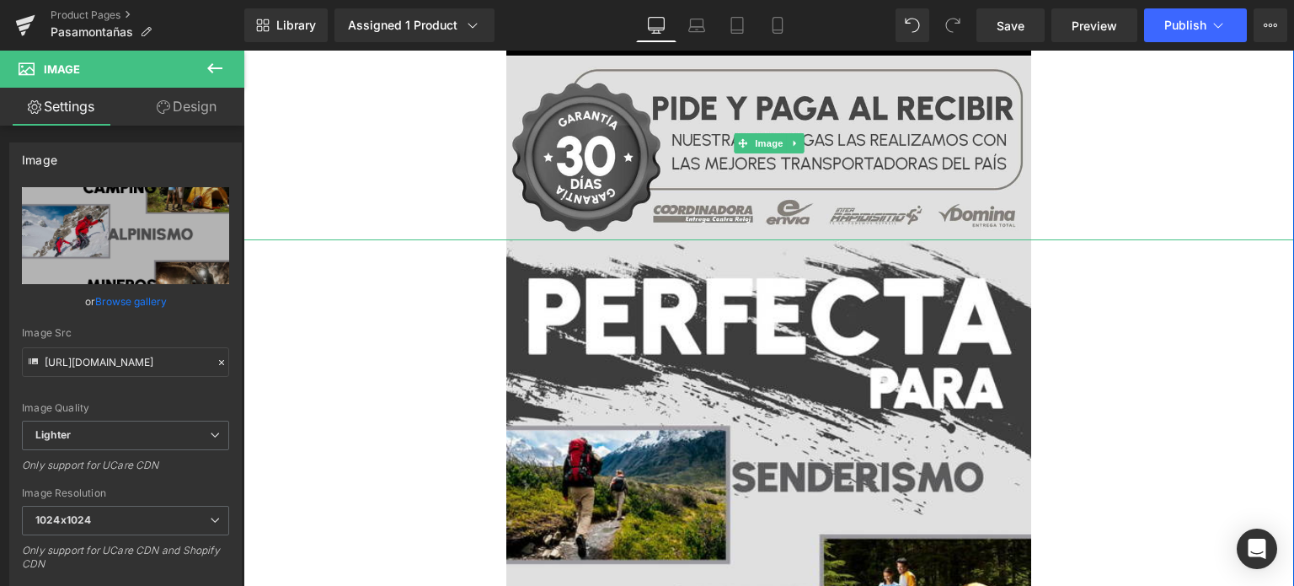
type input "https://ucarecdn.com/6d3ddc05-f2ec-46d7-a785-469fa2c63de5/-/format/auto/-/previ…"
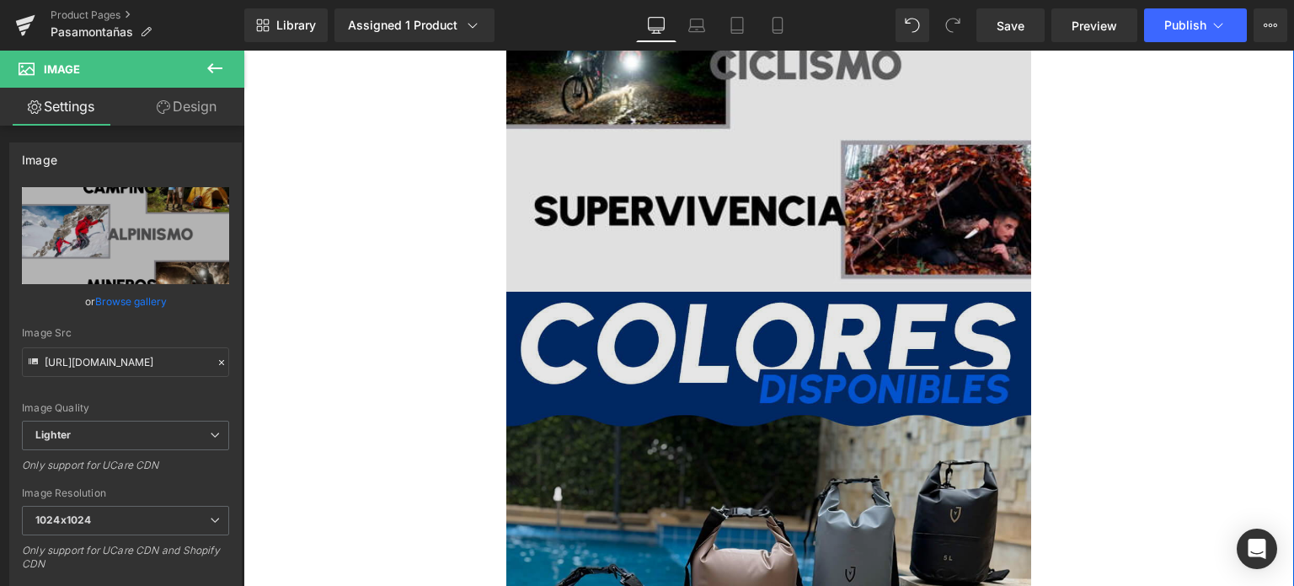
scroll to position [5056, 0]
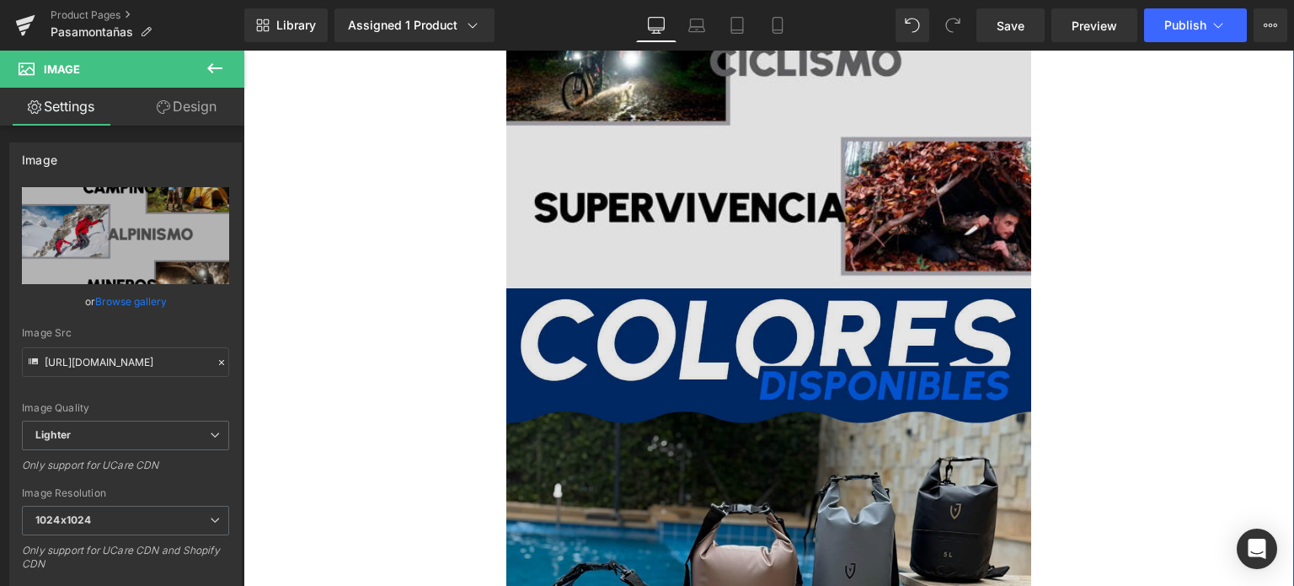
click at [618, 340] on img at bounding box center [769, 551] width 526 height 526
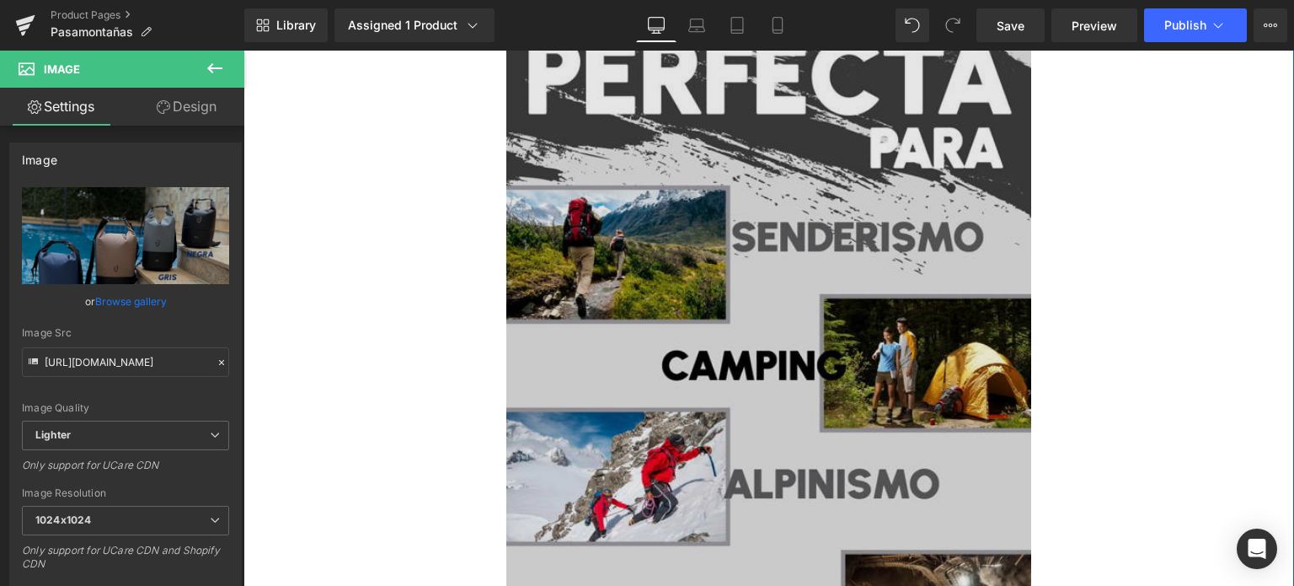
scroll to position [4381, 0]
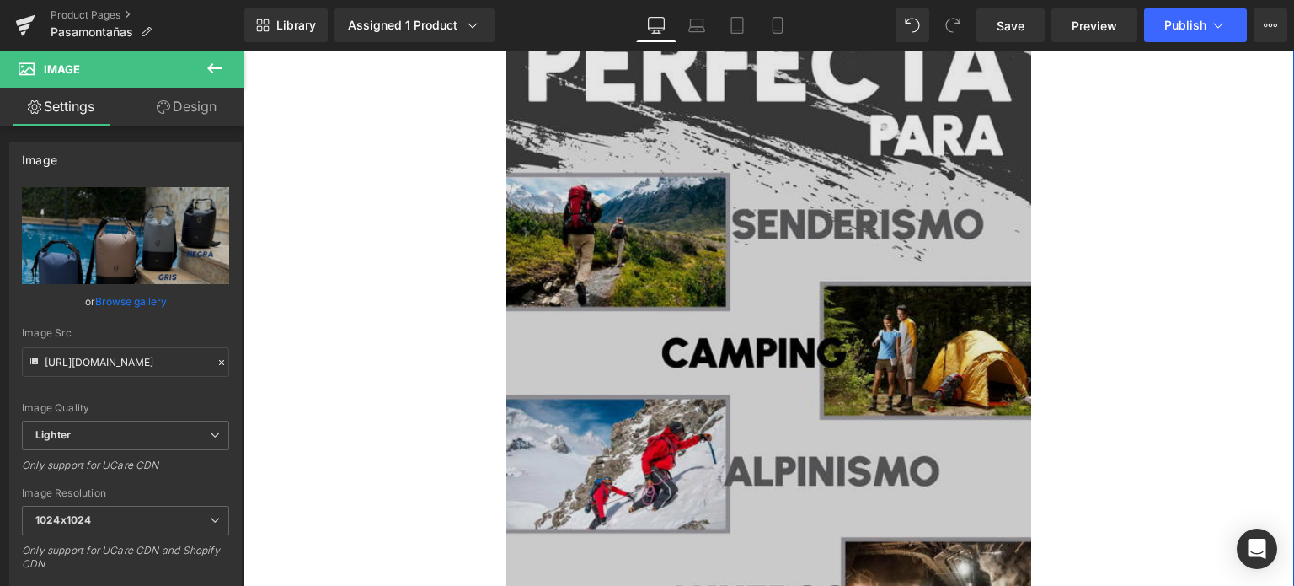
click at [800, 241] on img at bounding box center [769, 474] width 526 height 975
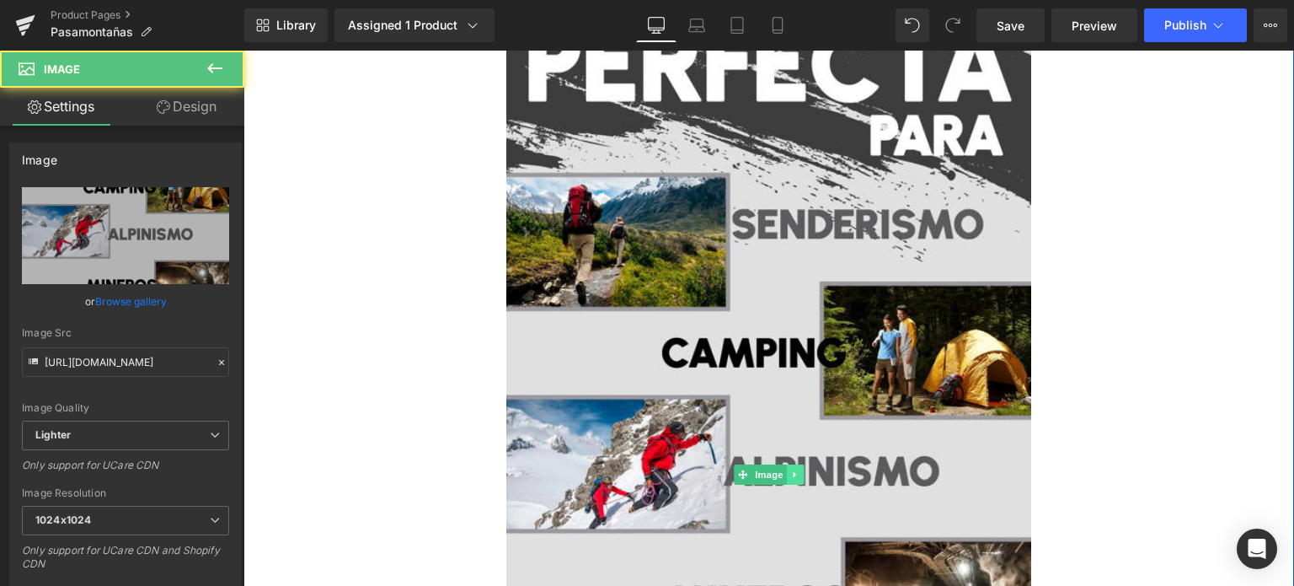
click at [790, 478] on icon at bounding box center [794, 474] width 9 height 10
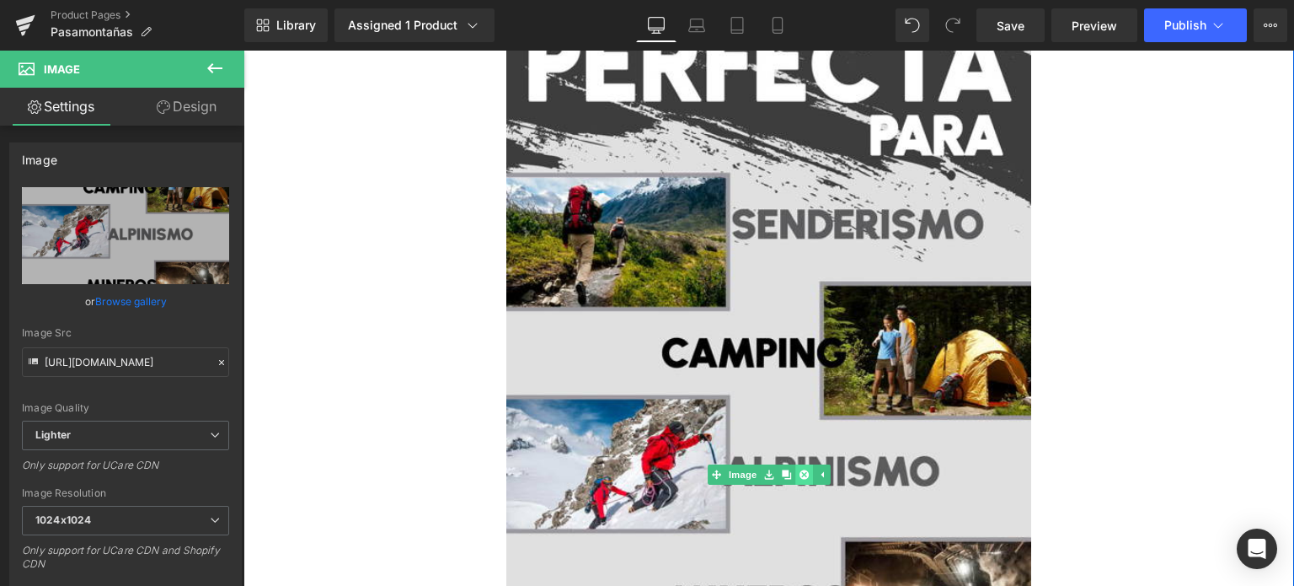
click at [800, 471] on icon at bounding box center [804, 474] width 9 height 10
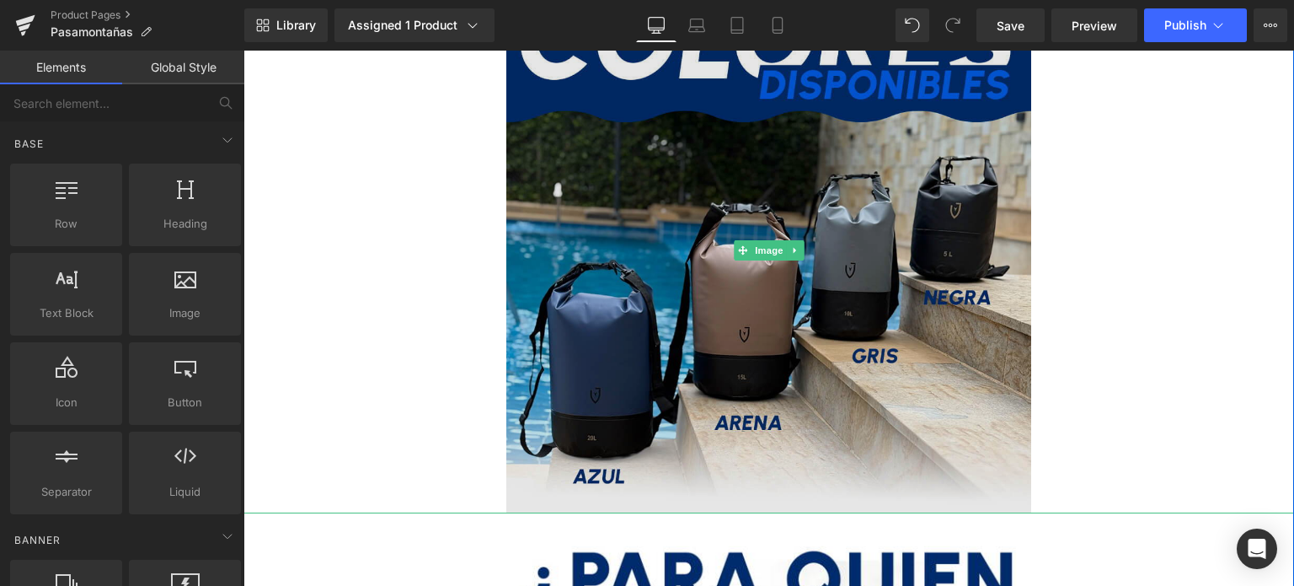
click at [671, 282] on img at bounding box center [769, 250] width 526 height 526
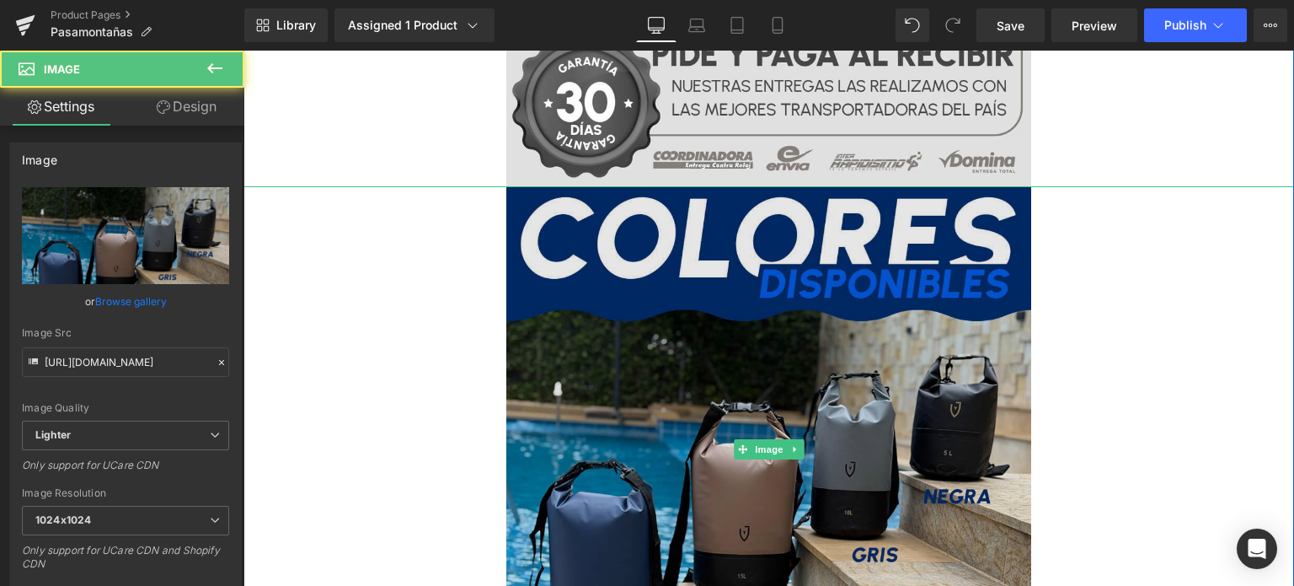
scroll to position [4213, 0]
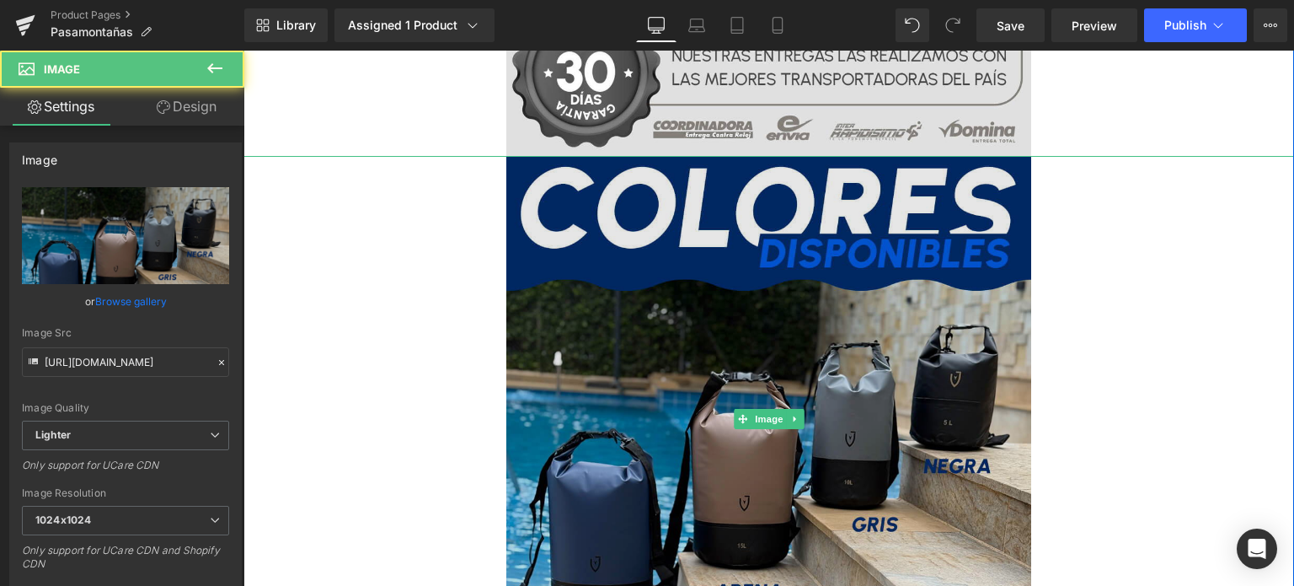
click at [598, 314] on img at bounding box center [769, 419] width 526 height 526
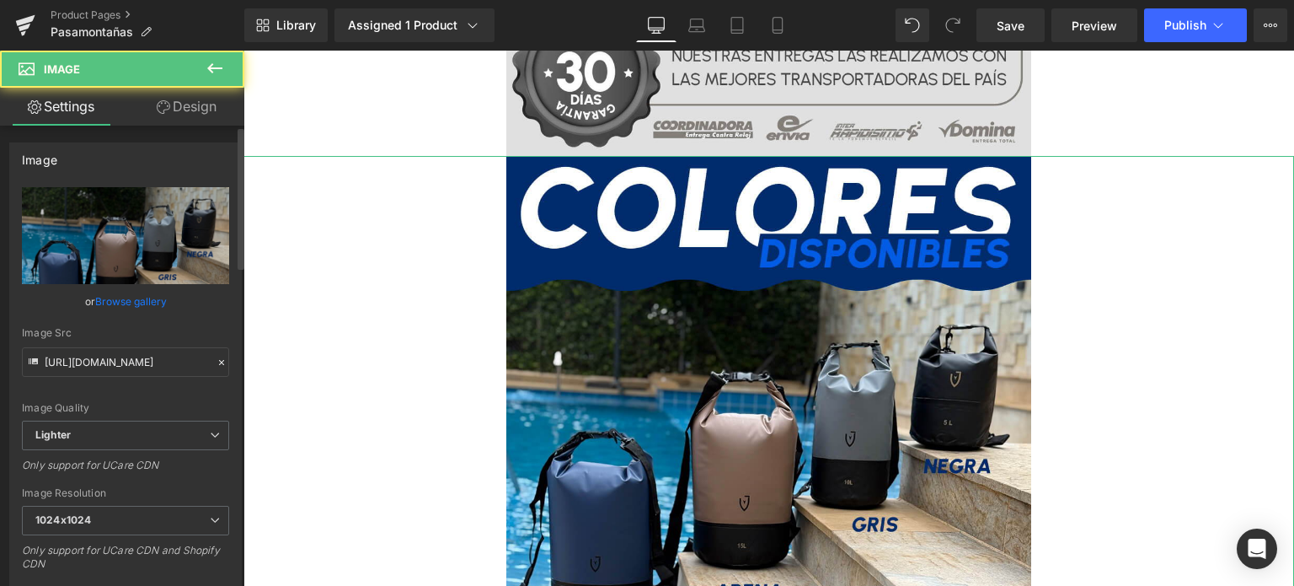
click at [148, 301] on link "Browse gallery" at bounding box center [131, 300] width 72 height 29
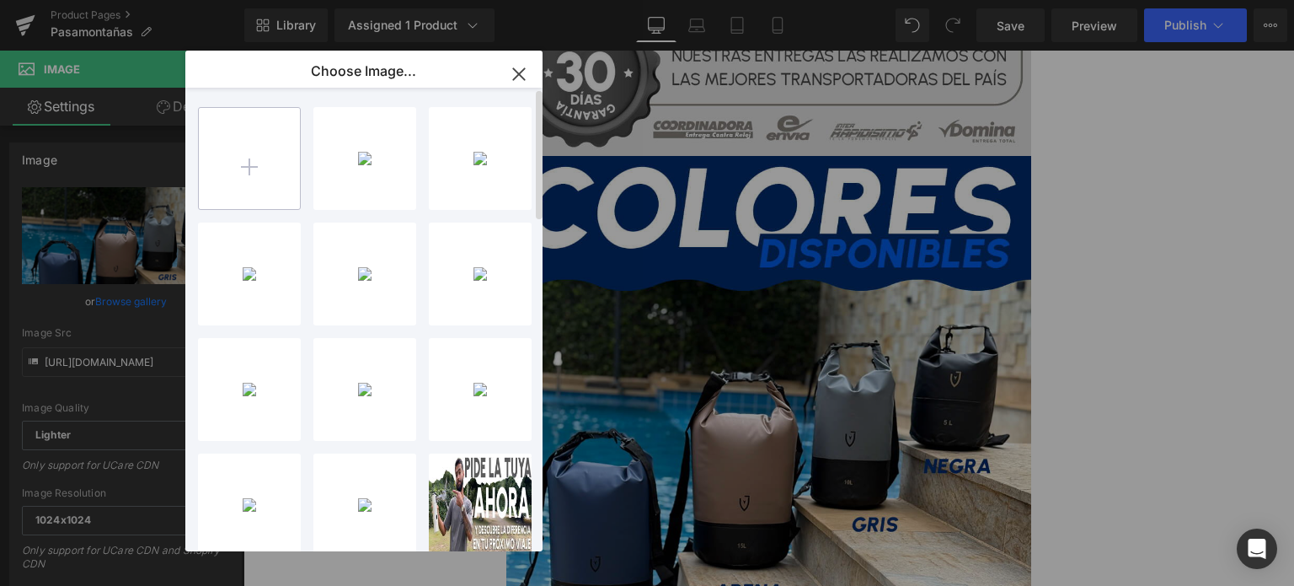
click at [236, 146] on input "file" at bounding box center [249, 158] width 101 height 101
type input "C:\fakepath\13.noti.jpg"
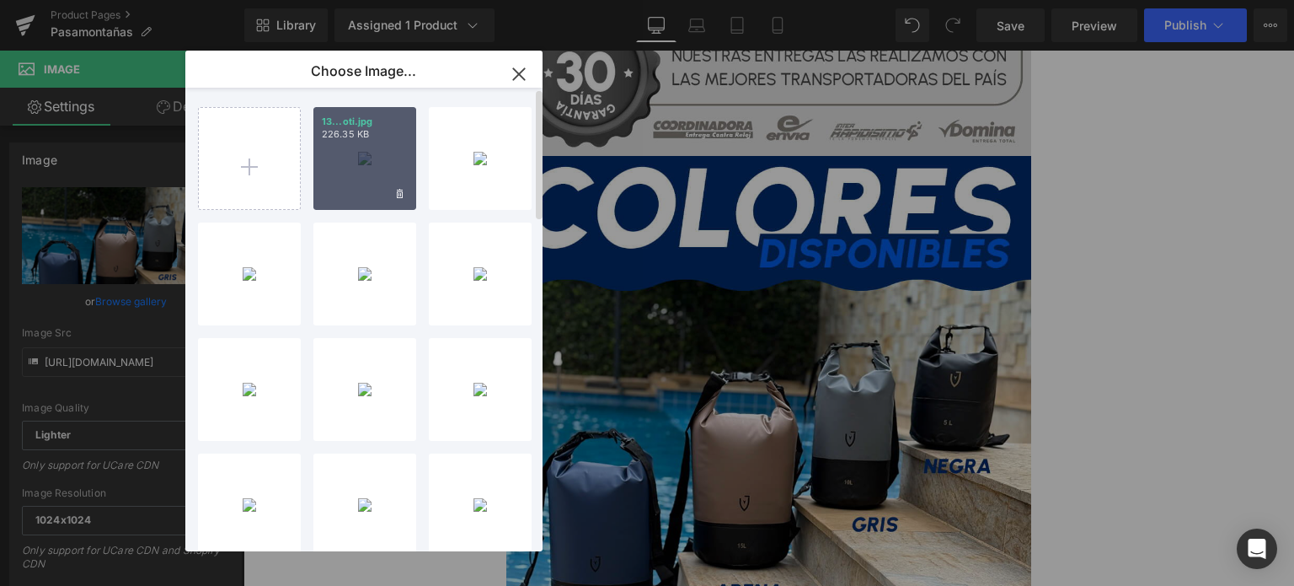
click at [377, 151] on div "13...oti.jpg 226.35 KB" at bounding box center [364, 158] width 103 height 103
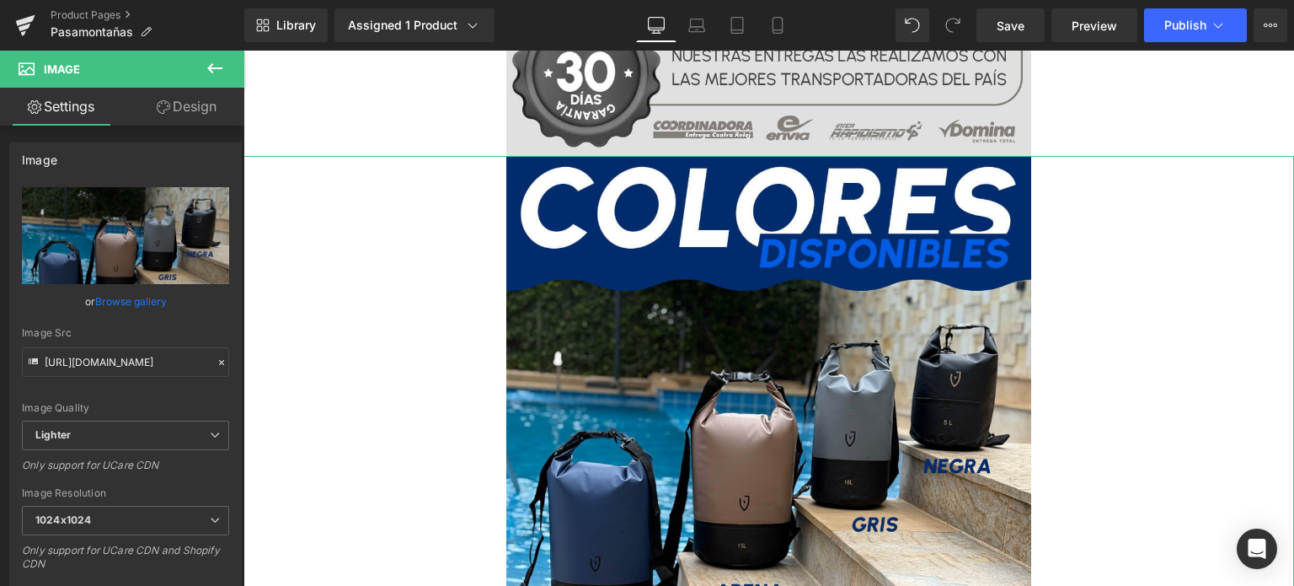
drag, startPoint x: 98, startPoint y: 302, endPoint x: 143, endPoint y: 281, distance: 50.5
click at [99, 302] on link "Browse gallery" at bounding box center [131, 300] width 72 height 29
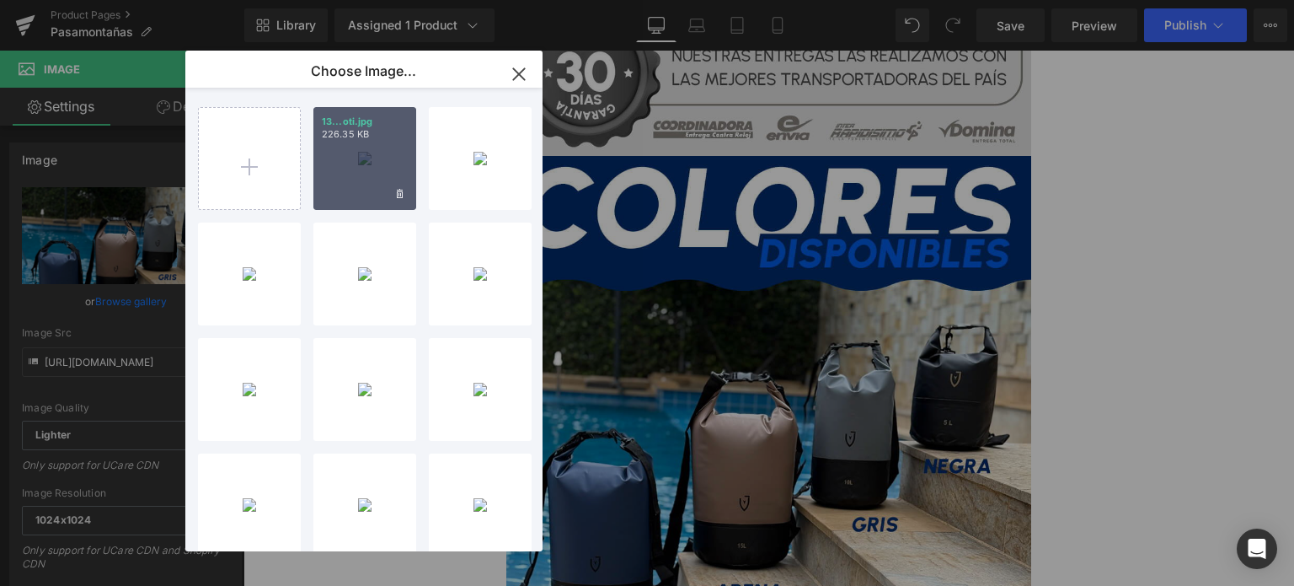
click at [335, 148] on div "13...oti.jpg 226.35 KB" at bounding box center [364, 158] width 103 height 103
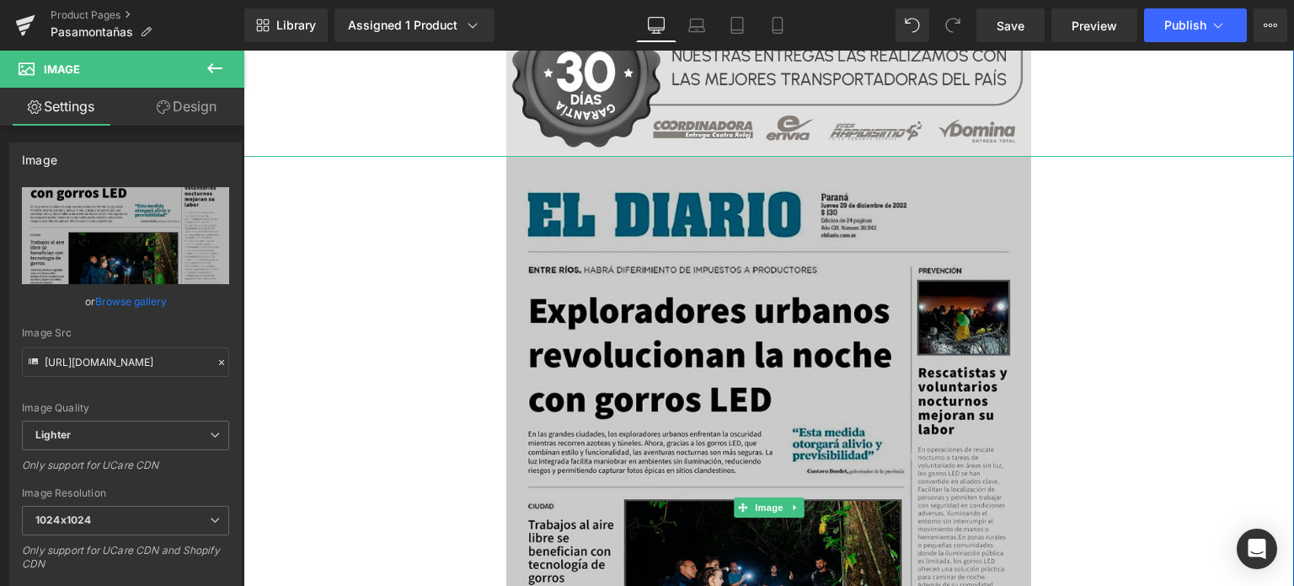
type input "https://ucarecdn.com/1c4ad429-e637-4ddf-8130-557110f080a5/-/format/auto/-/previ…"
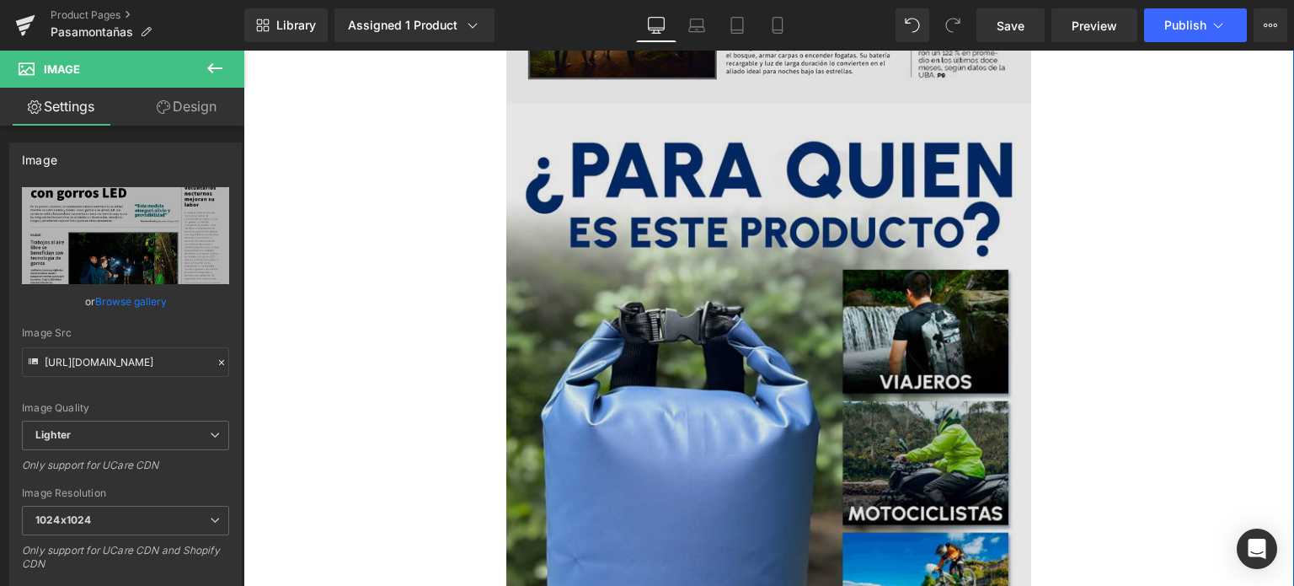
scroll to position [4971, 0]
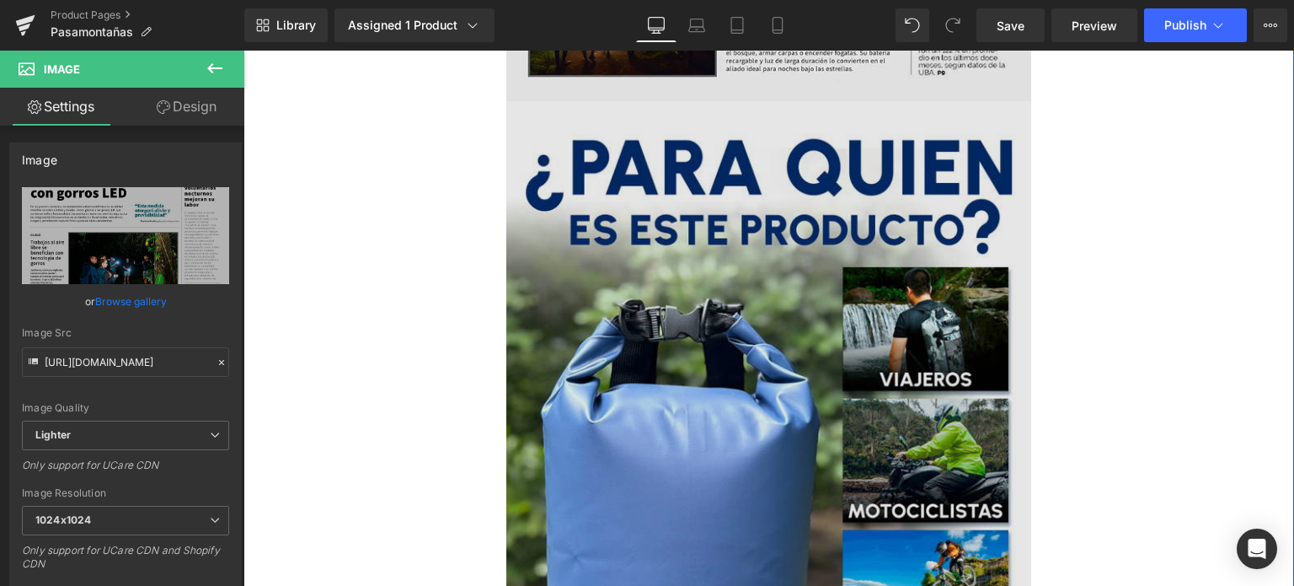
click at [758, 277] on img at bounding box center [769, 519] width 526 height 837
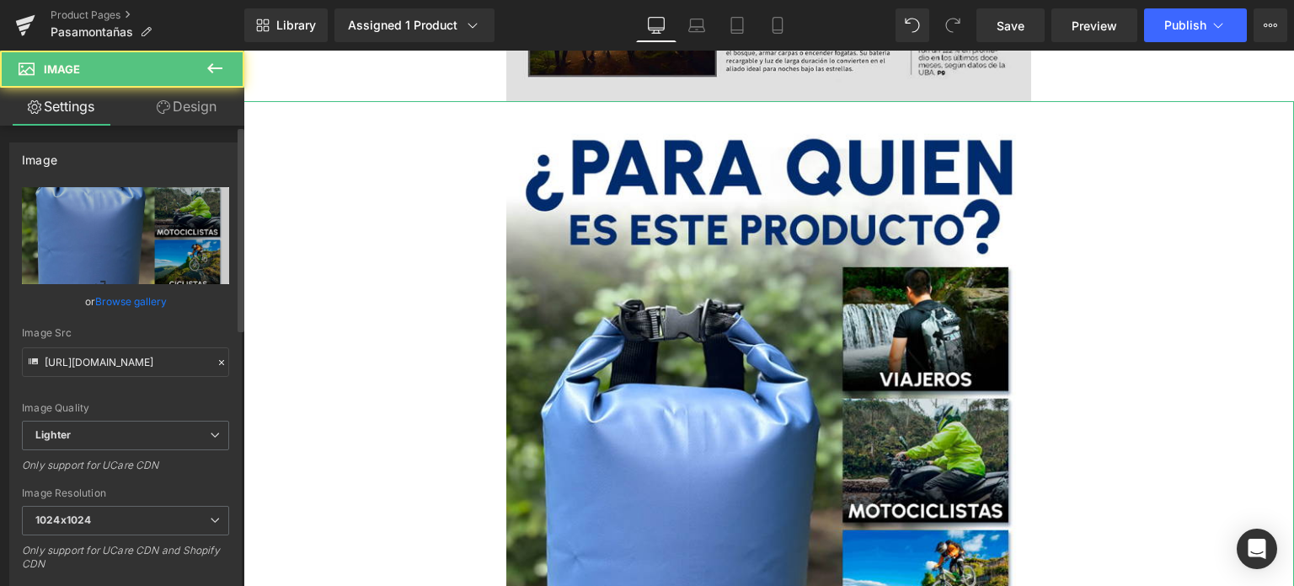
click at [124, 297] on link "Browse gallery" at bounding box center [131, 300] width 72 height 29
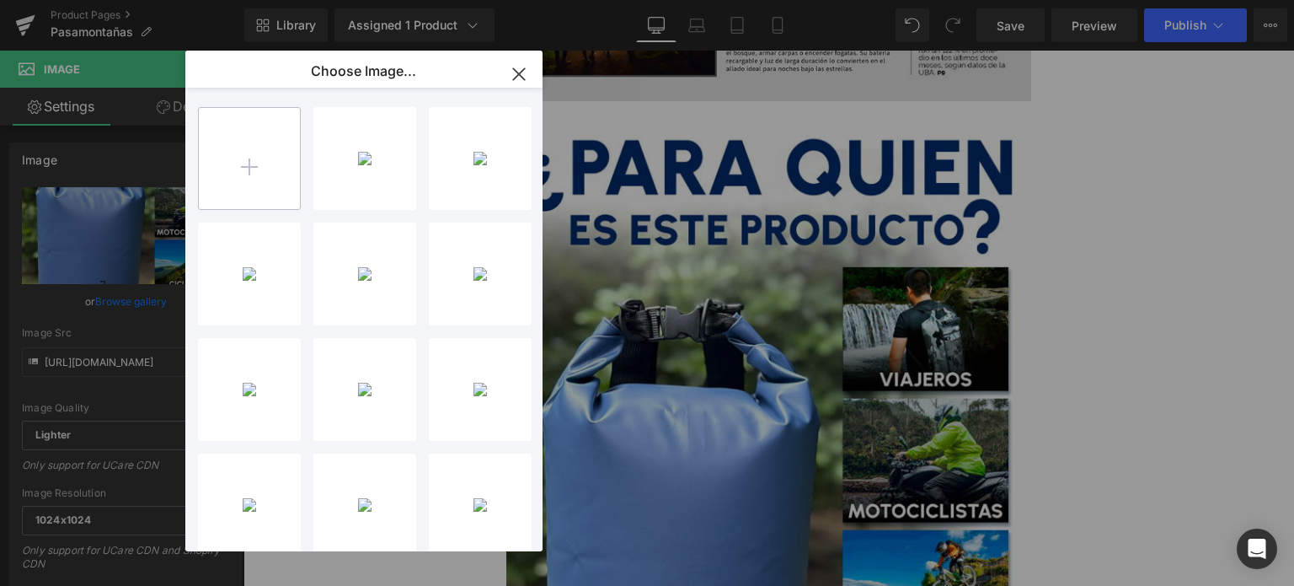
click at [254, 176] on input "file" at bounding box center [249, 158] width 101 height 101
type input "C:\fakepath\14.adadop.jpg"
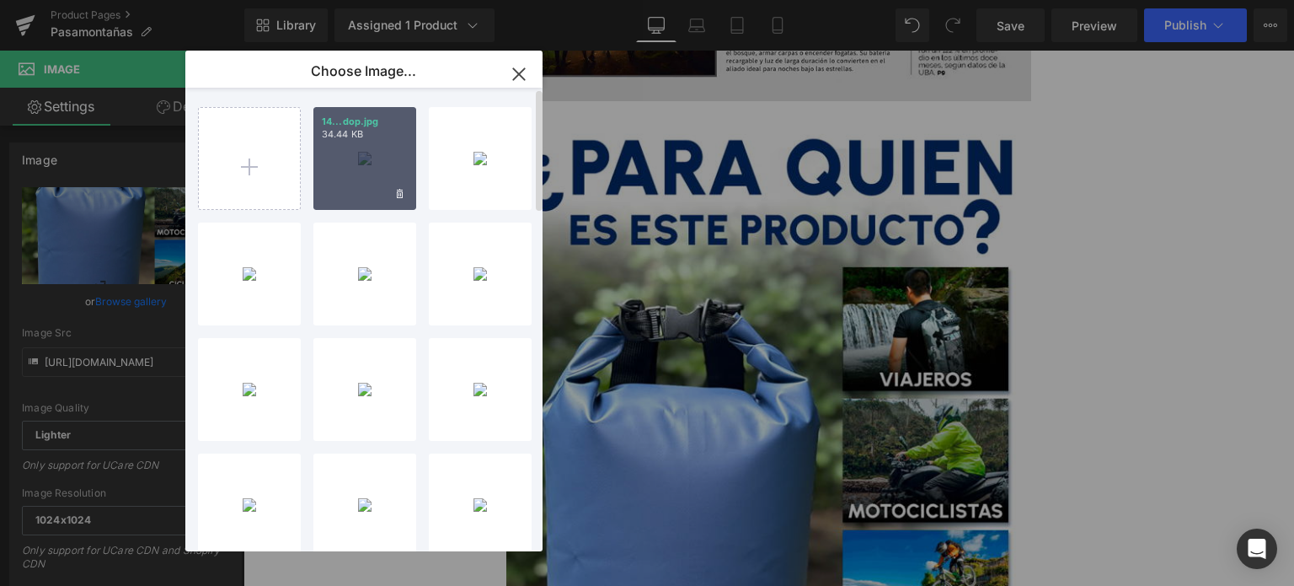
click at [359, 174] on div "14...dop.jpg 34.44 KB" at bounding box center [364, 158] width 103 height 103
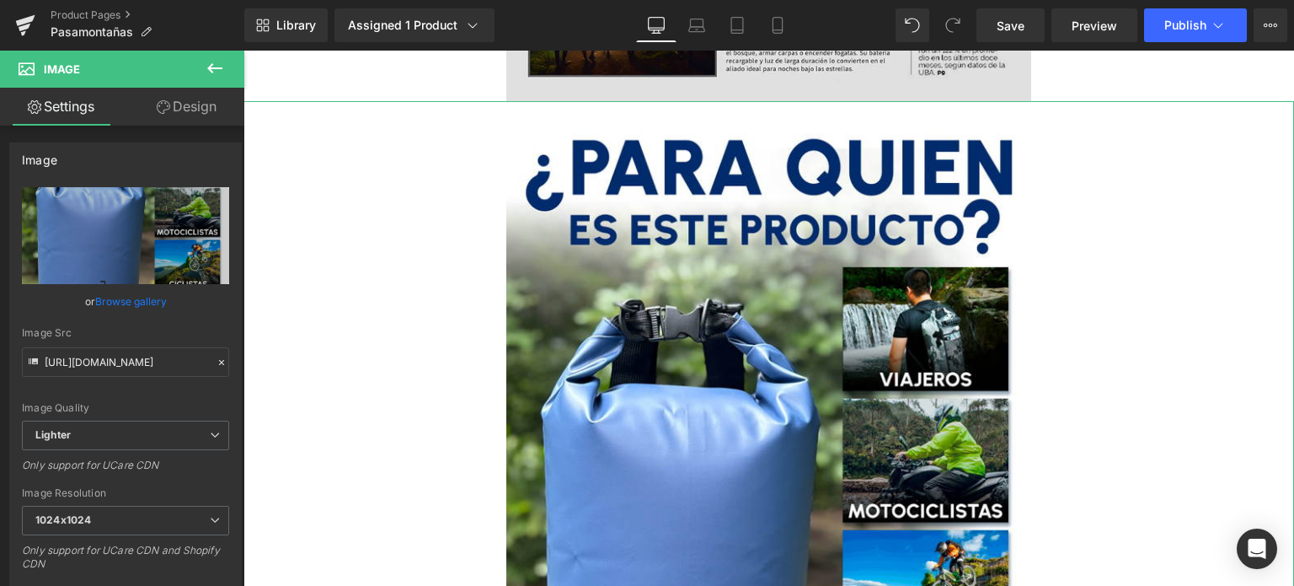
click at [140, 301] on link "Browse gallery" at bounding box center [131, 300] width 72 height 29
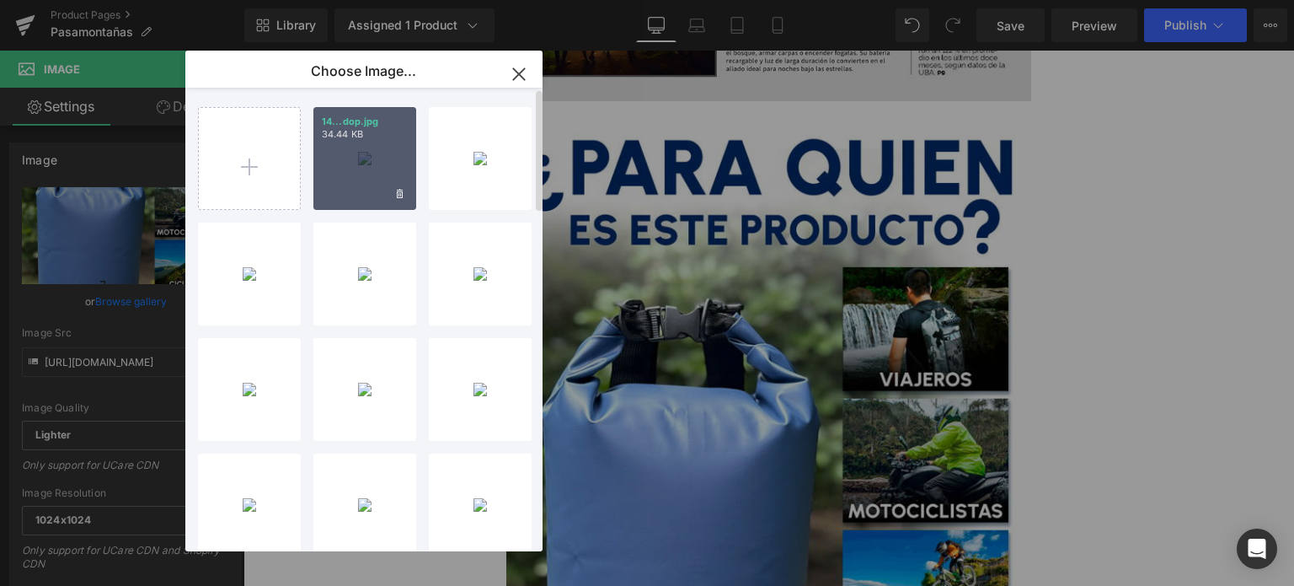
click at [349, 160] on div "14...dop.jpg 34.44 KB" at bounding box center [364, 158] width 103 height 103
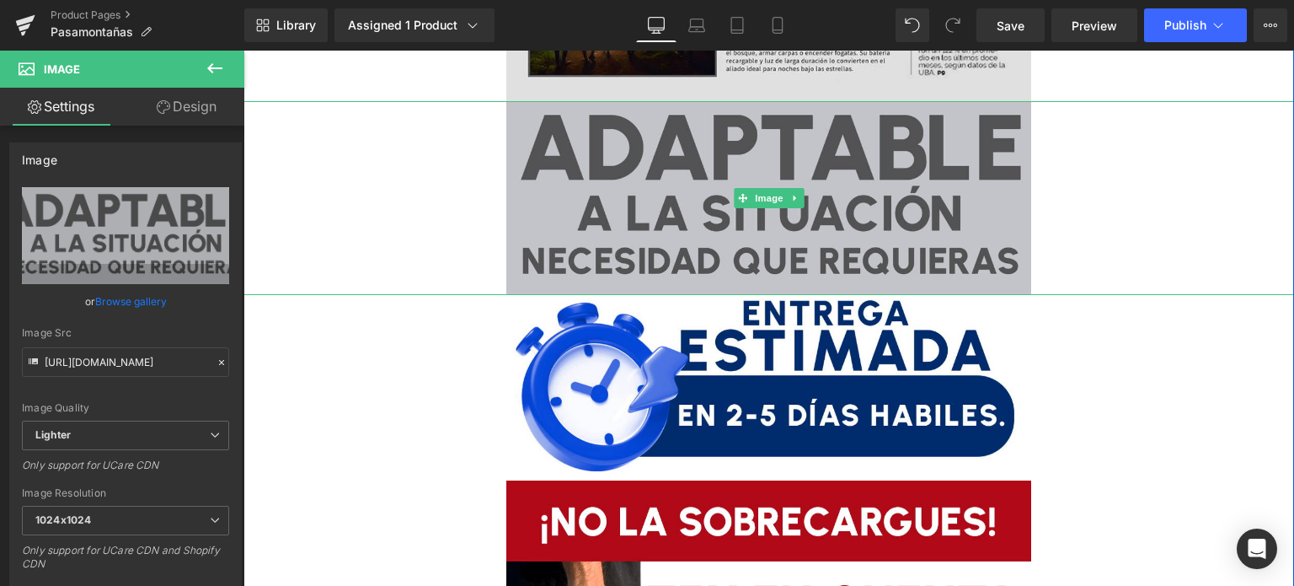
type input "https://ucarecdn.com/076d7756-00cb-4c24-9acf-fbe3c8ed681f/-/format/auto/-/previ…"
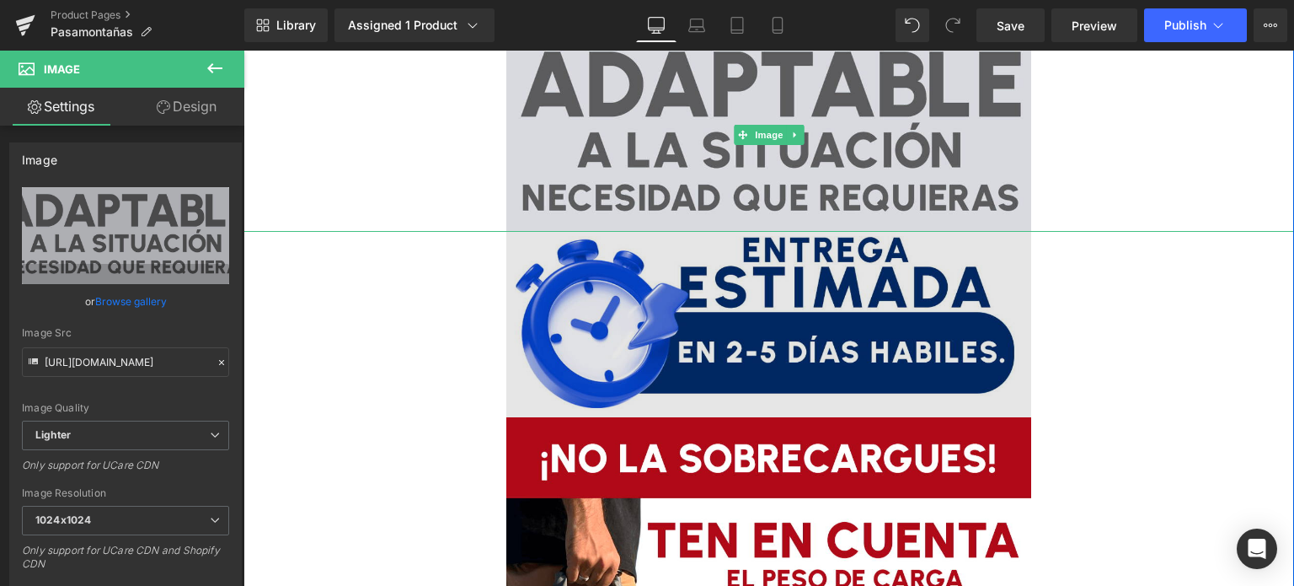
scroll to position [5140, 0]
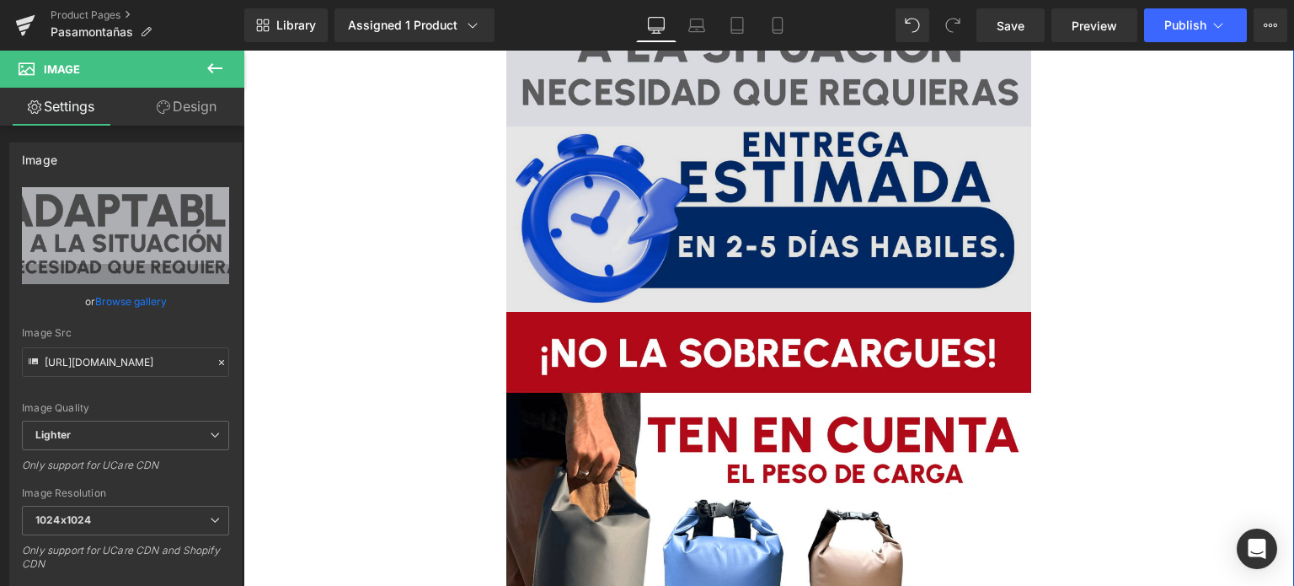
click at [656, 234] on img at bounding box center [769, 218] width 526 height 185
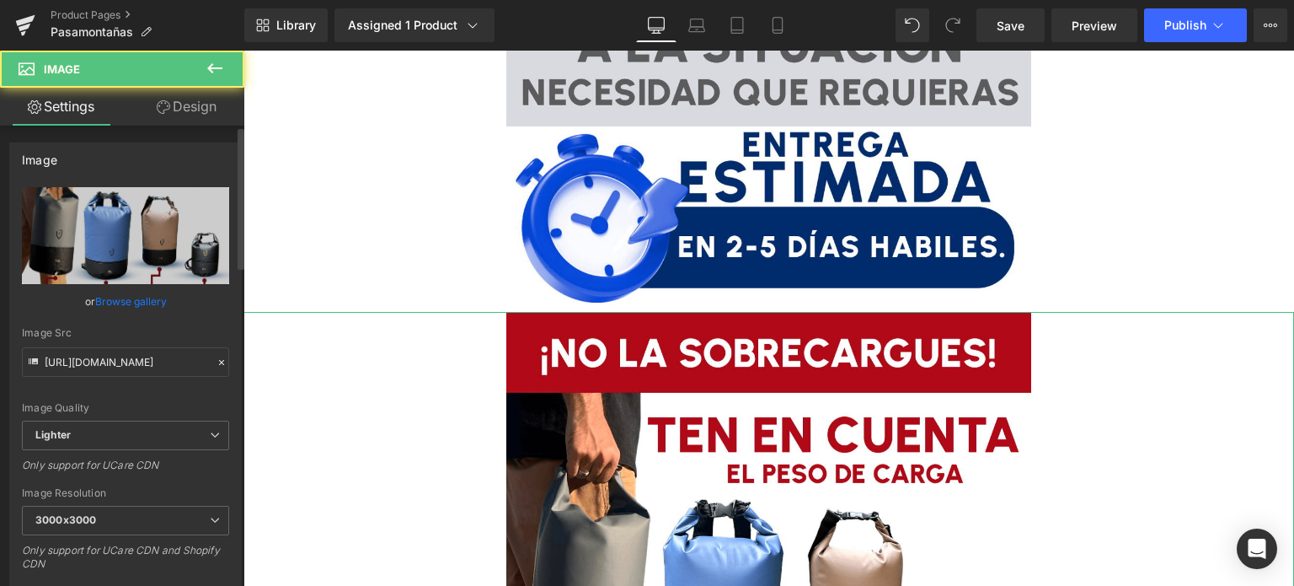
click at [129, 304] on link "Browse gallery" at bounding box center [131, 300] width 72 height 29
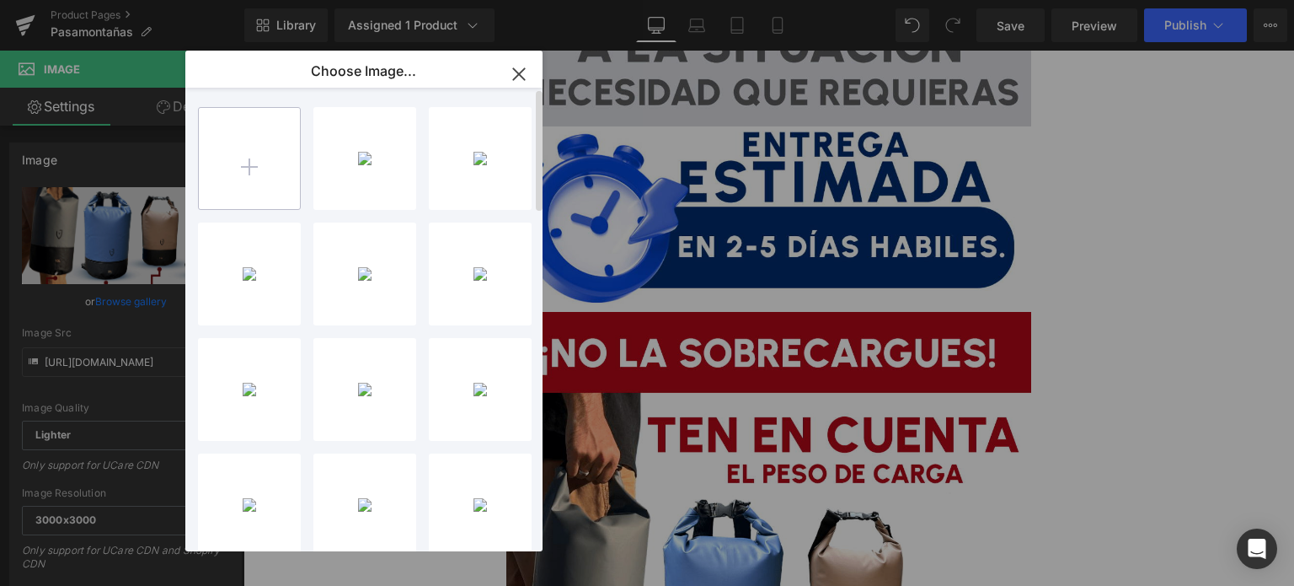
click at [273, 167] on input "file" at bounding box center [249, 158] width 101 height 101
type input "C:\fakepath\15.chc.jpg"
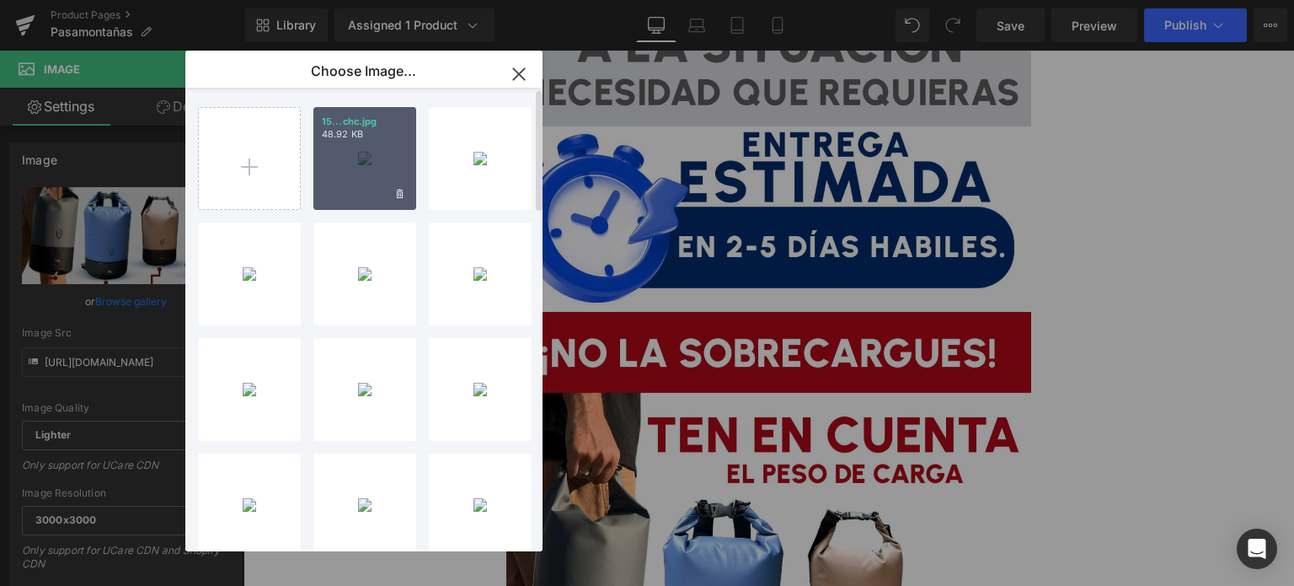
click at [360, 174] on div "15...chc.jpg 48.92 KB" at bounding box center [364, 158] width 103 height 103
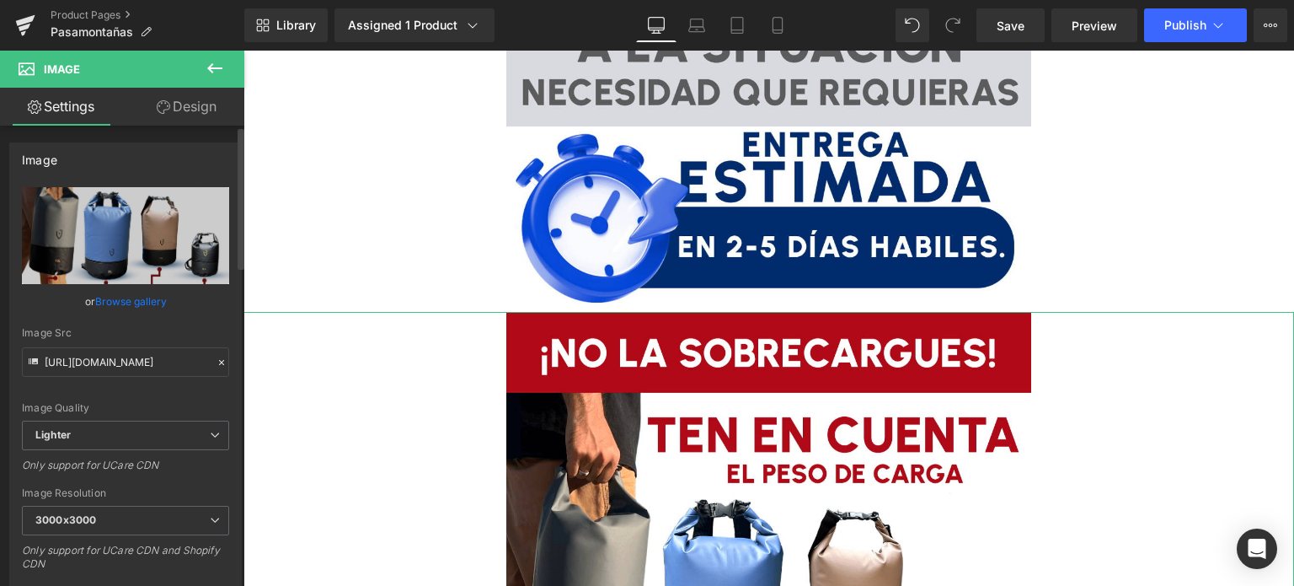
click at [138, 294] on link "Browse gallery" at bounding box center [131, 300] width 72 height 29
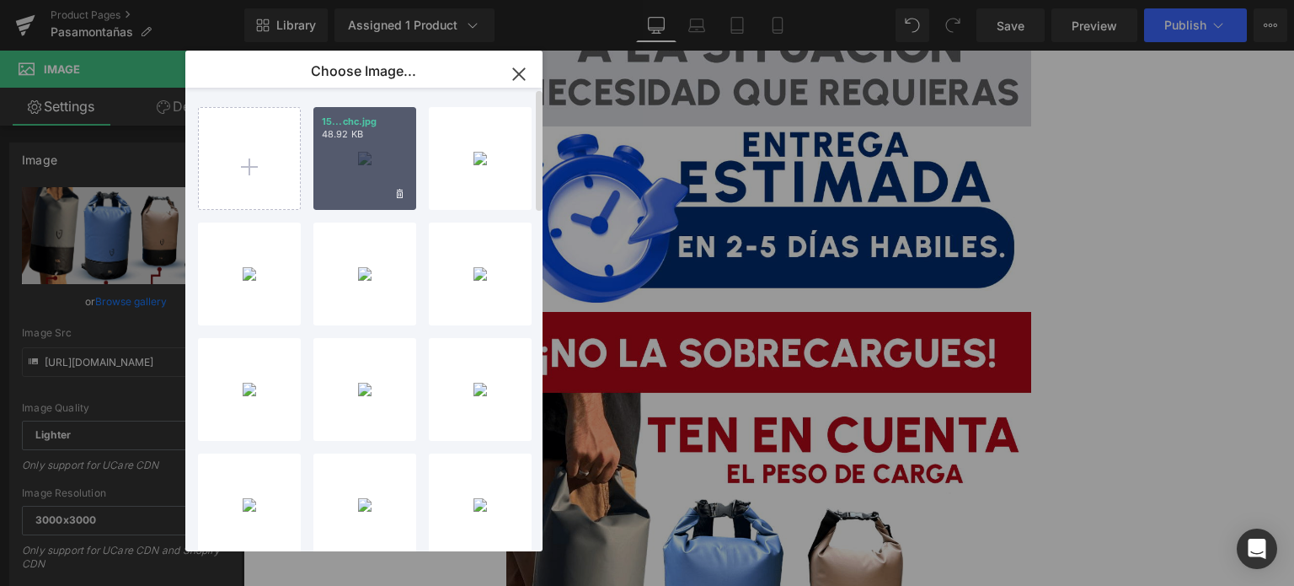
click at [358, 185] on div "15...chc.jpg 48.92 KB" at bounding box center [364, 158] width 103 height 103
type input "https://ucarecdn.com/d2bc707c-e9e5-48d6-83e4-337bc47fc09b/-/format/auto/-/previ…"
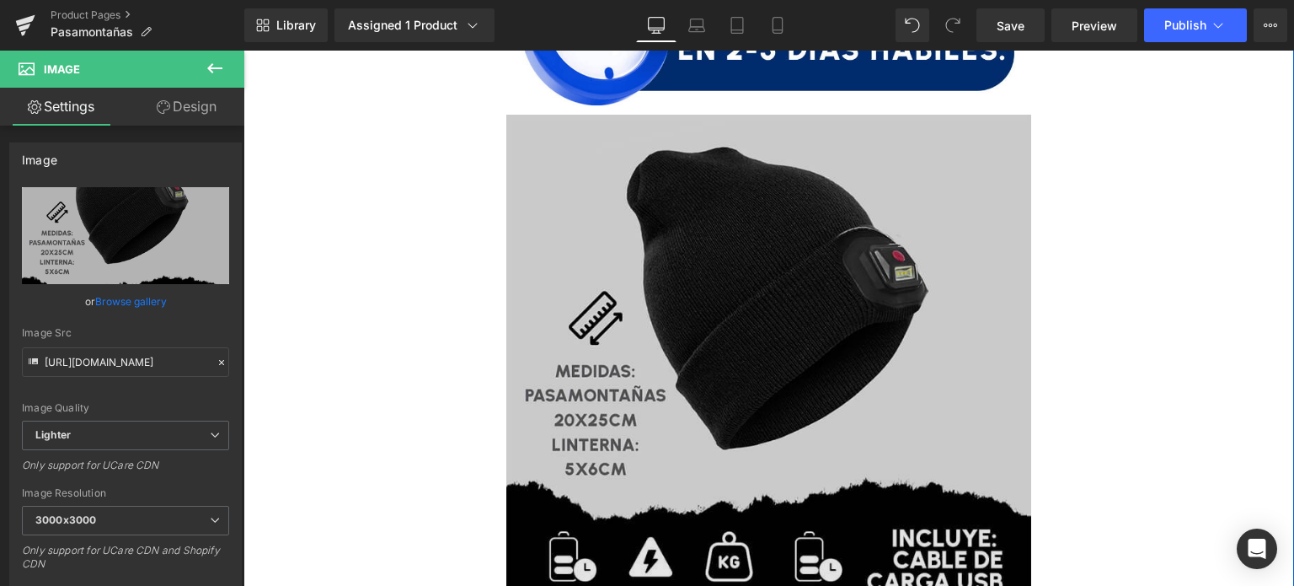
scroll to position [5308, 0]
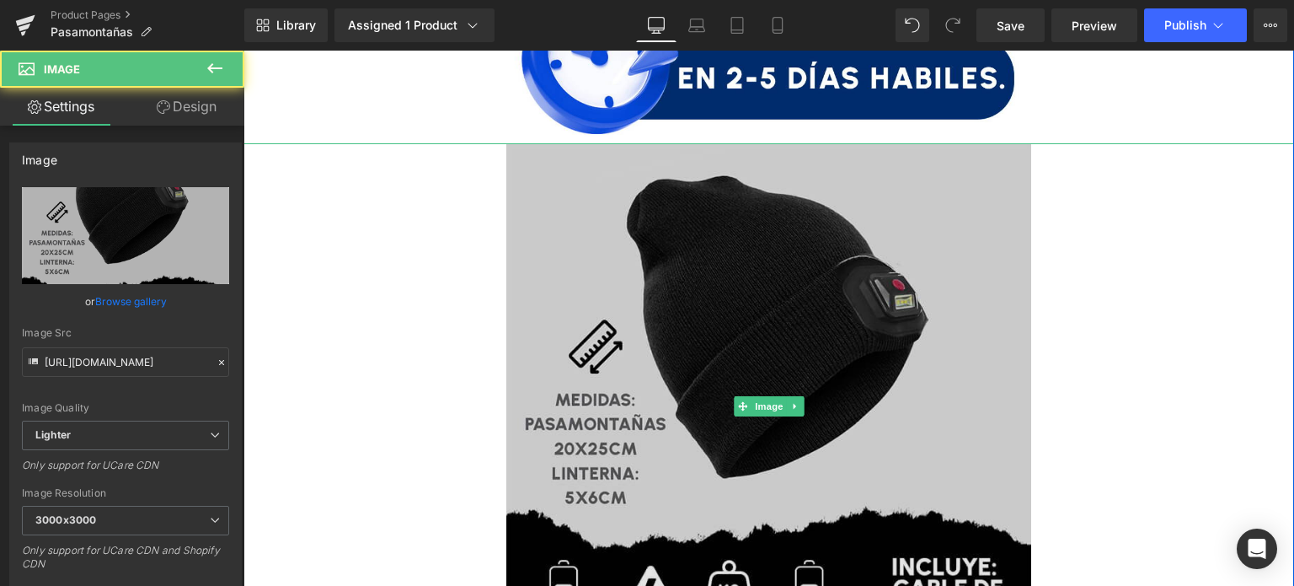
click at [764, 298] on img at bounding box center [769, 406] width 526 height 526
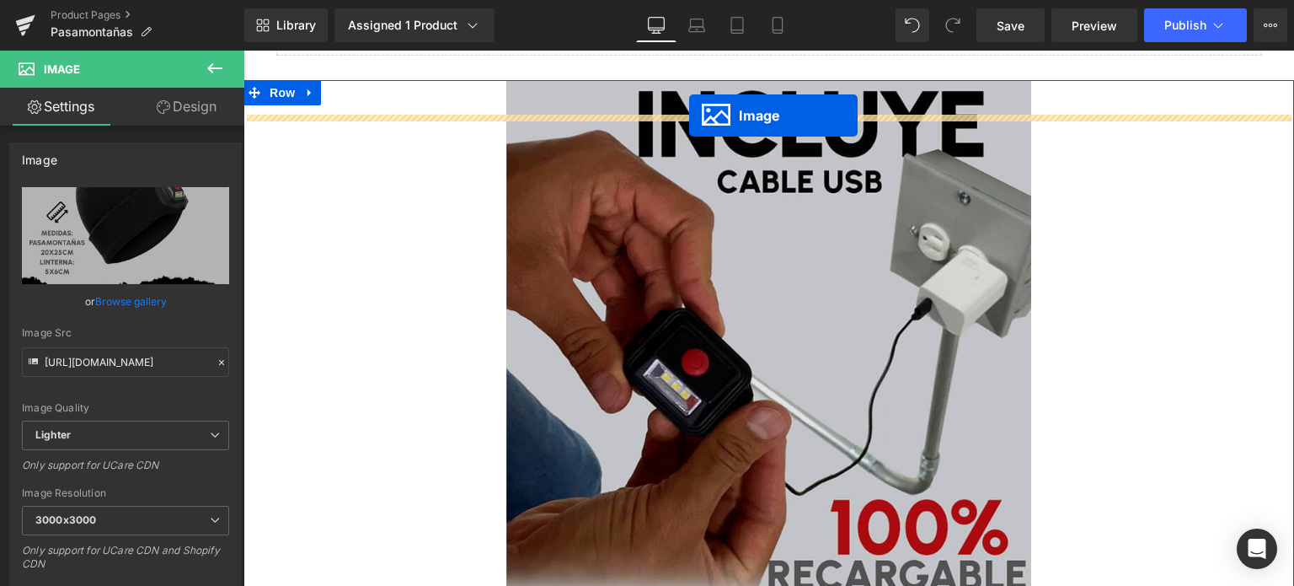
scroll to position [506, 0]
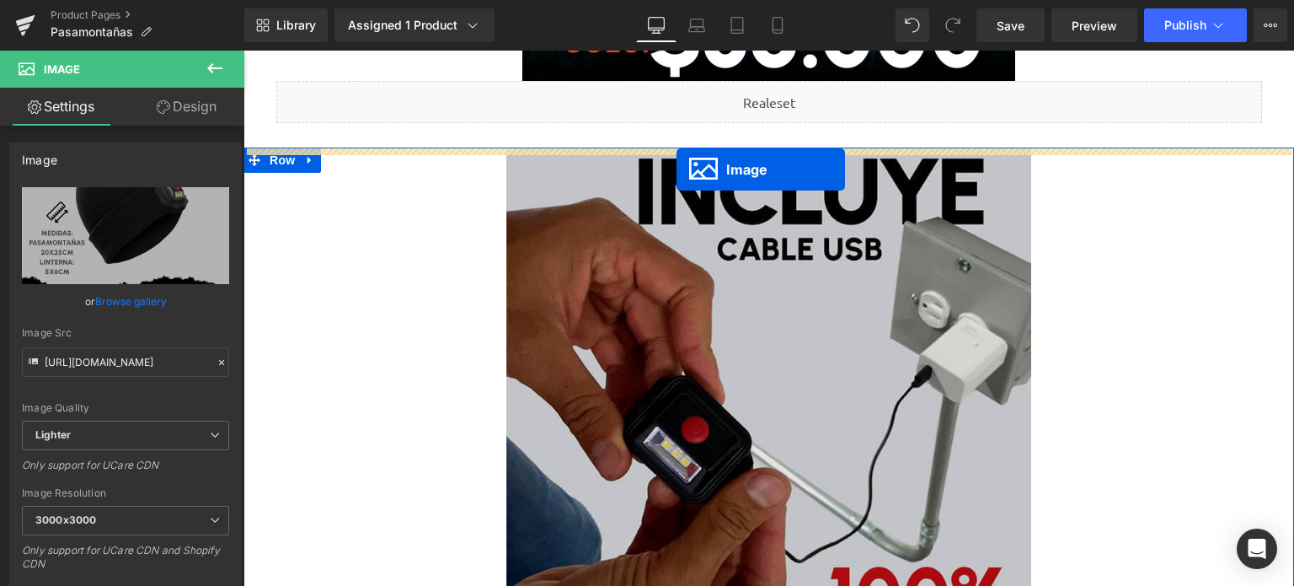
drag, startPoint x: 736, startPoint y: 404, endPoint x: 677, endPoint y: 169, distance: 241.8
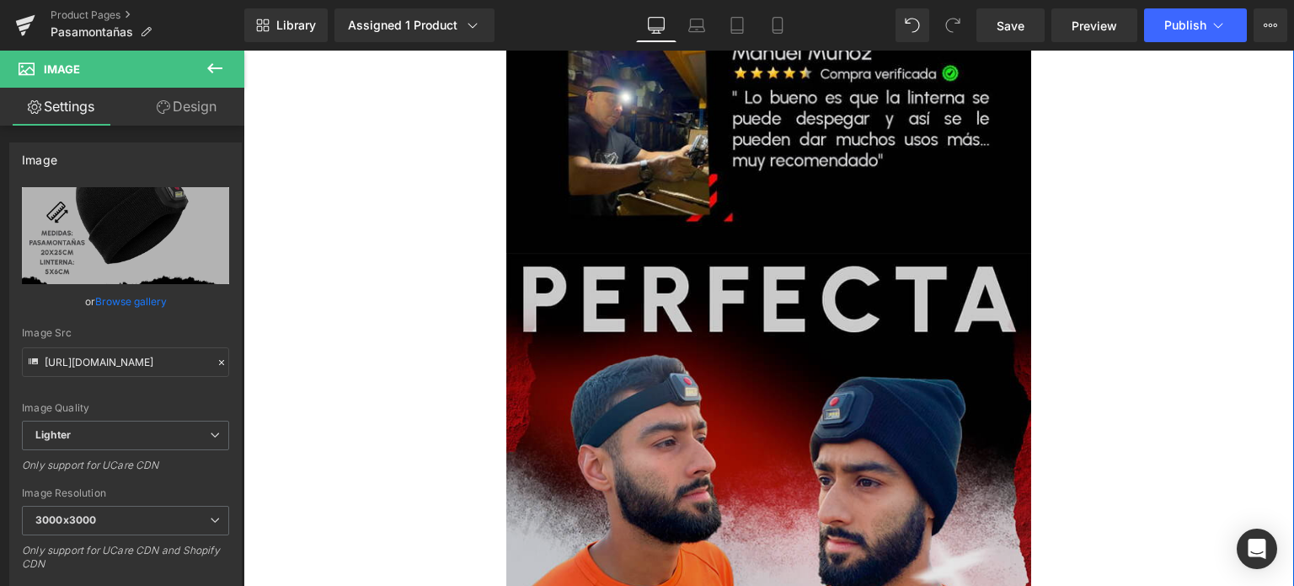
scroll to position [2612, 0]
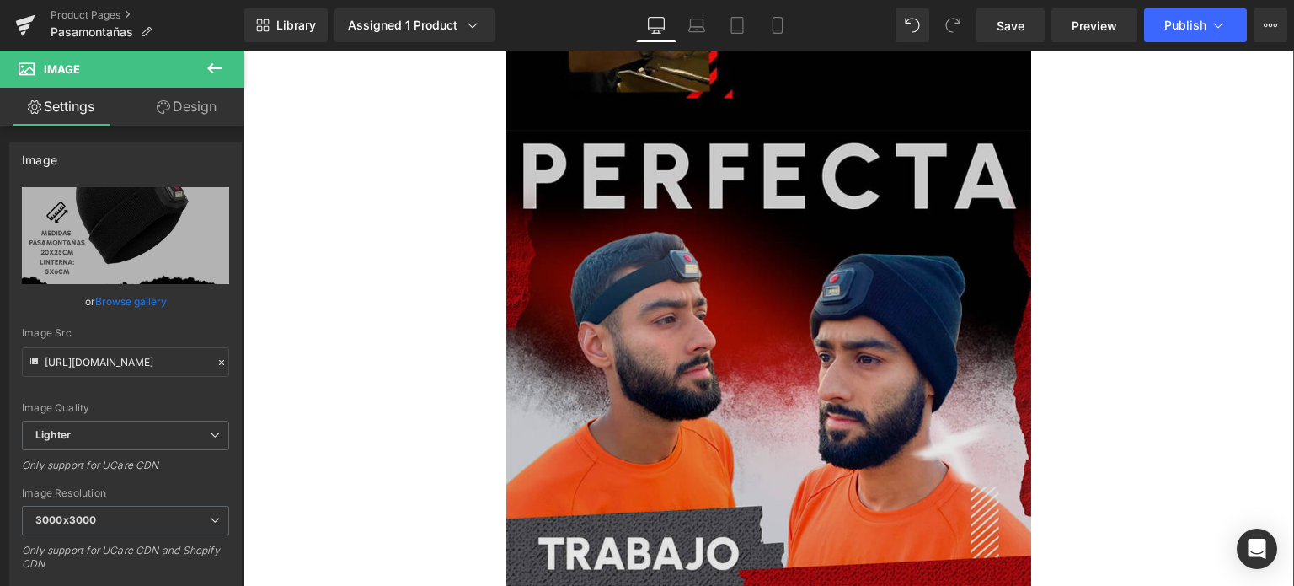
drag, startPoint x: 718, startPoint y: 299, endPoint x: 718, endPoint y: 318, distance: 18.5
click at [718, 299] on img at bounding box center [769, 393] width 526 height 526
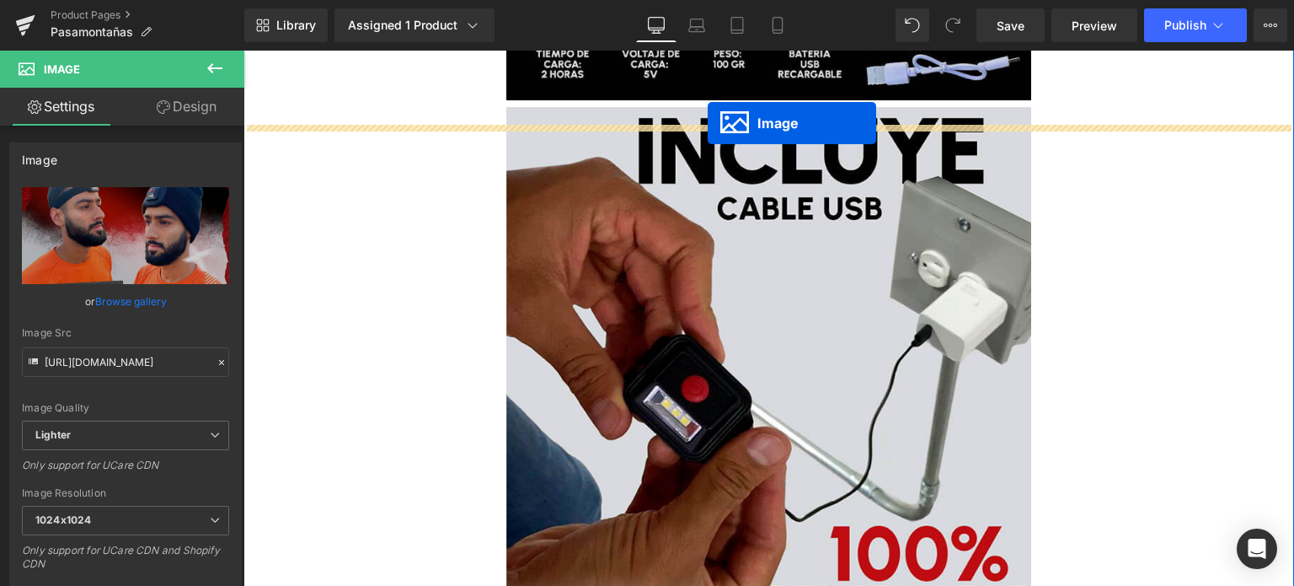
scroll to position [1011, 0]
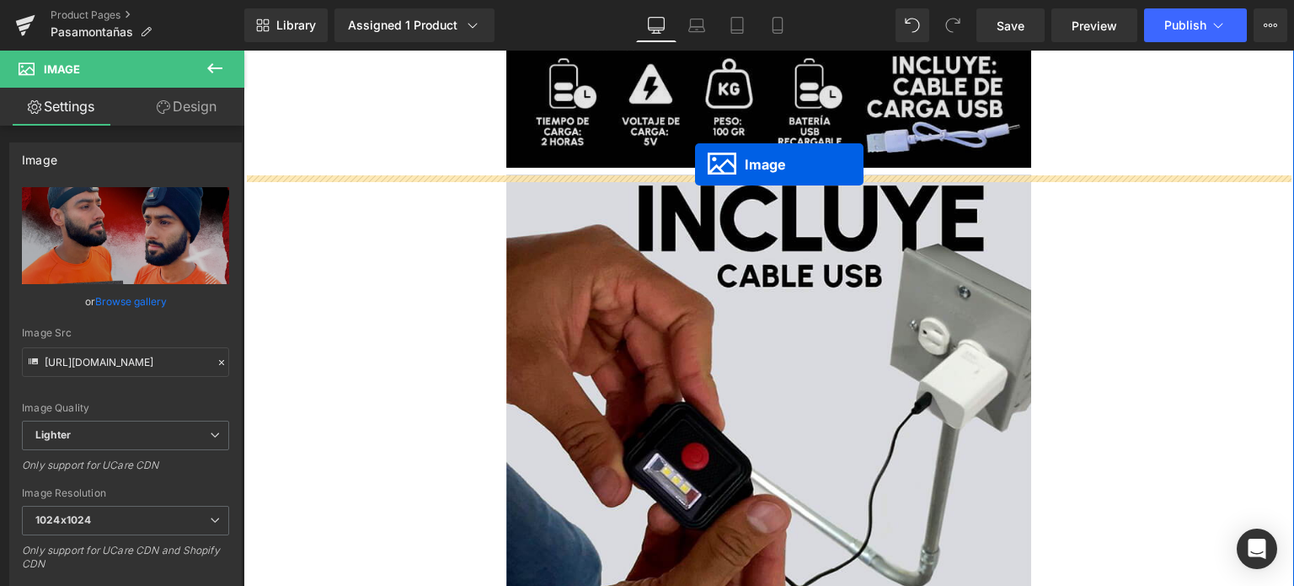
drag, startPoint x: 731, startPoint y: 314, endPoint x: 695, endPoint y: 164, distance: 154.1
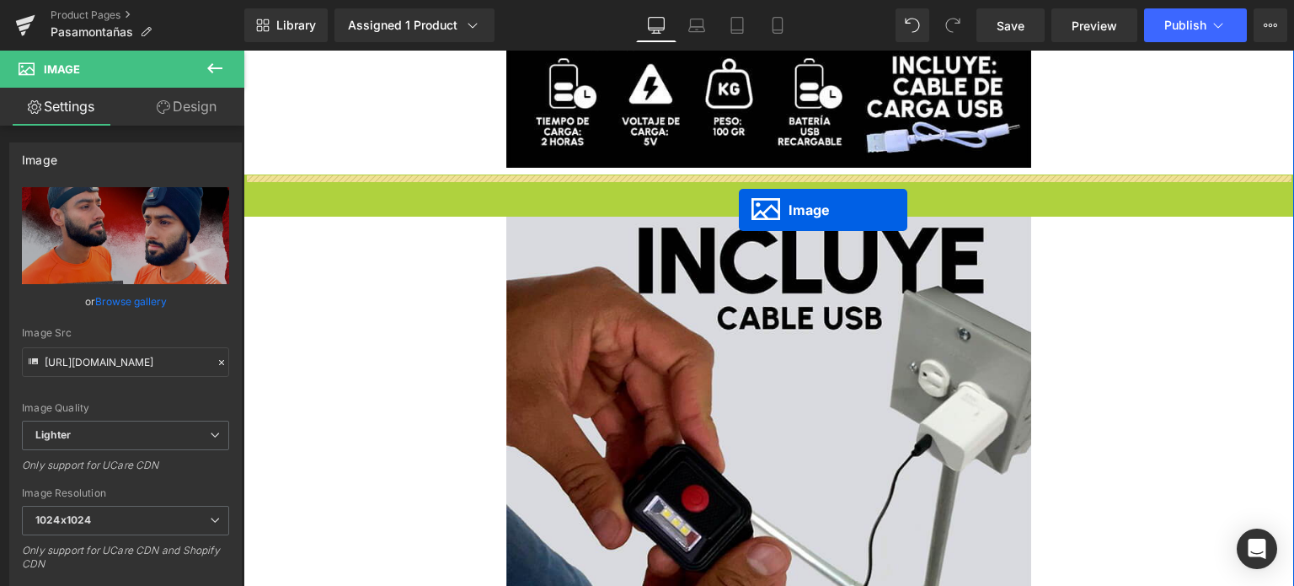
drag, startPoint x: 739, startPoint y: 434, endPoint x: 741, endPoint y: 203, distance: 230.9
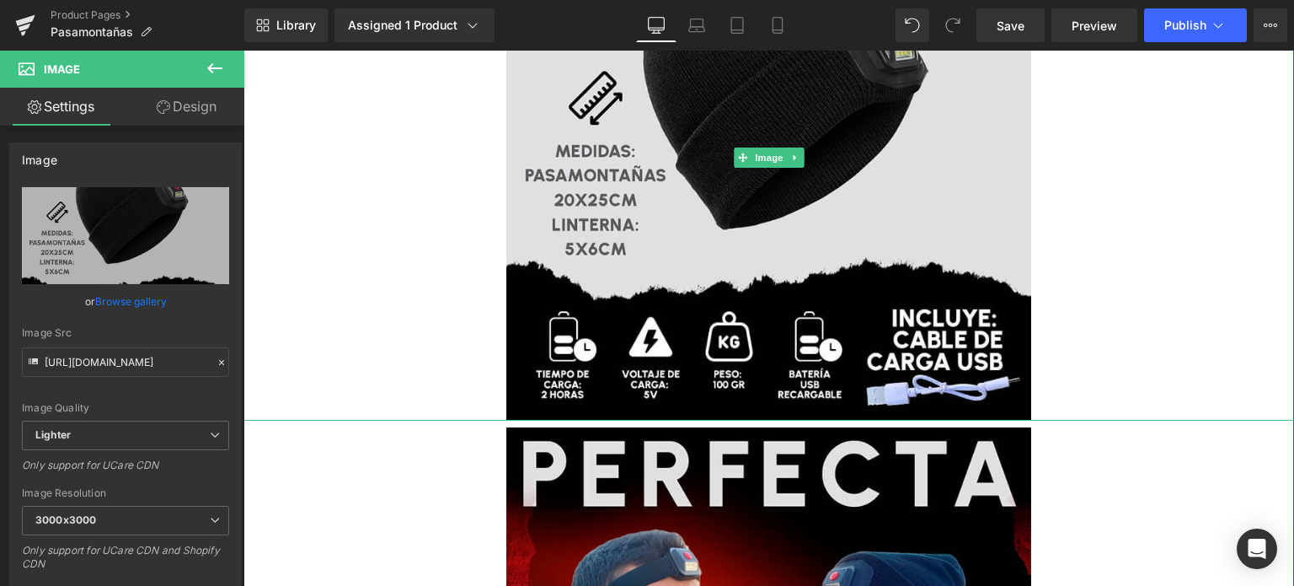
scroll to position [292, 0]
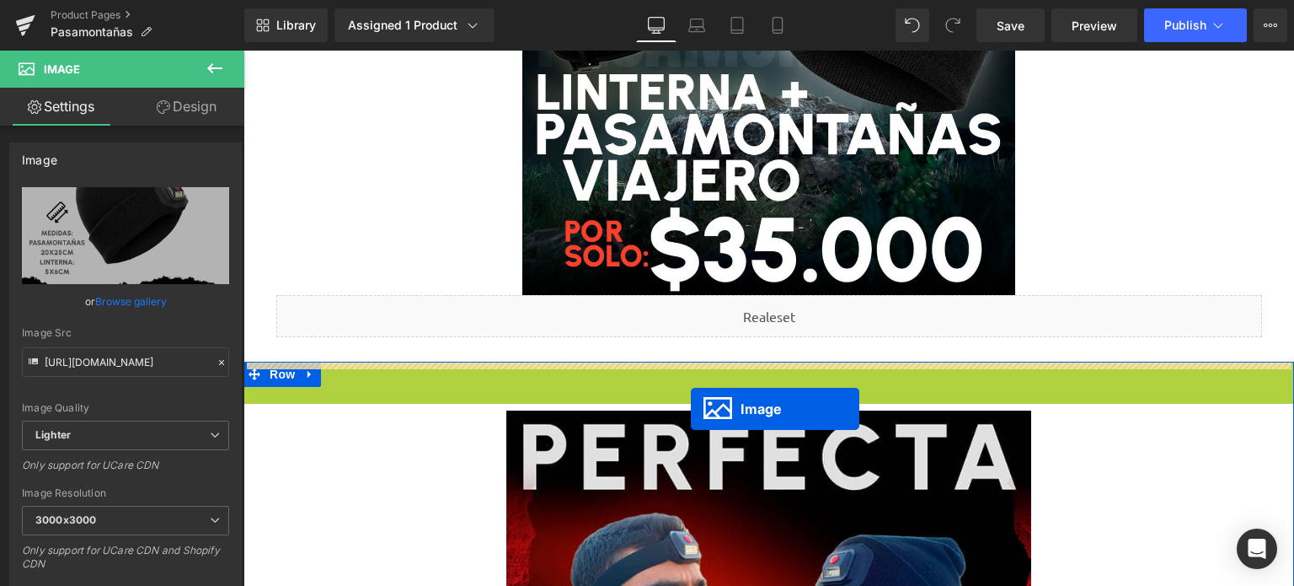
drag, startPoint x: 734, startPoint y: 162, endPoint x: 691, endPoint y: 409, distance: 250.6
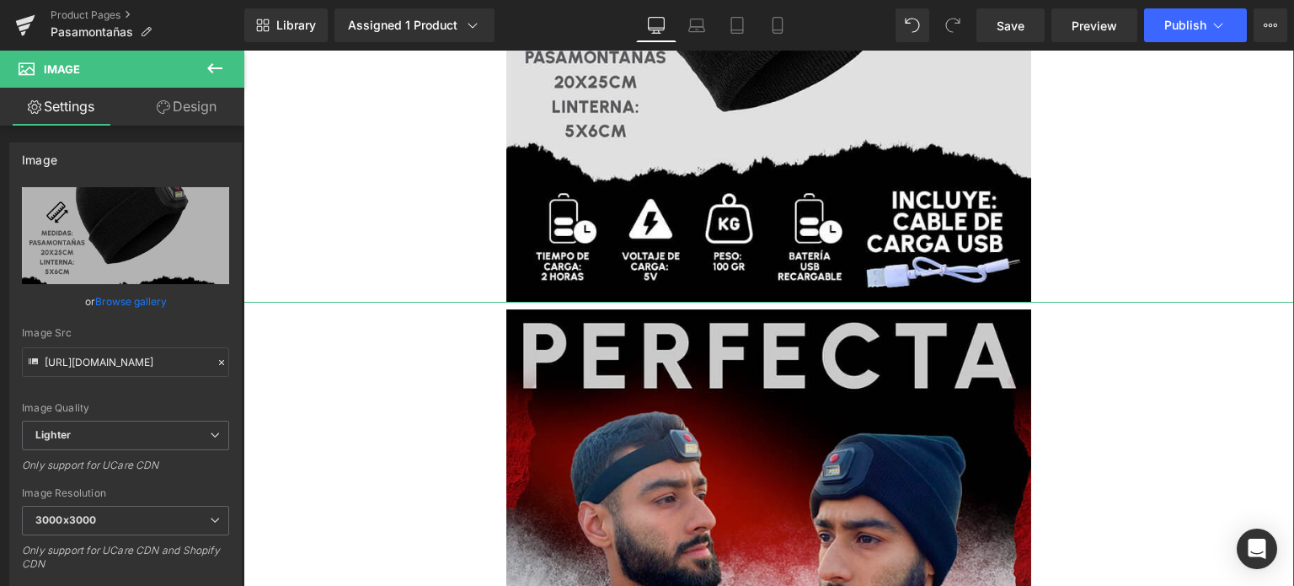
scroll to position [881, 0]
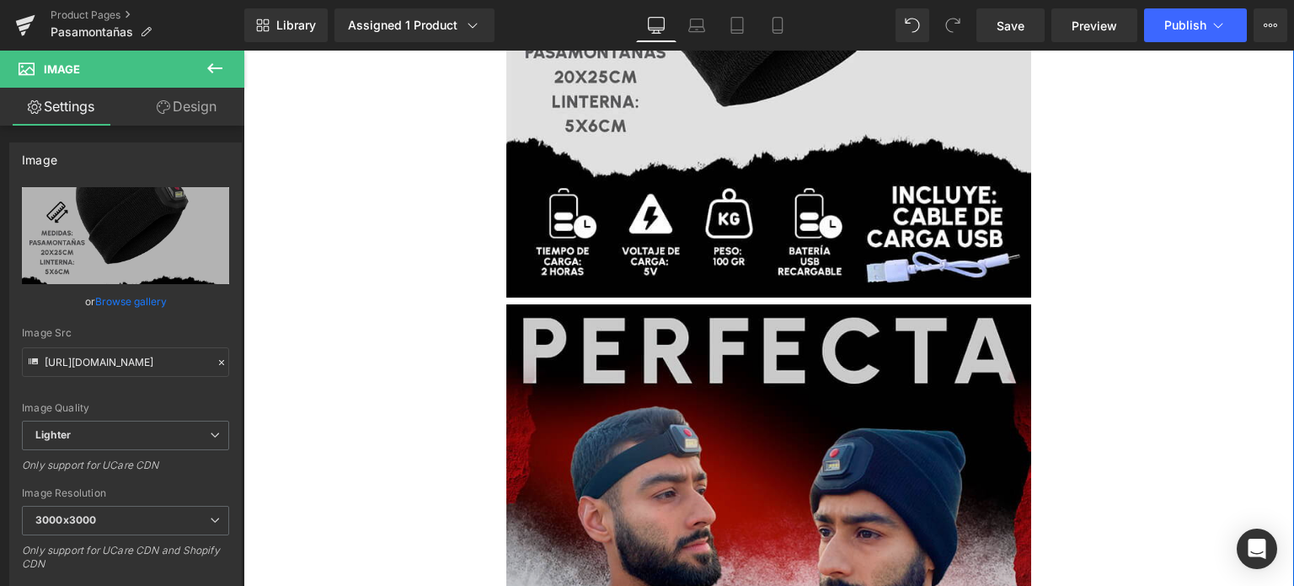
click at [773, 330] on img at bounding box center [769, 567] width 526 height 526
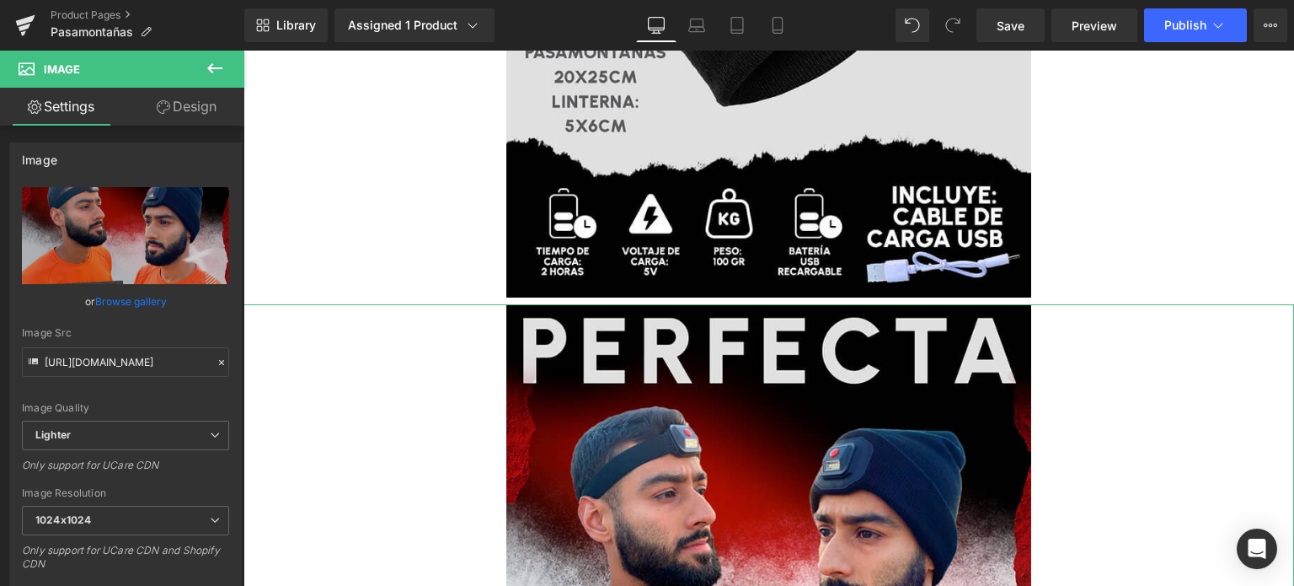
click at [209, 90] on link "Design" at bounding box center [187, 107] width 122 height 38
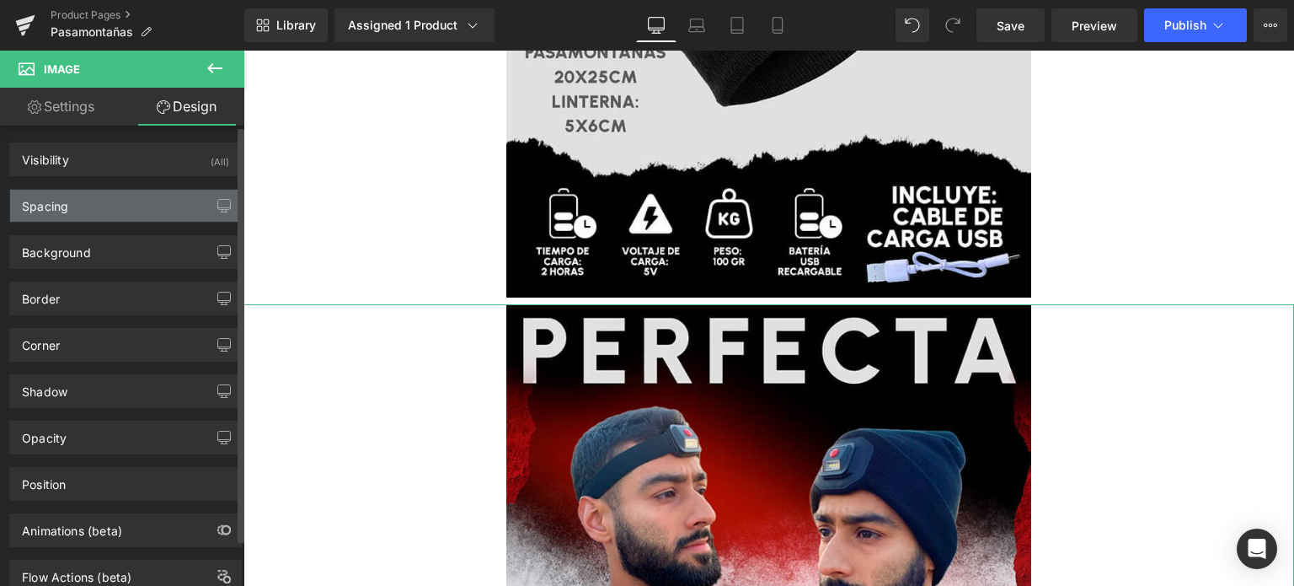
click at [132, 209] on div "Spacing" at bounding box center [125, 206] width 231 height 32
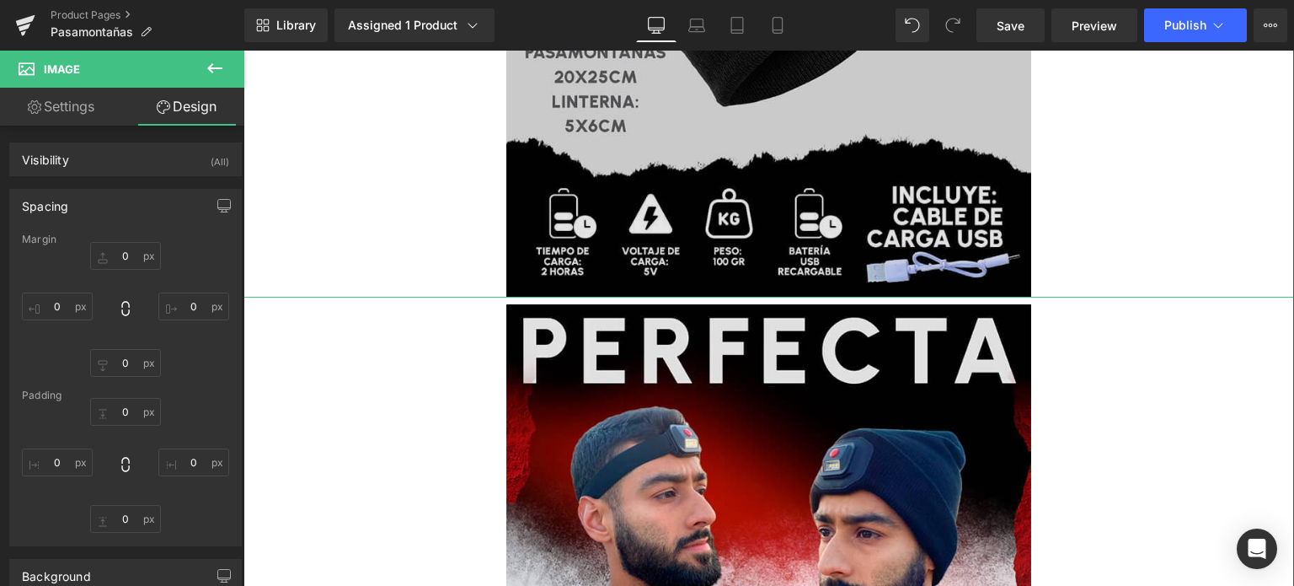
click at [654, 202] on img at bounding box center [769, 35] width 526 height 526
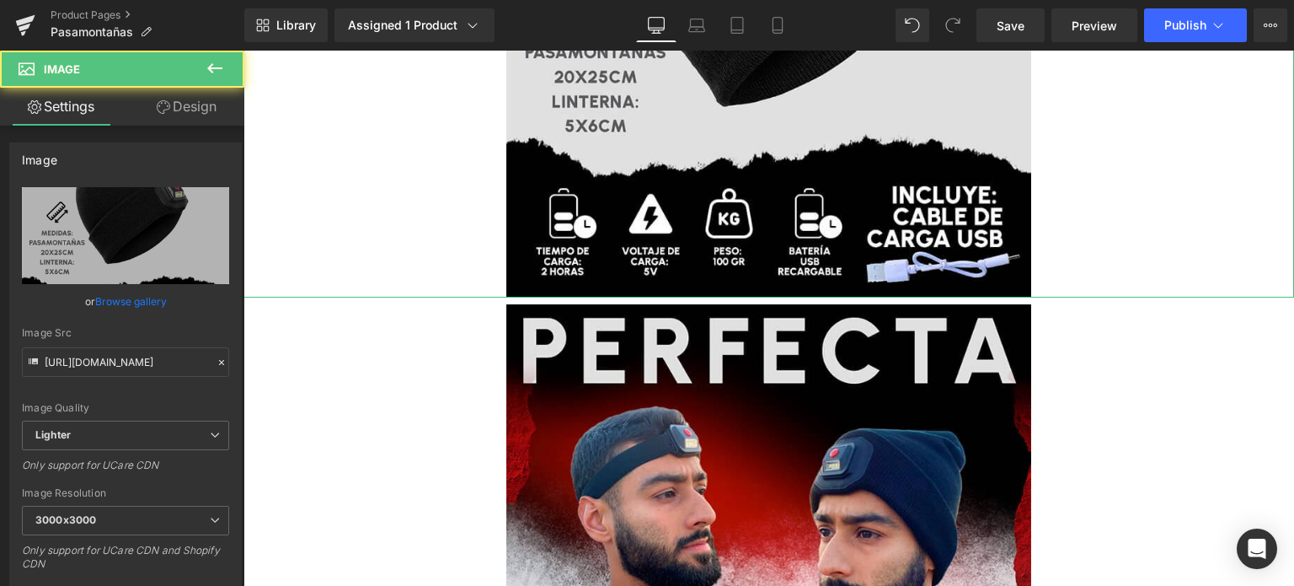
click at [176, 118] on link "Design" at bounding box center [187, 107] width 122 height 38
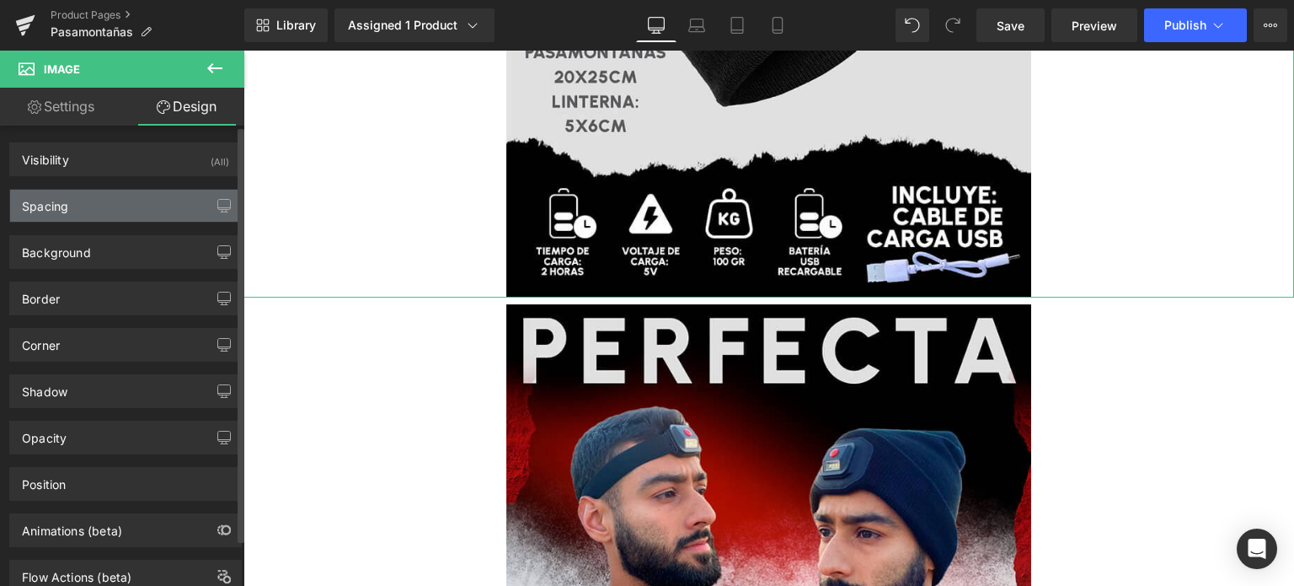
click at [111, 204] on div "Spacing" at bounding box center [125, 206] width 231 height 32
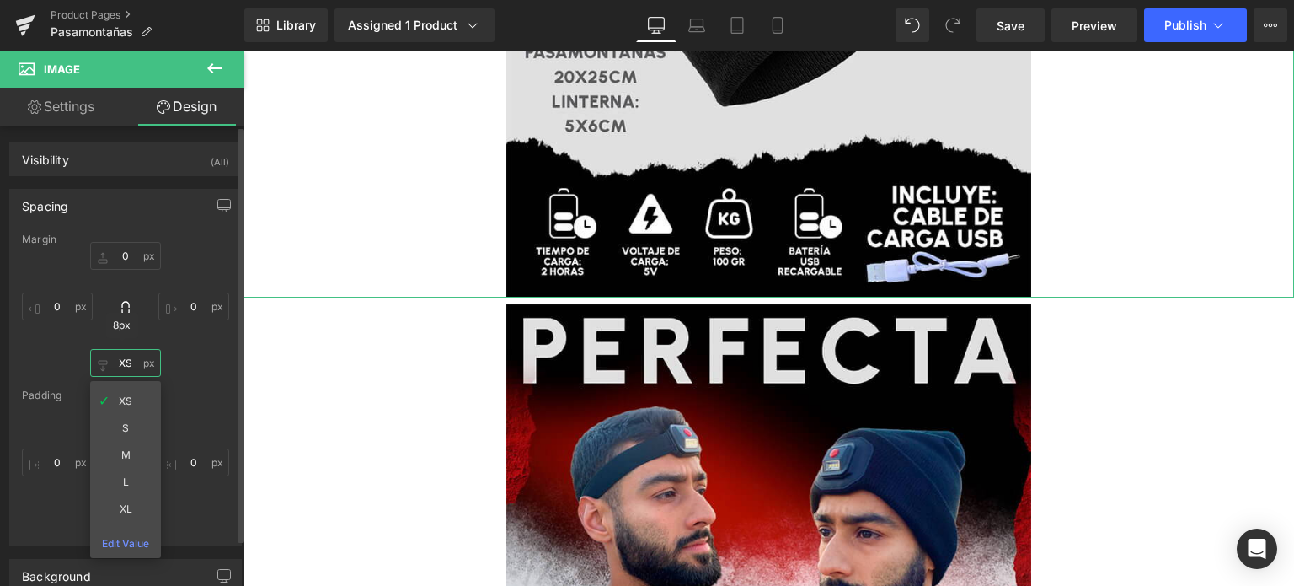
click at [131, 370] on input "XS" at bounding box center [125, 363] width 71 height 28
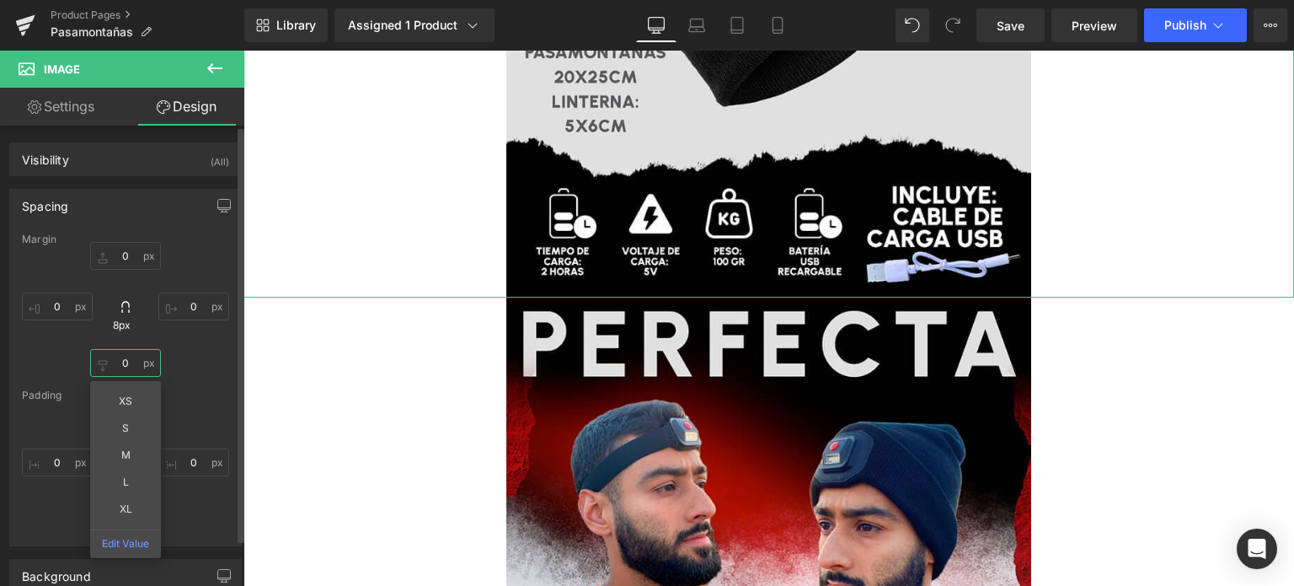
type input "0"
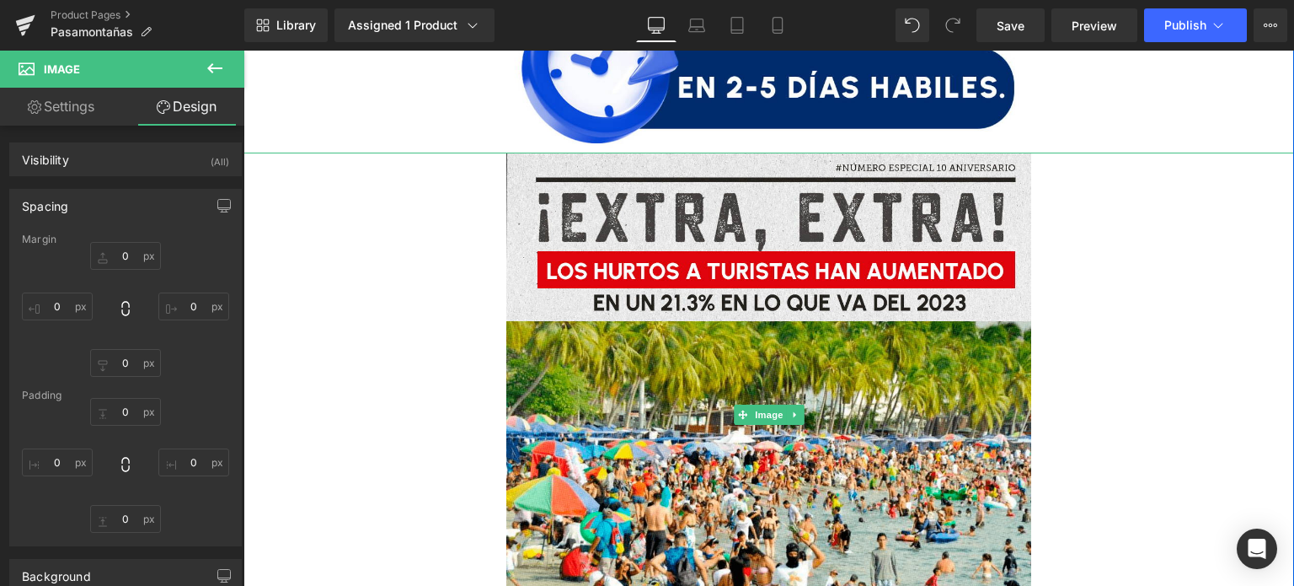
scroll to position [5937, 0]
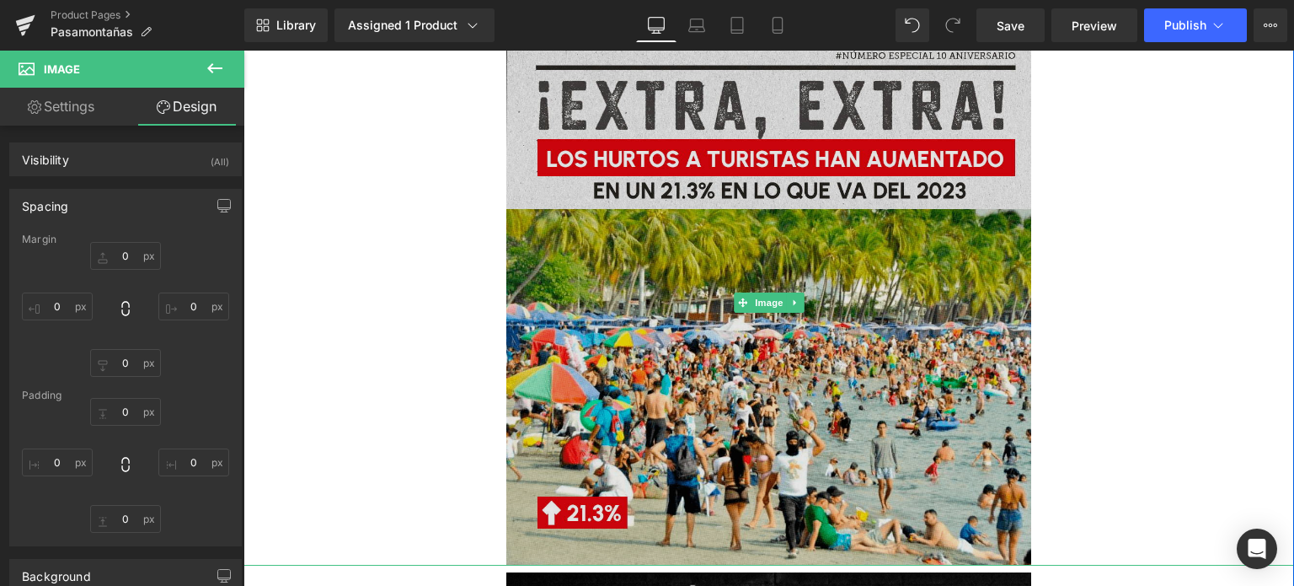
click at [874, 249] on img at bounding box center [769, 303] width 526 height 526
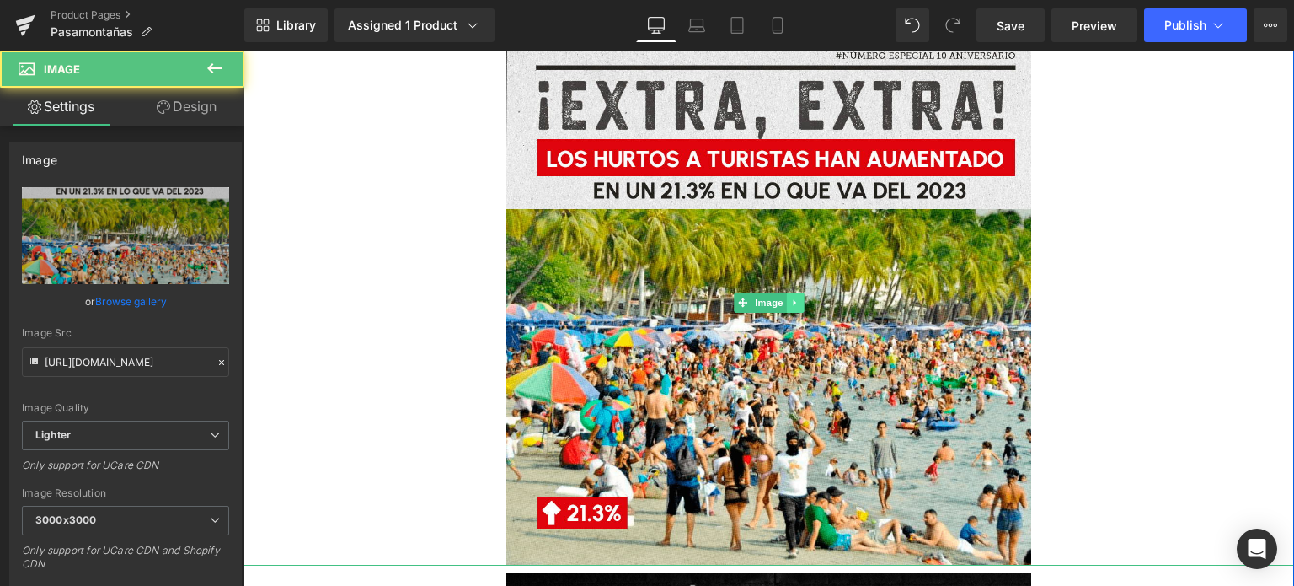
click at [793, 306] on icon at bounding box center [794, 303] width 3 height 6
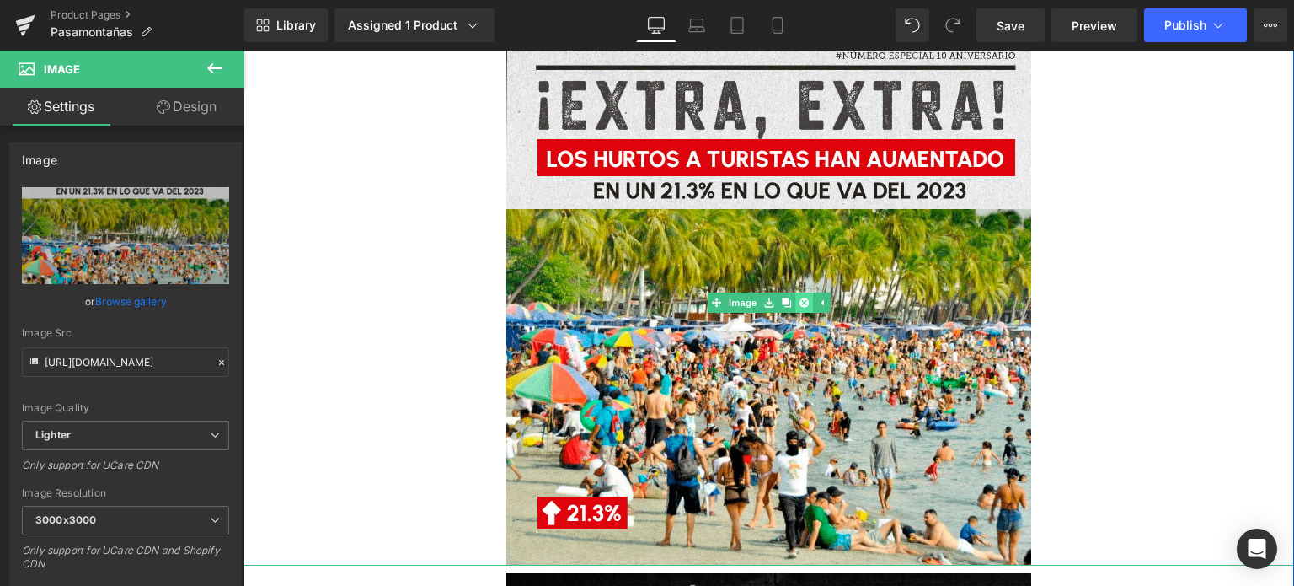
click at [795, 306] on link at bounding box center [804, 302] width 18 height 20
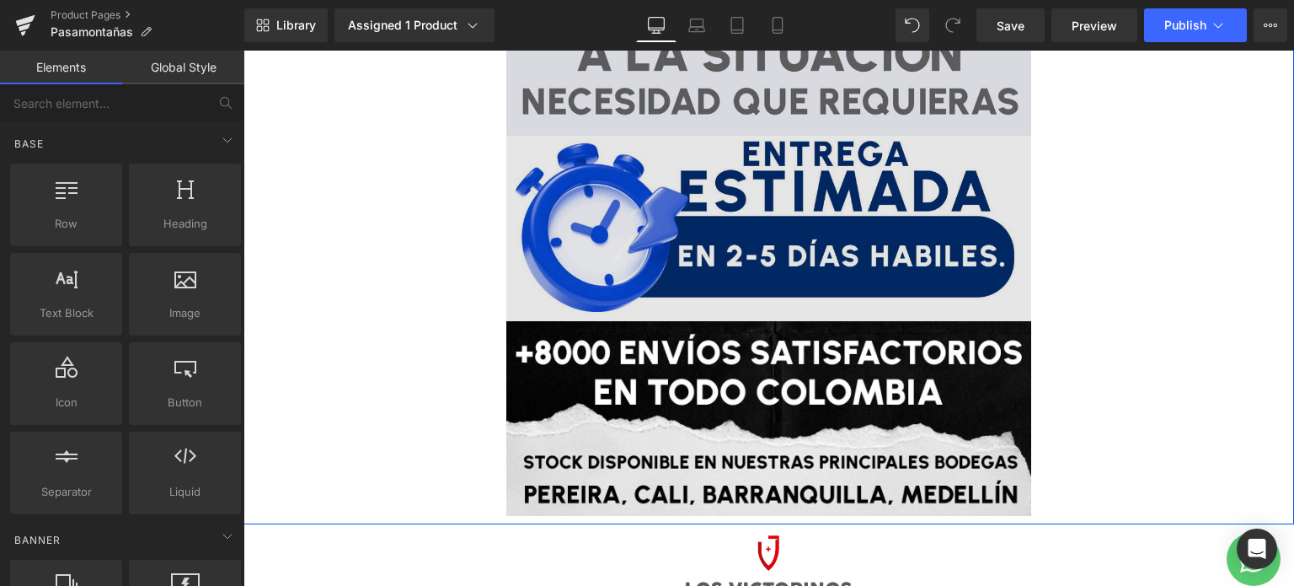
scroll to position [5667, 0]
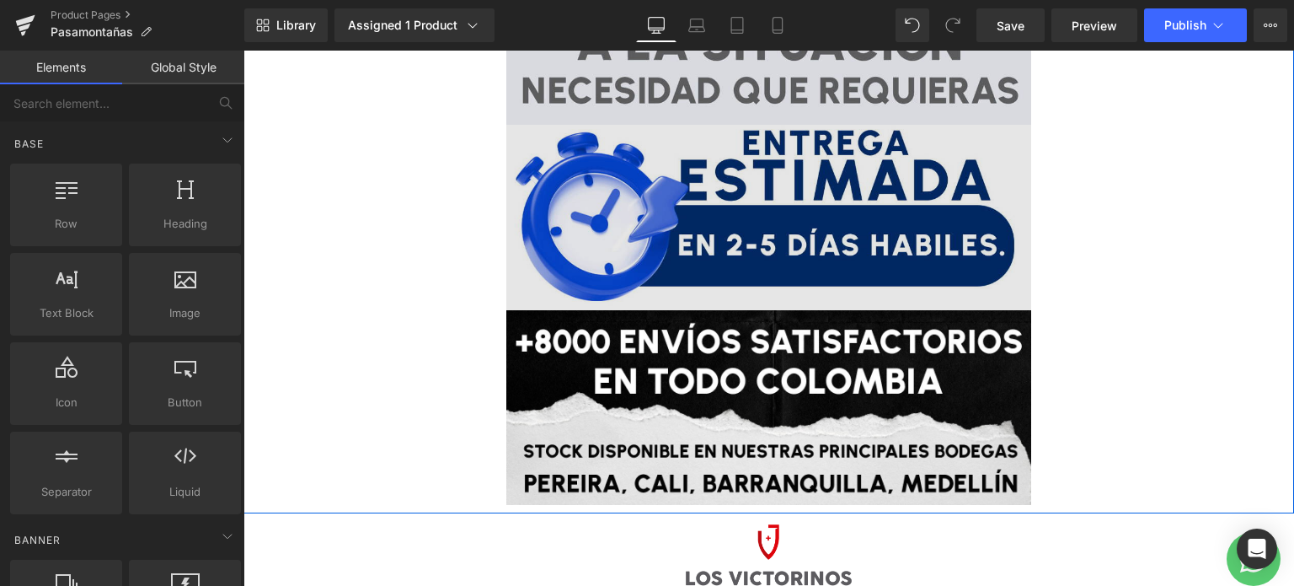
click at [816, 243] on img at bounding box center [769, 217] width 526 height 185
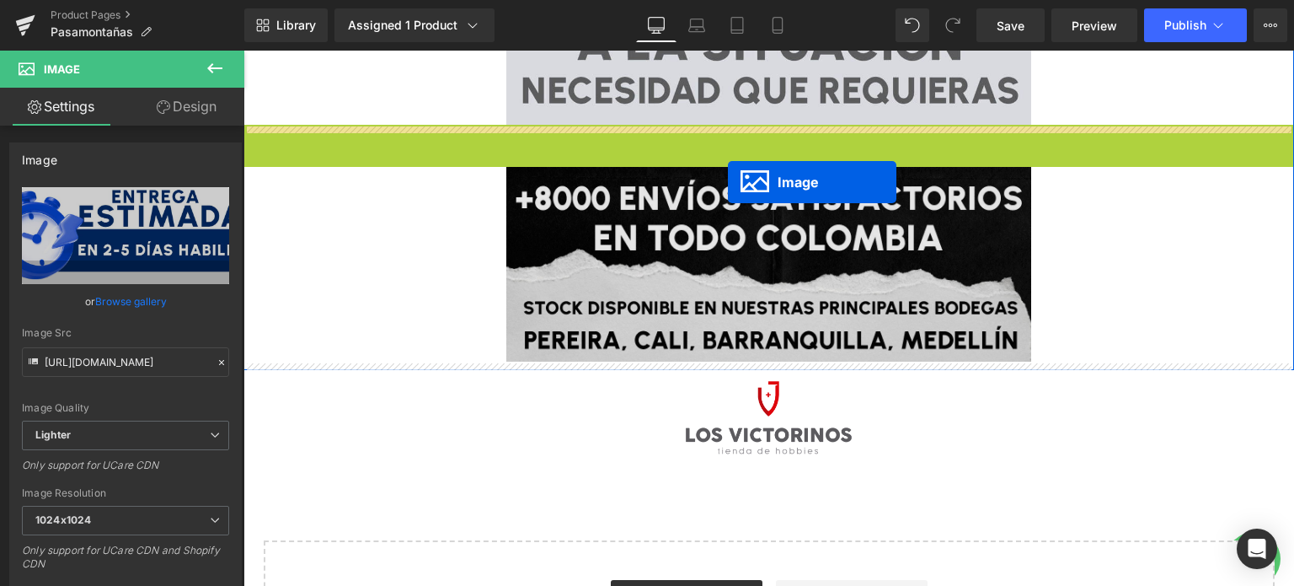
drag, startPoint x: 730, startPoint y: 218, endPoint x: 727, endPoint y: 175, distance: 43.0
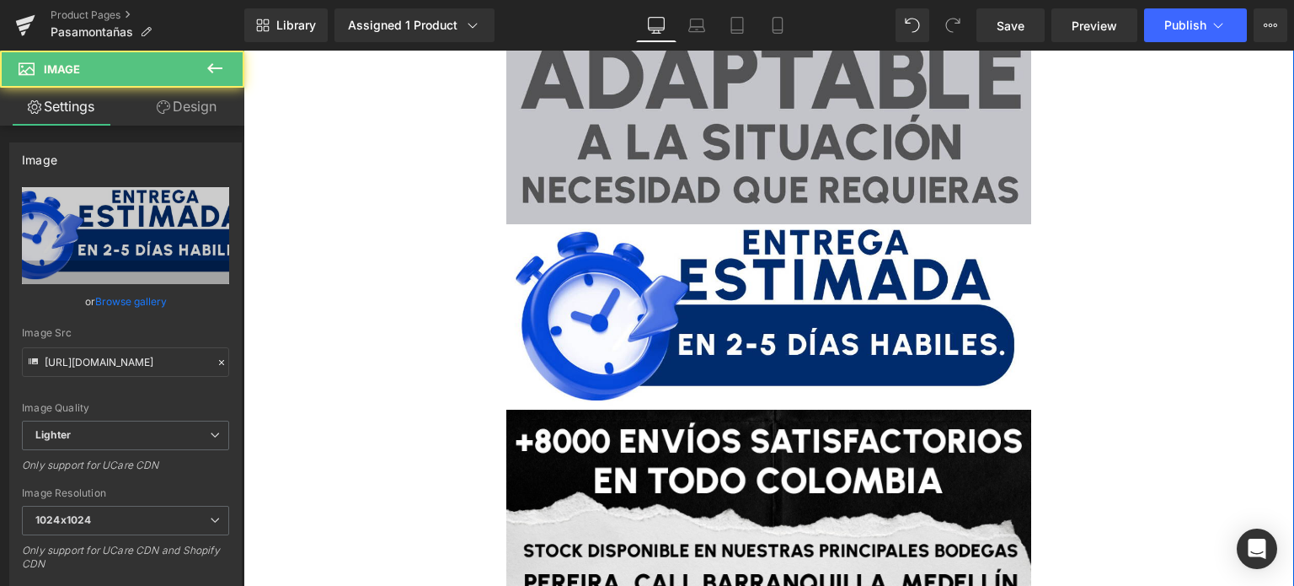
scroll to position [5414, 0]
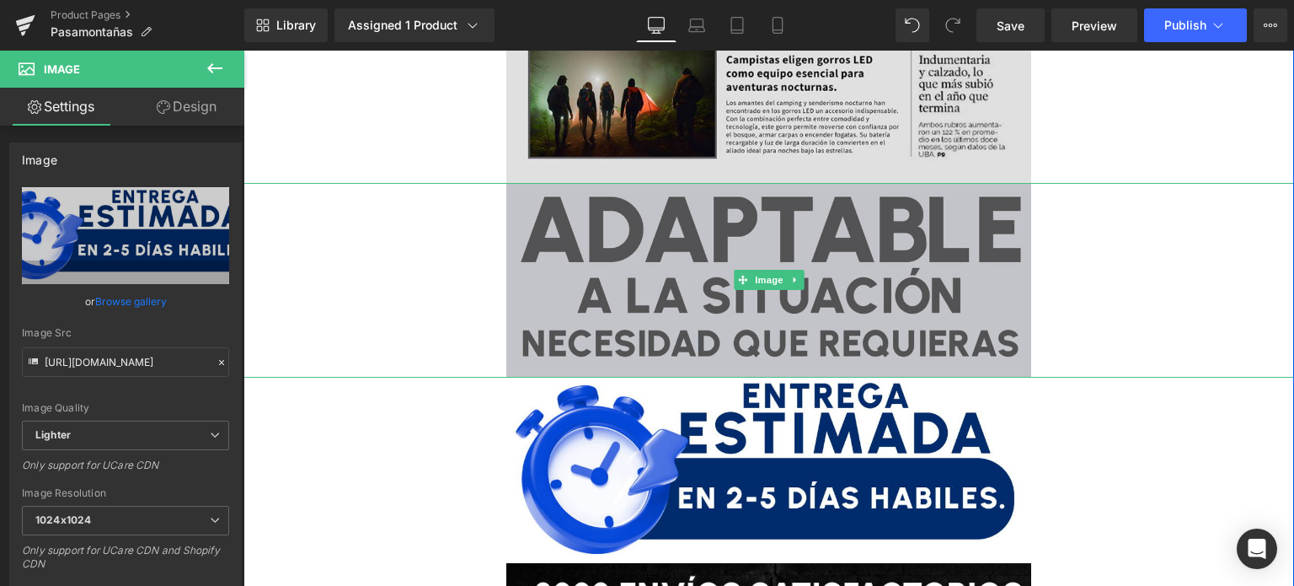
click at [728, 233] on img at bounding box center [769, 280] width 526 height 195
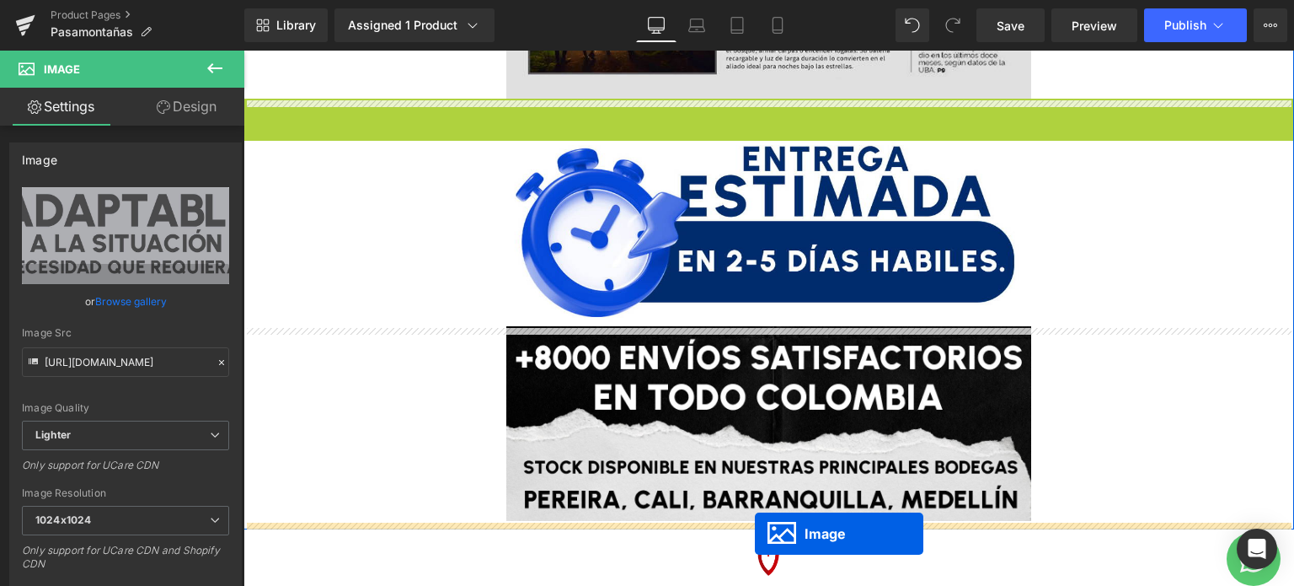
scroll to position [5600, 0]
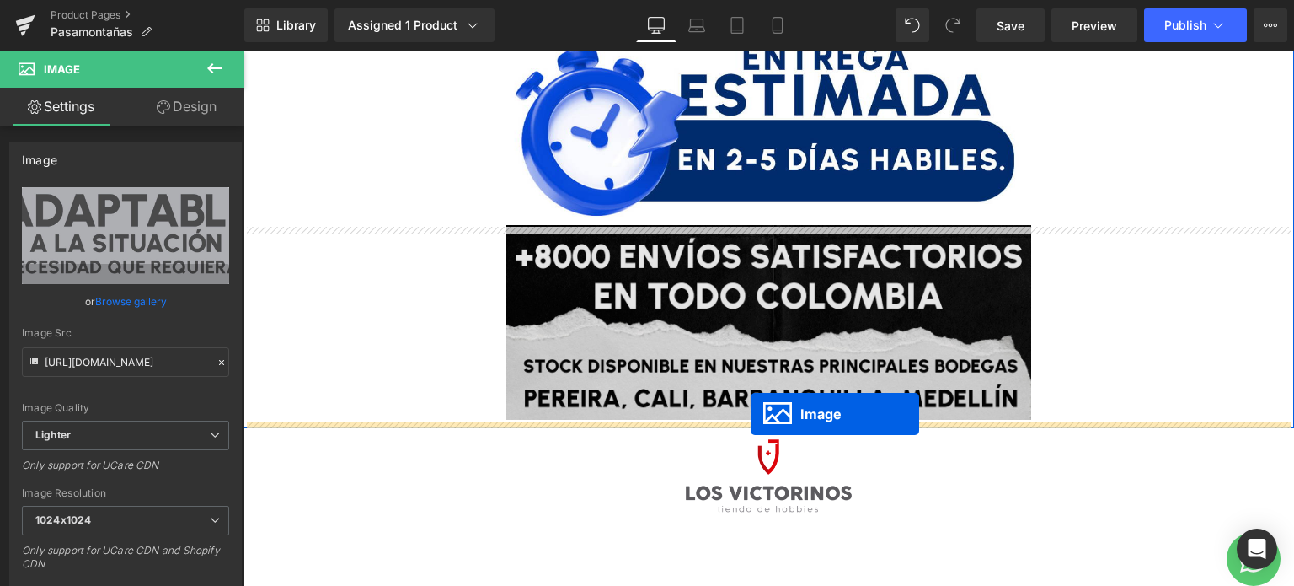
drag, startPoint x: 731, startPoint y: 276, endPoint x: 751, endPoint y: 414, distance: 138.7
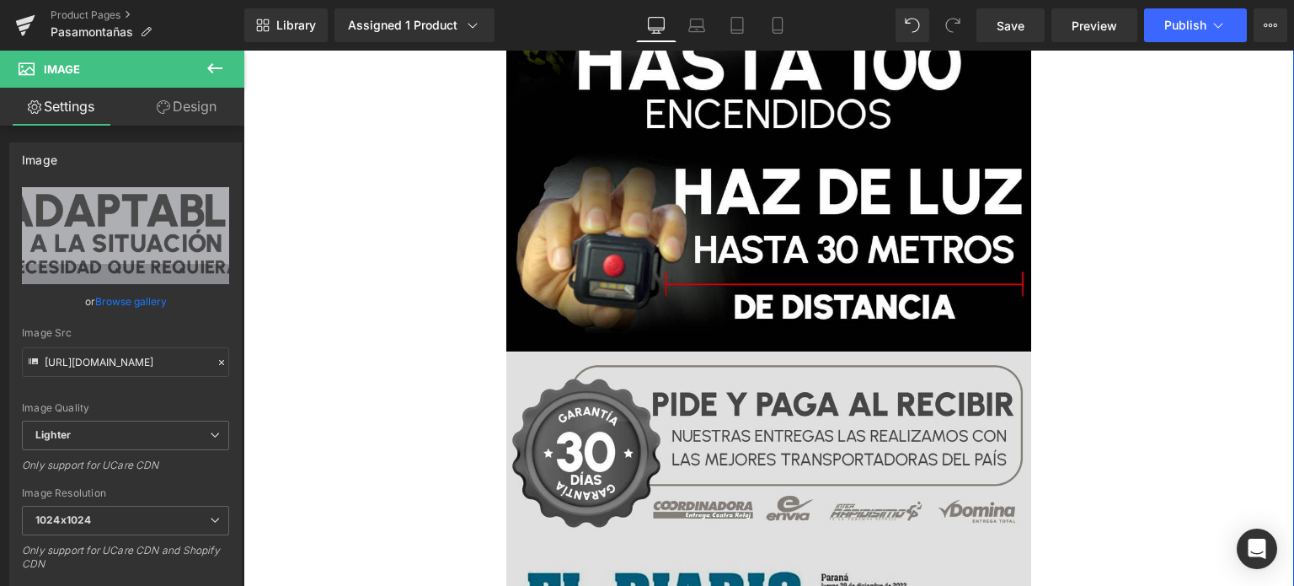
scroll to position [4294, 0]
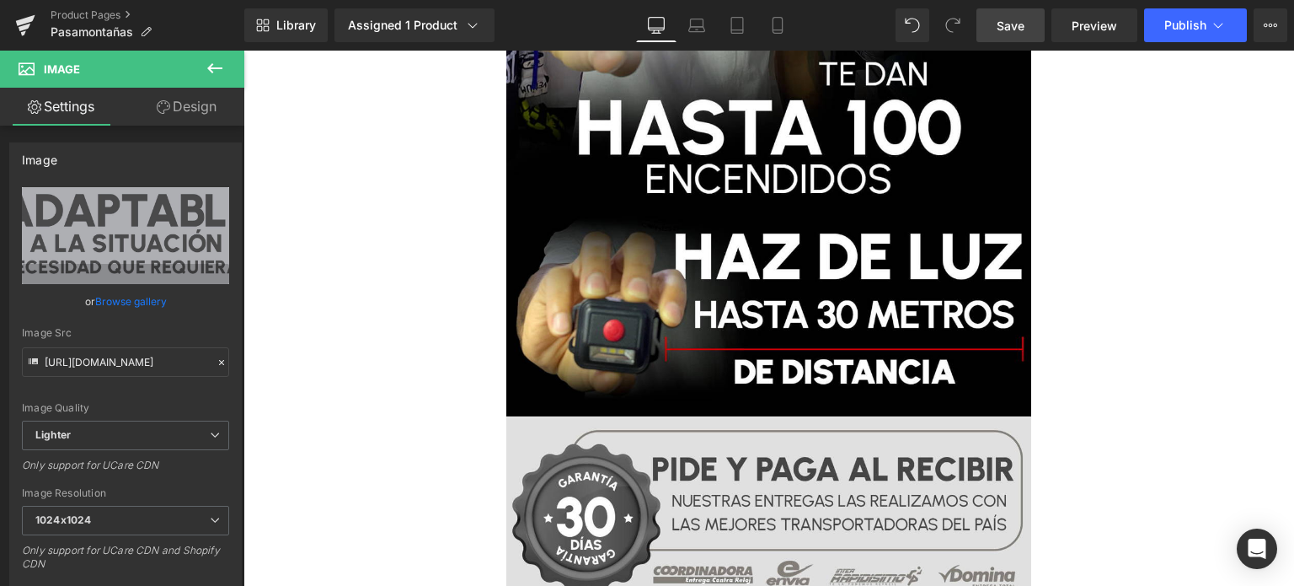
click at [1020, 29] on span "Save" at bounding box center [1011, 26] width 28 height 18
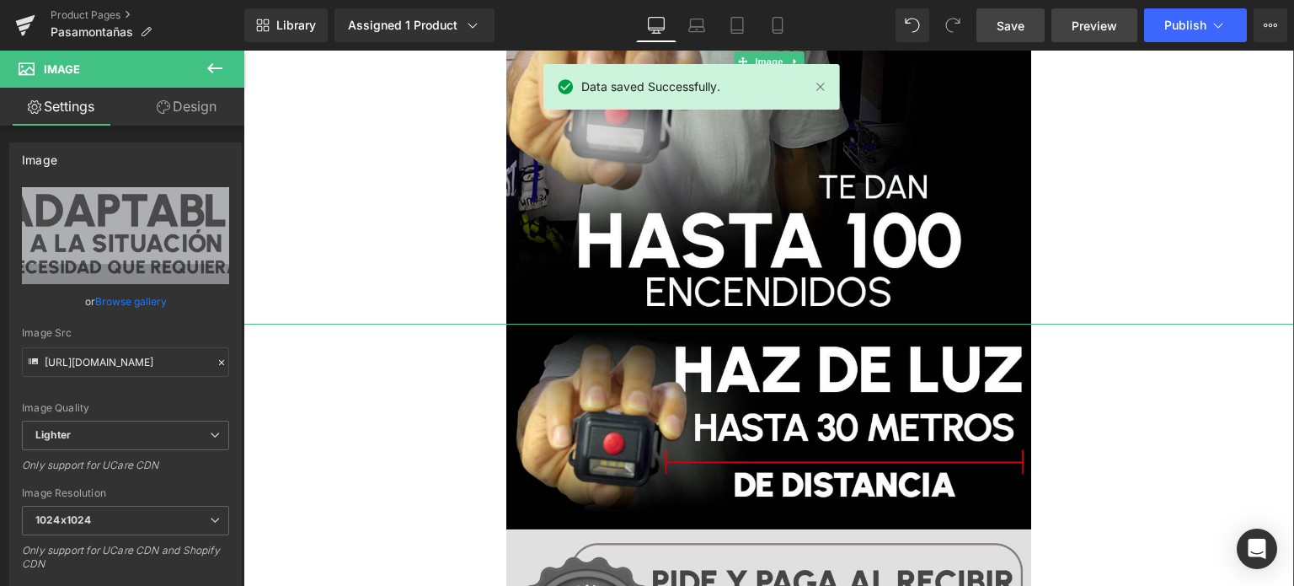
scroll to position [4041, 0]
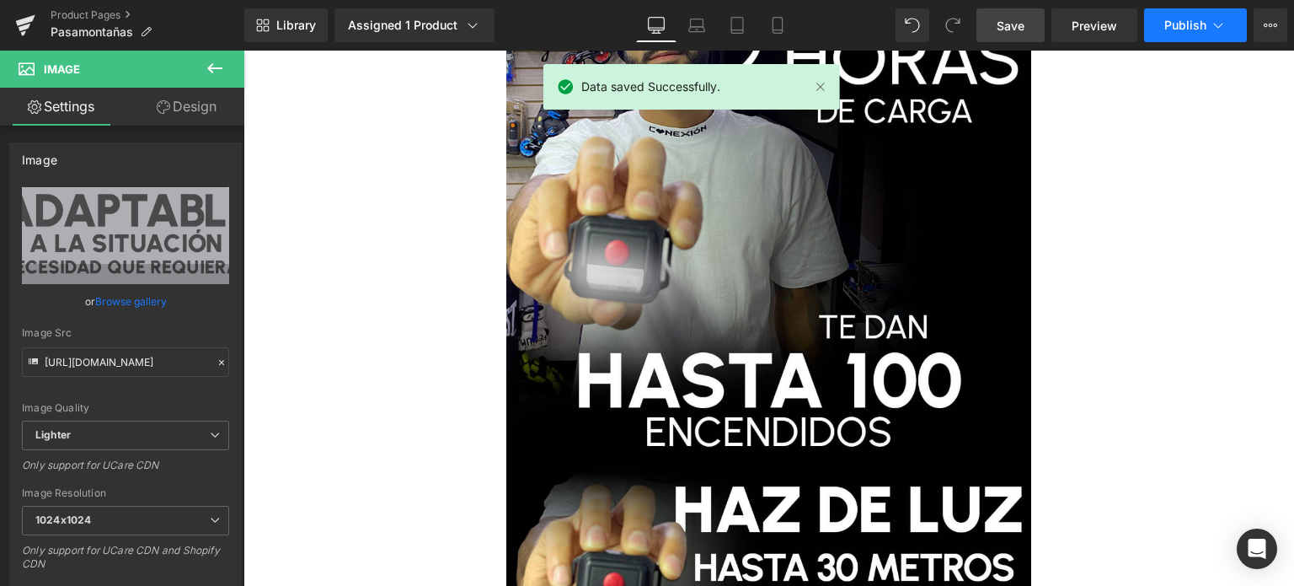
click at [1185, 16] on button "Publish" at bounding box center [1195, 25] width 103 height 34
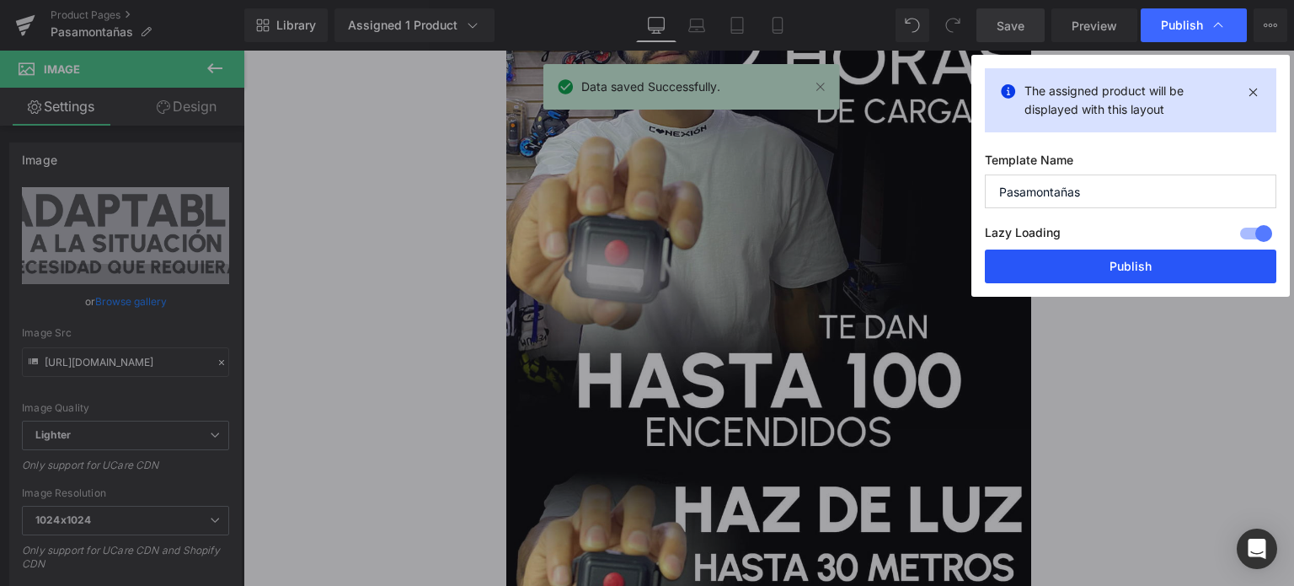
click at [1143, 260] on button "Publish" at bounding box center [1131, 266] width 292 height 34
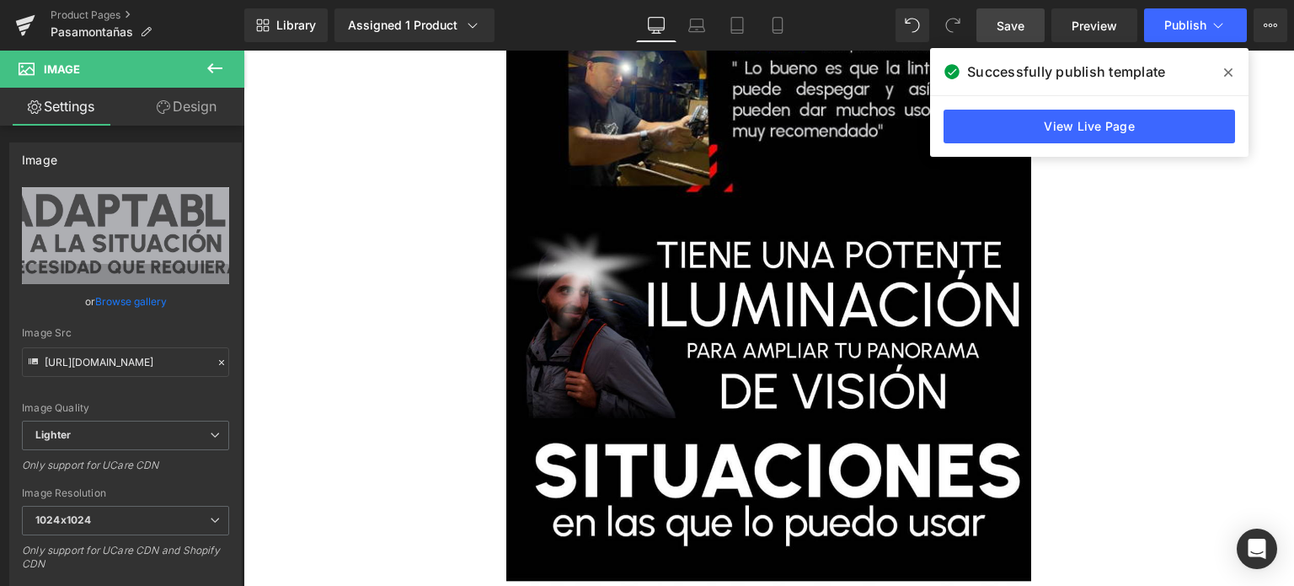
scroll to position [3030, 0]
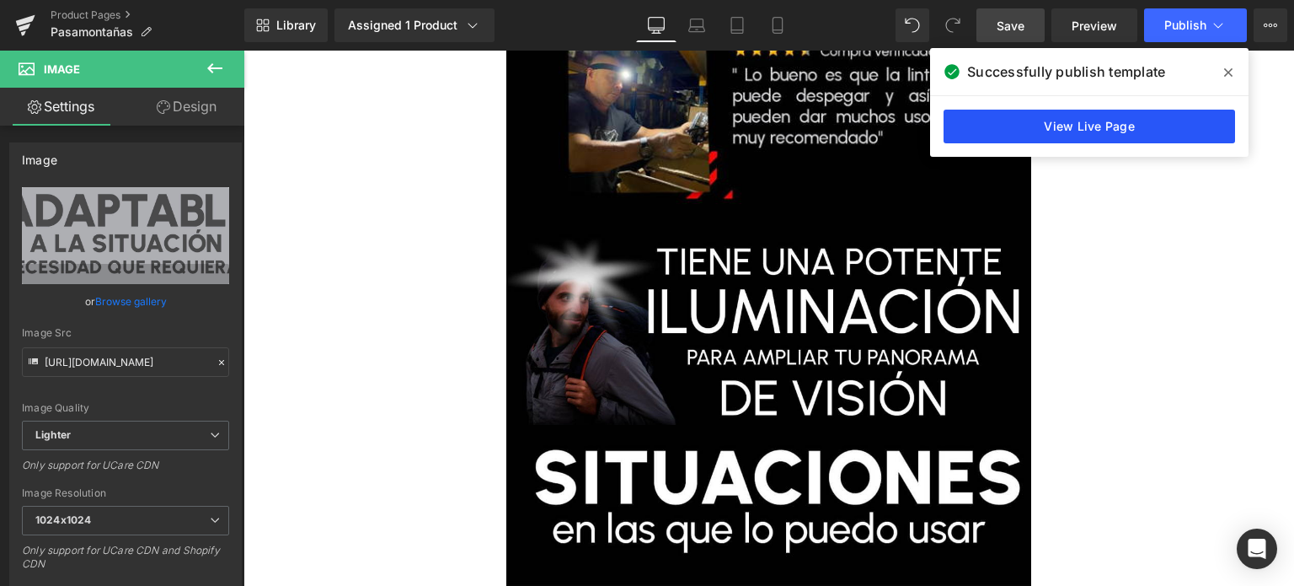
click at [1036, 126] on link "View Live Page" at bounding box center [1090, 127] width 292 height 34
